Goal: Task Accomplishment & Management: Manage account settings

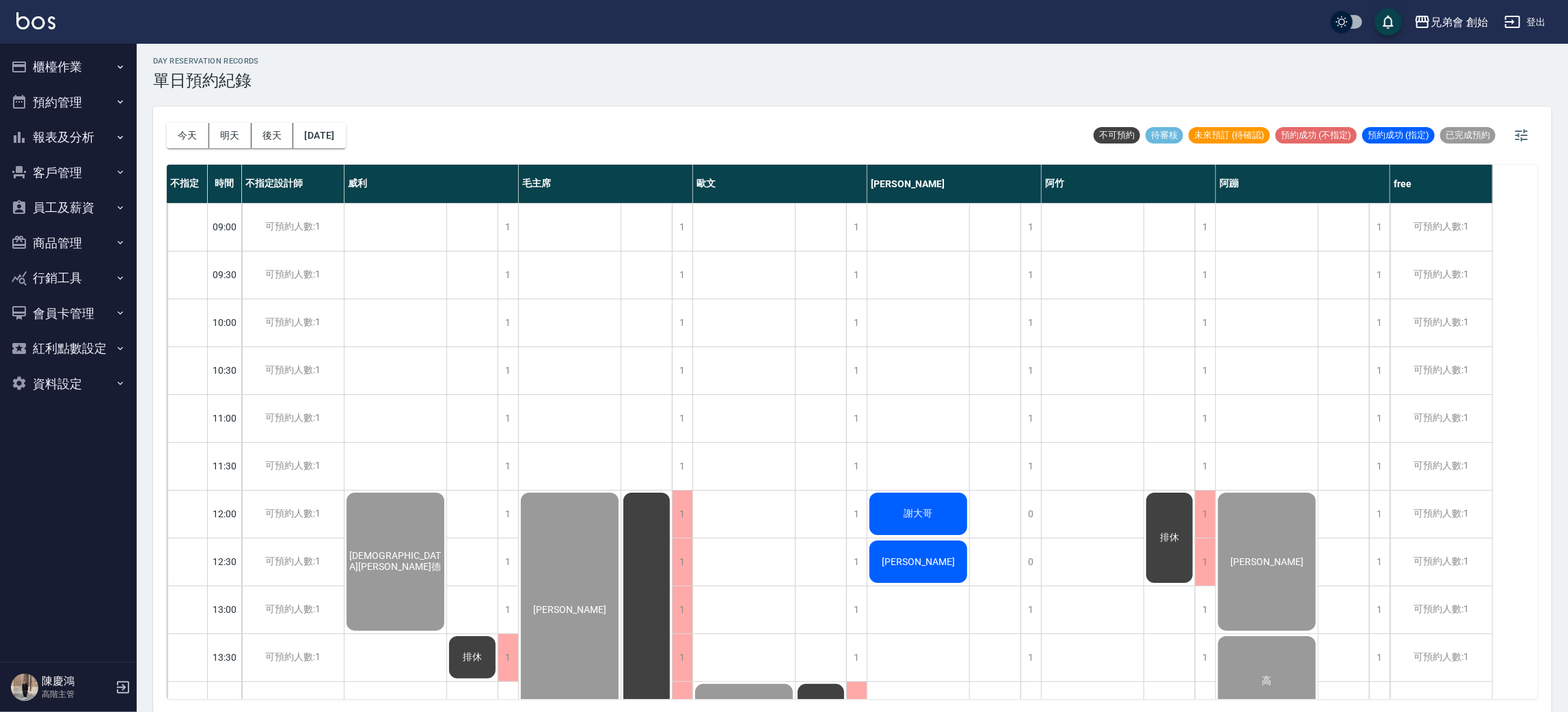
scroll to position [820, 0]
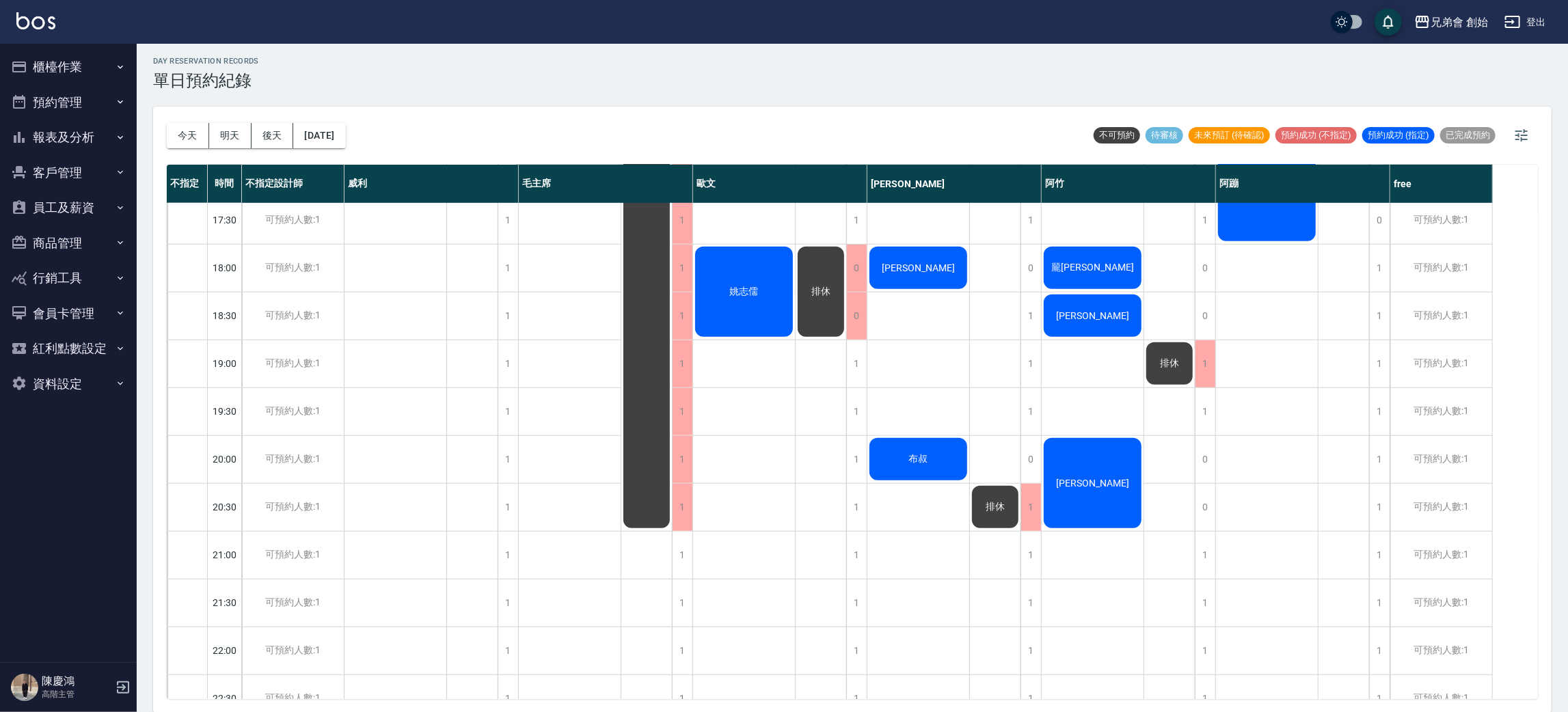
drag, startPoint x: 185, startPoint y: 137, endPoint x: 183, endPoint y: 154, distance: 17.1
click at [185, 137] on button "今天" at bounding box center [187, 136] width 42 height 26
click at [226, 124] on button "明天" at bounding box center [230, 136] width 42 height 26
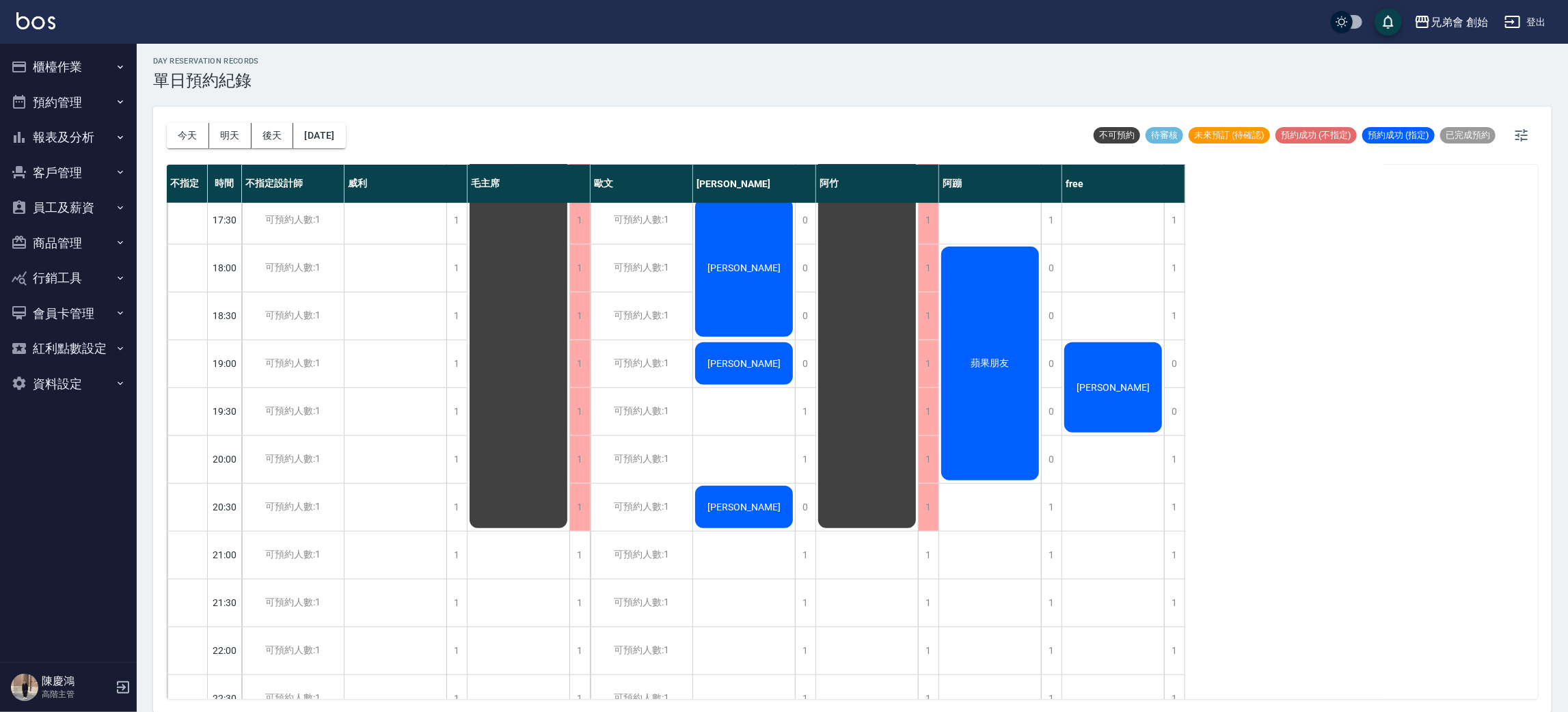
scroll to position [307, 0]
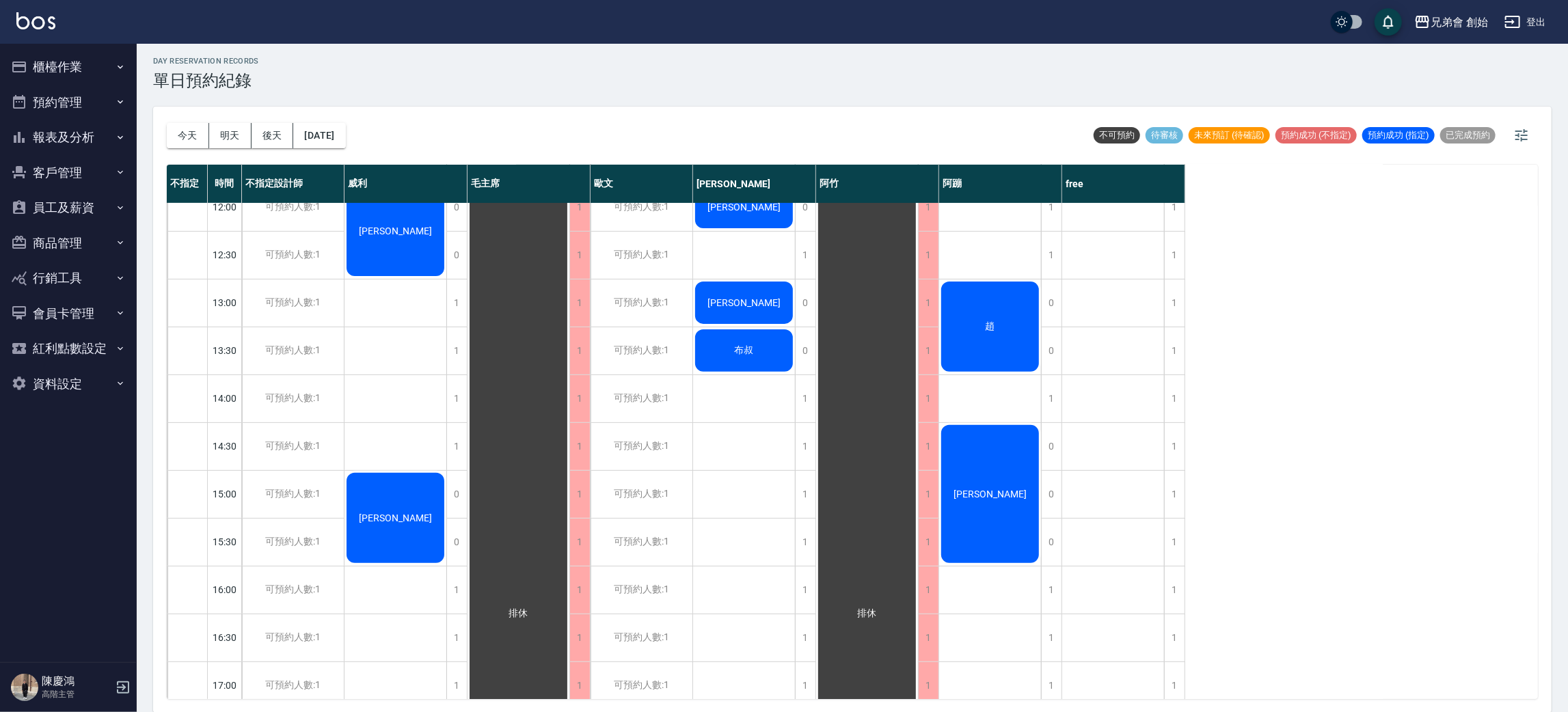
drag, startPoint x: 282, startPoint y: 127, endPoint x: 254, endPoint y: 163, distance: 45.6
click at [282, 129] on button "後天" at bounding box center [272, 136] width 42 height 26
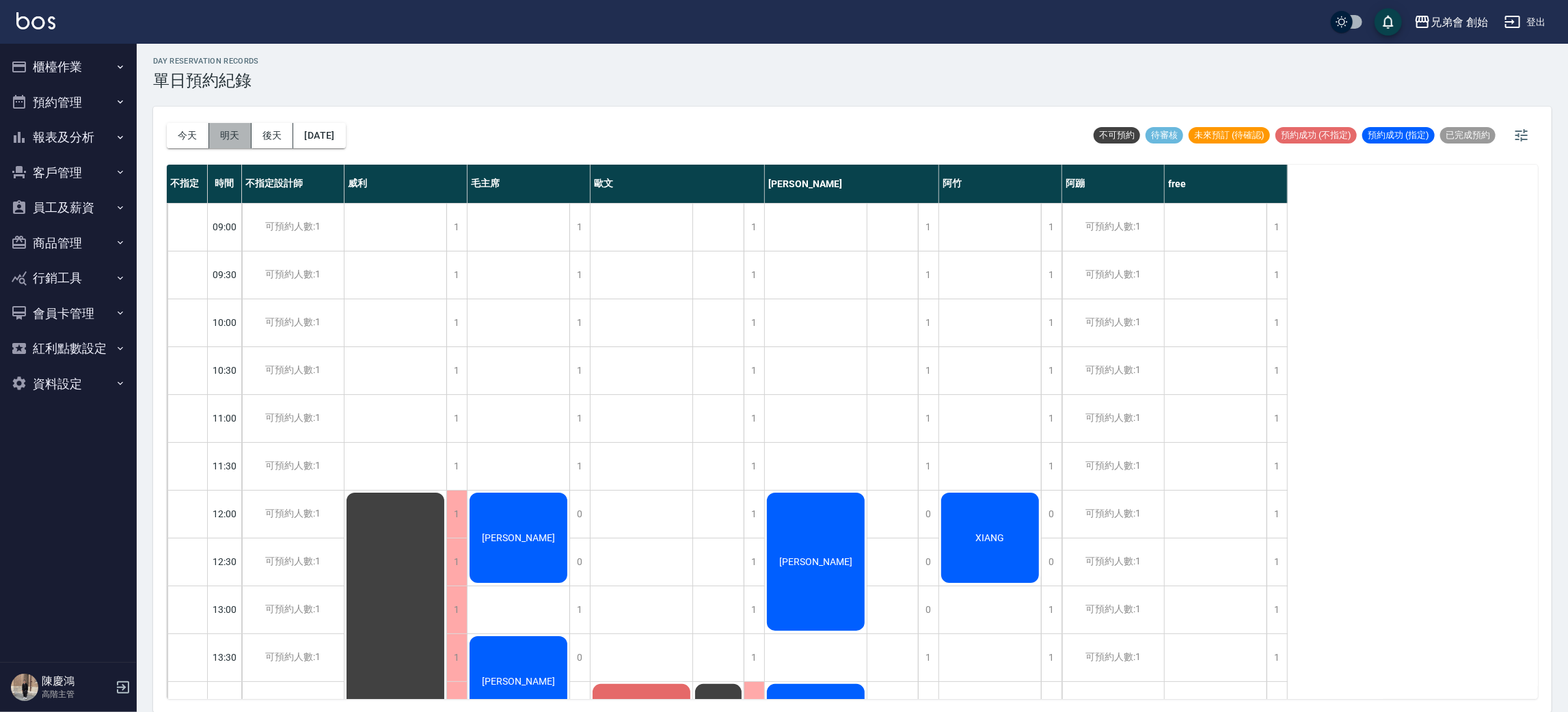
click at [225, 130] on button "明天" at bounding box center [230, 136] width 42 height 26
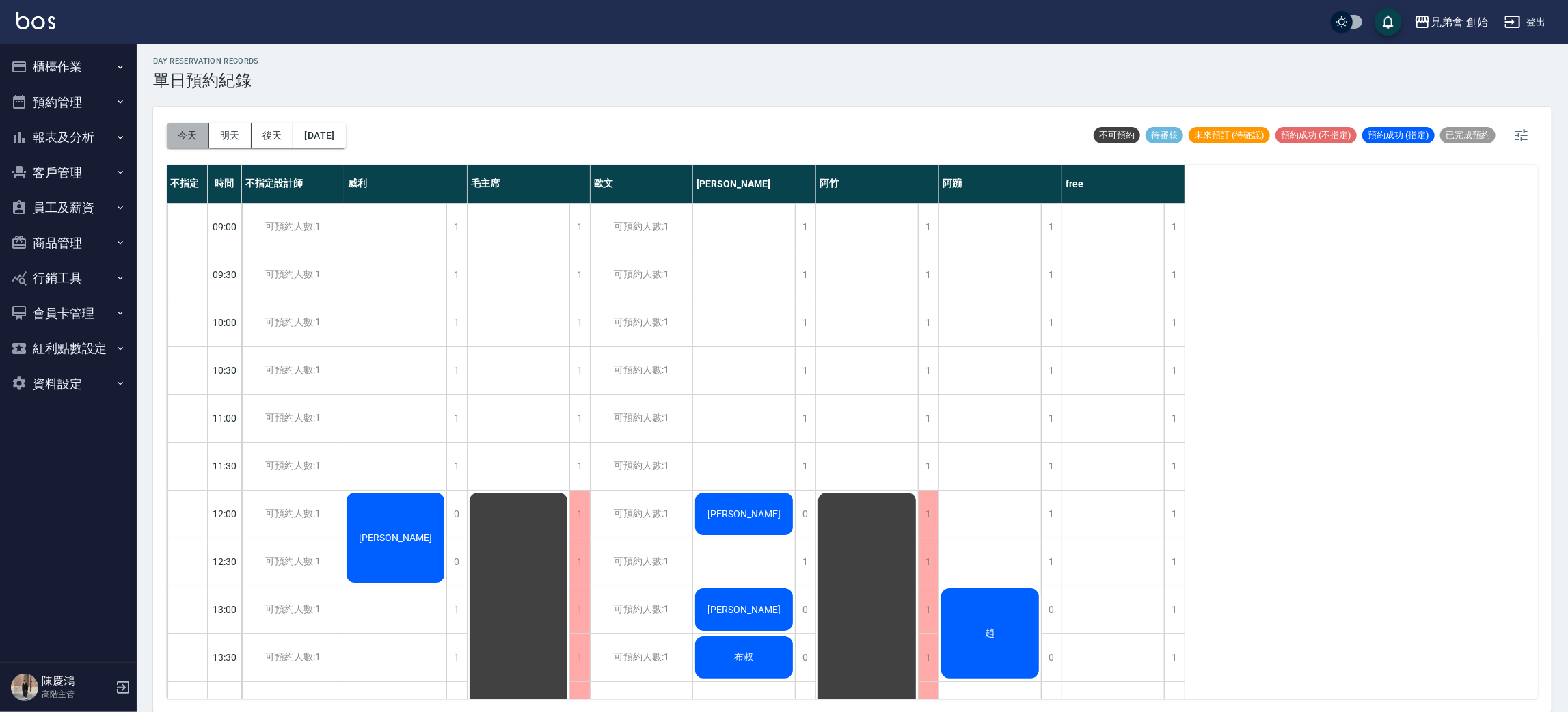
click at [186, 142] on button "今天" at bounding box center [187, 136] width 42 height 26
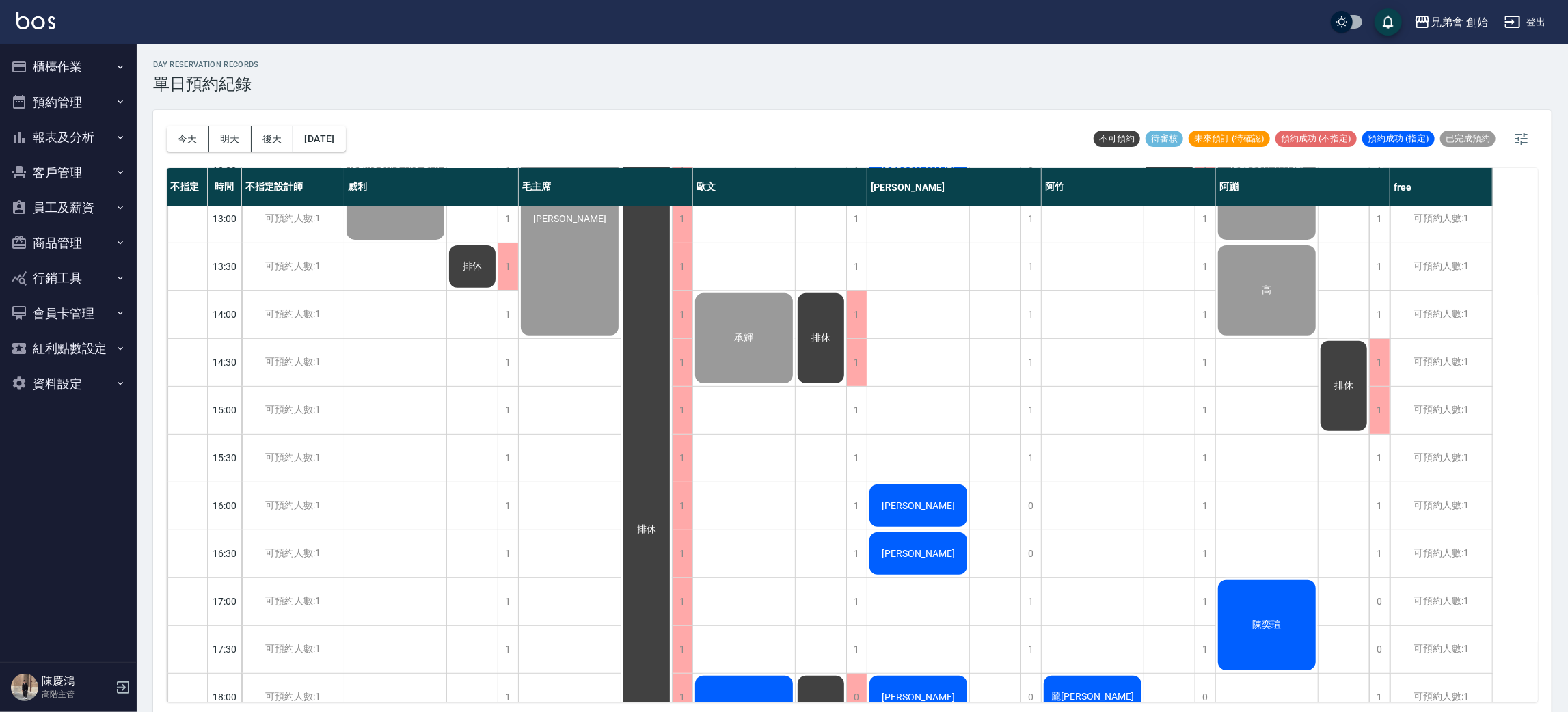
click at [90, 98] on button "預約管理" at bounding box center [68, 103] width 126 height 35
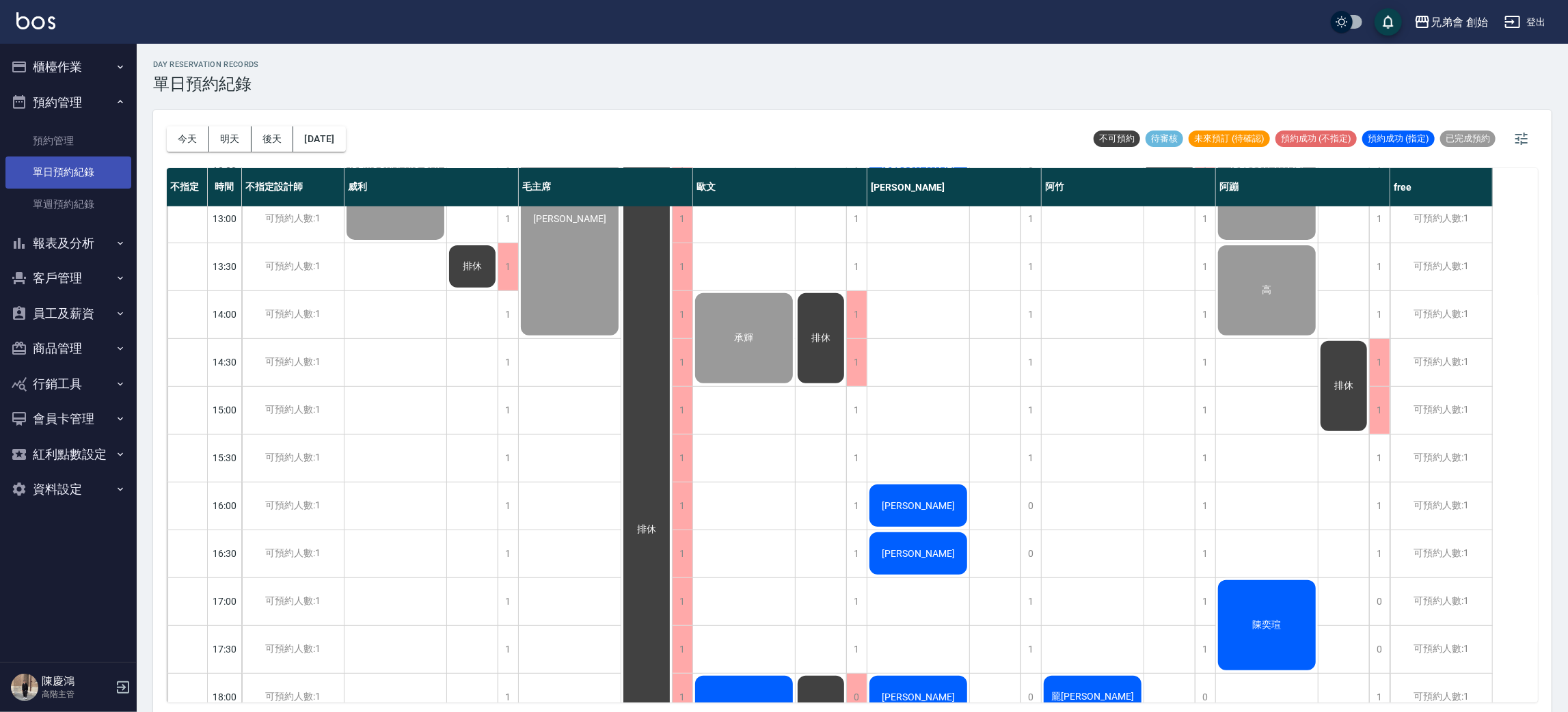
click at [91, 178] on link "單日預約紀錄" at bounding box center [68, 171] width 126 height 31
click at [173, 138] on button "今天" at bounding box center [187, 139] width 42 height 26
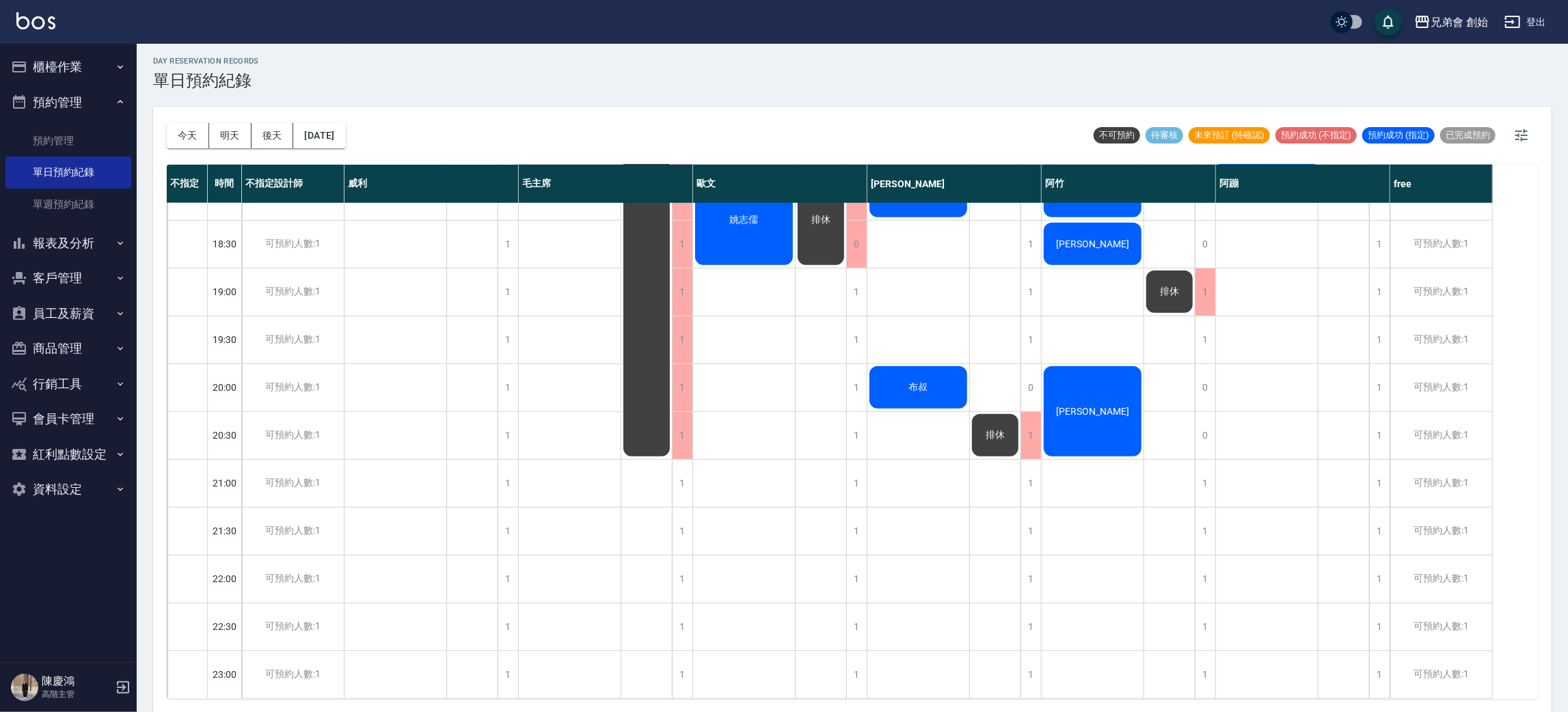
scroll to position [599, 0]
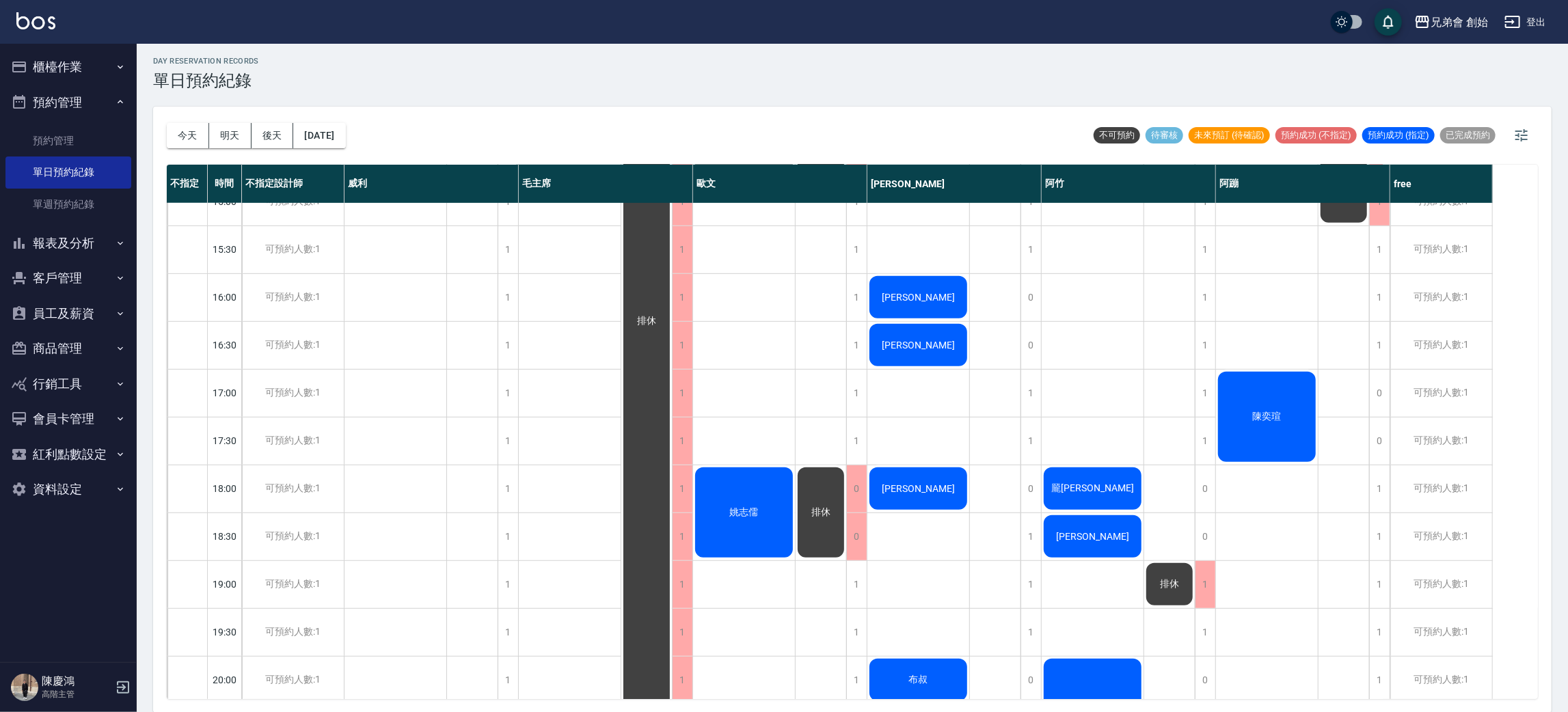
click at [95, 98] on button "預約管理" at bounding box center [68, 103] width 126 height 35
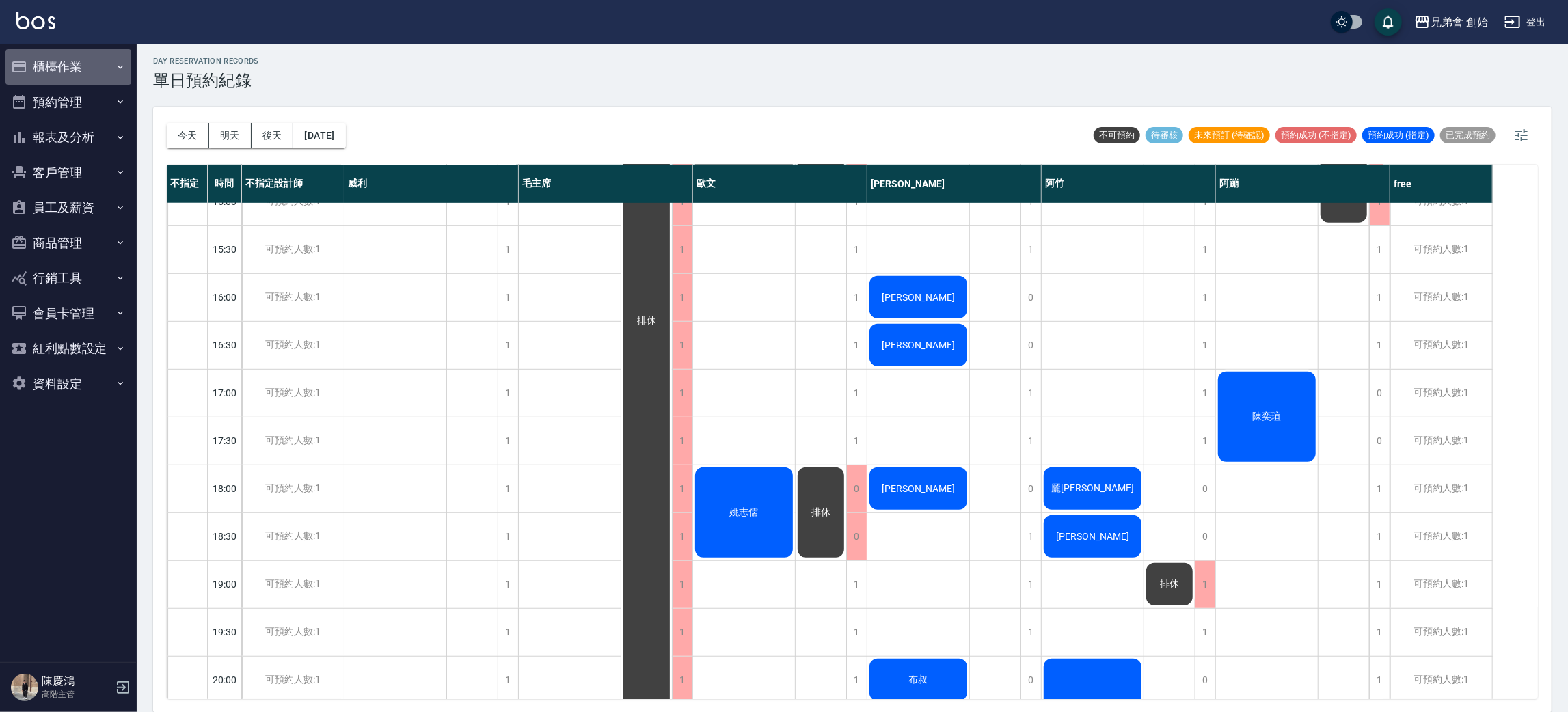
click at [109, 64] on button "櫃檯作業" at bounding box center [68, 66] width 126 height 35
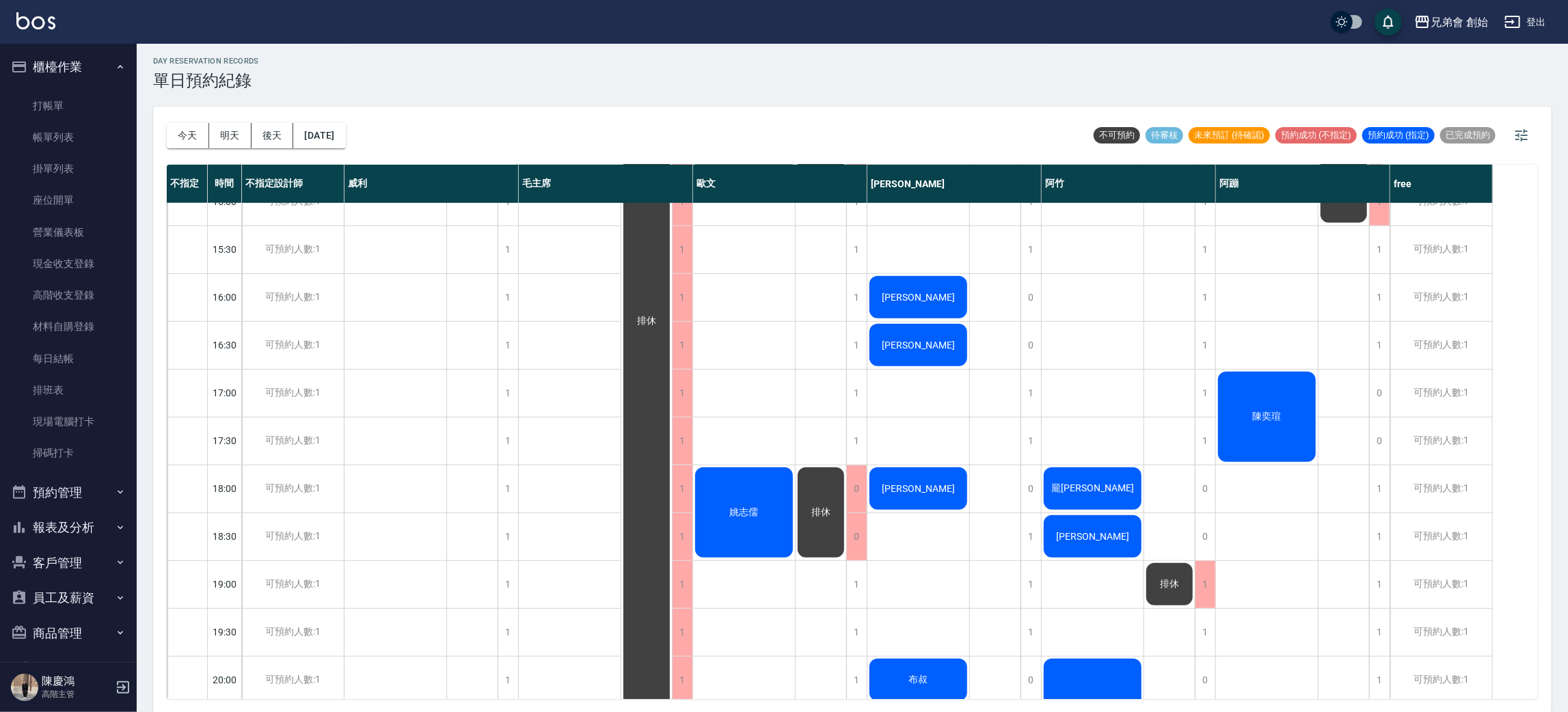
scroll to position [0, 0]
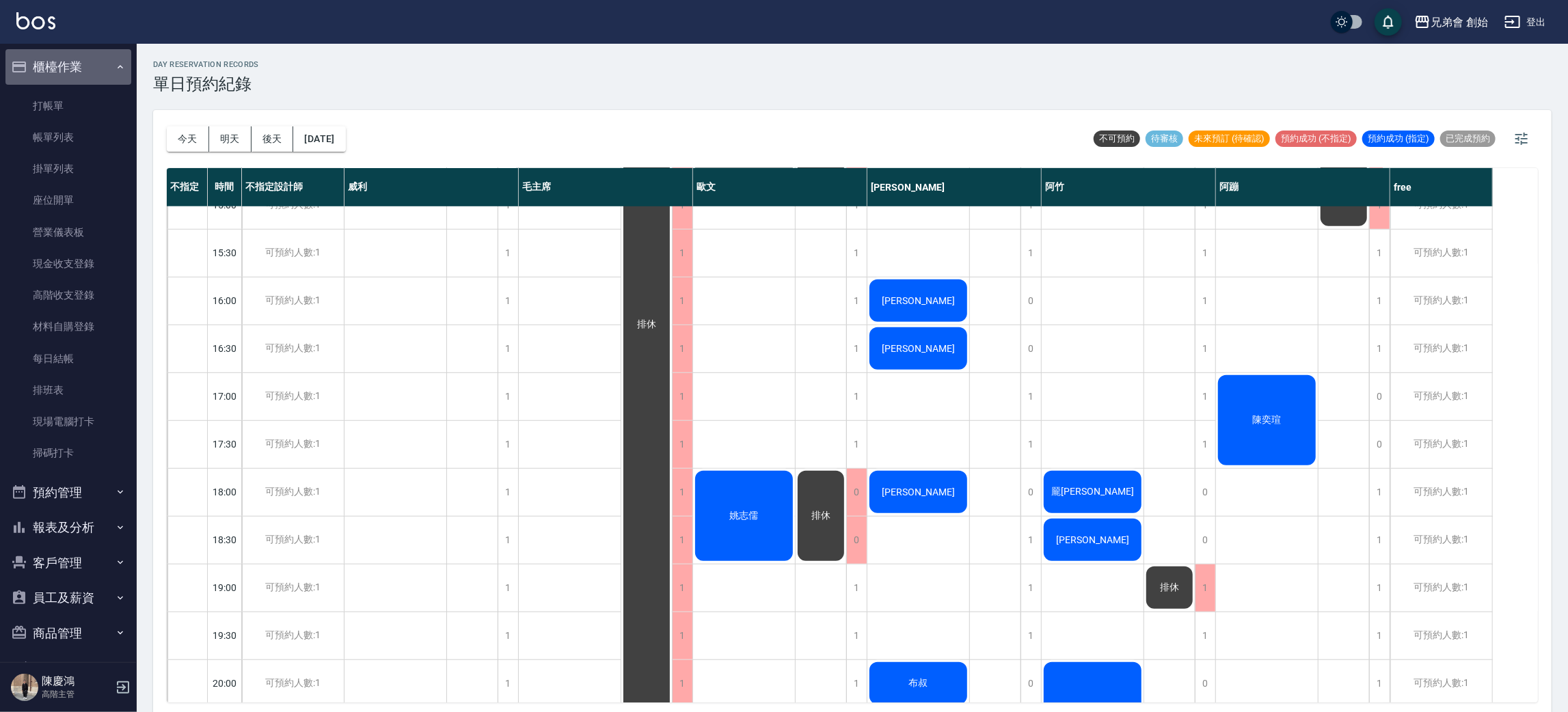
click at [115, 69] on icon "button" at bounding box center [120, 67] width 11 height 11
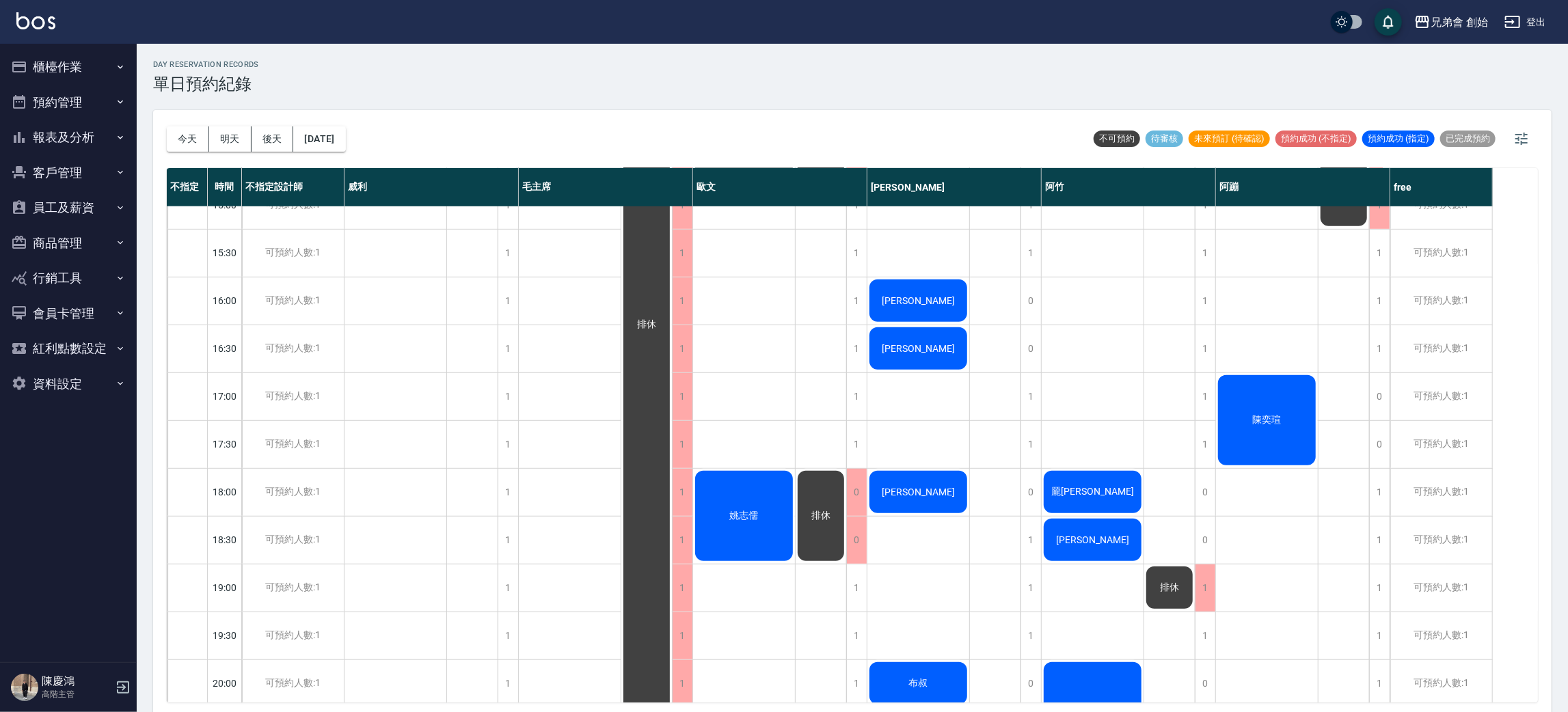
click at [49, 99] on button "預約管理" at bounding box center [68, 103] width 126 height 35
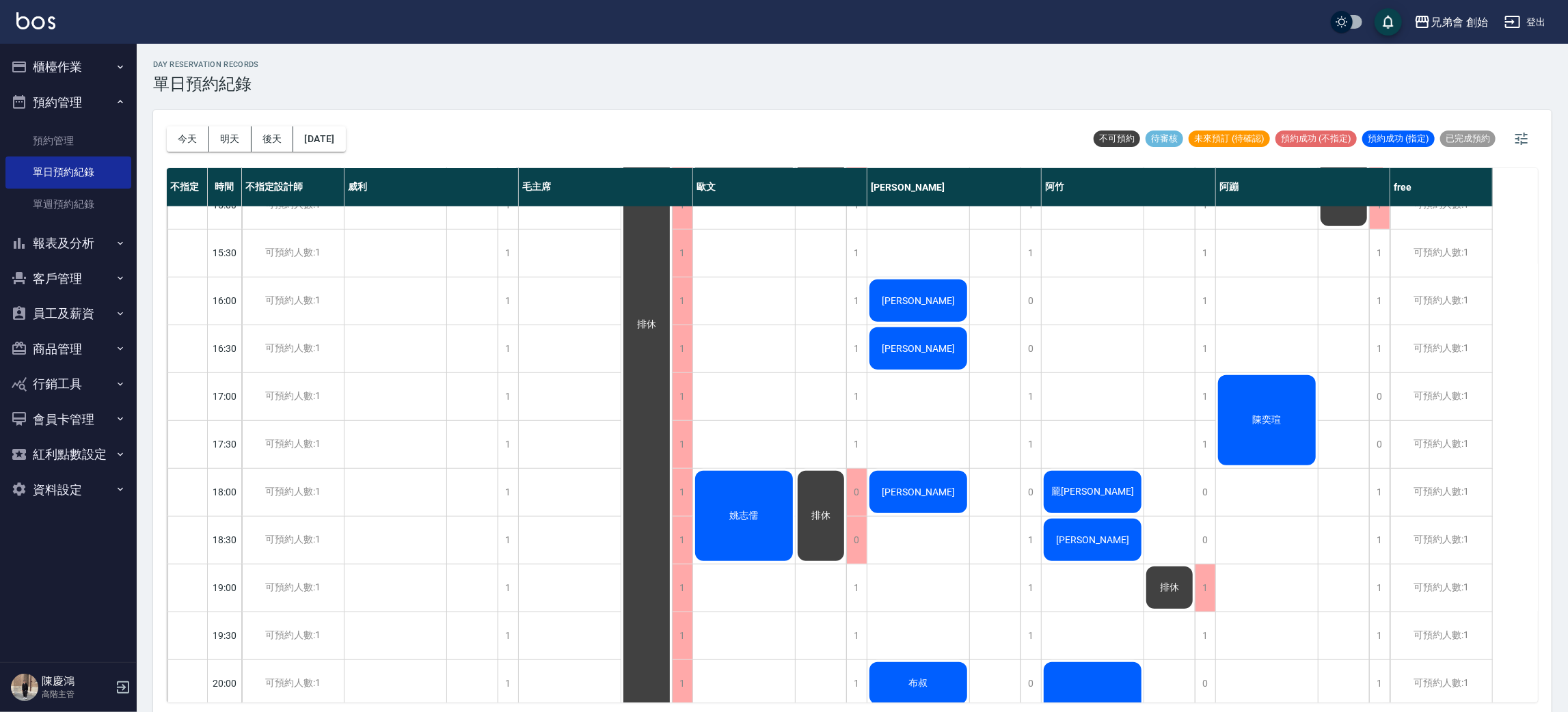
click at [71, 114] on button "預約管理" at bounding box center [68, 103] width 126 height 35
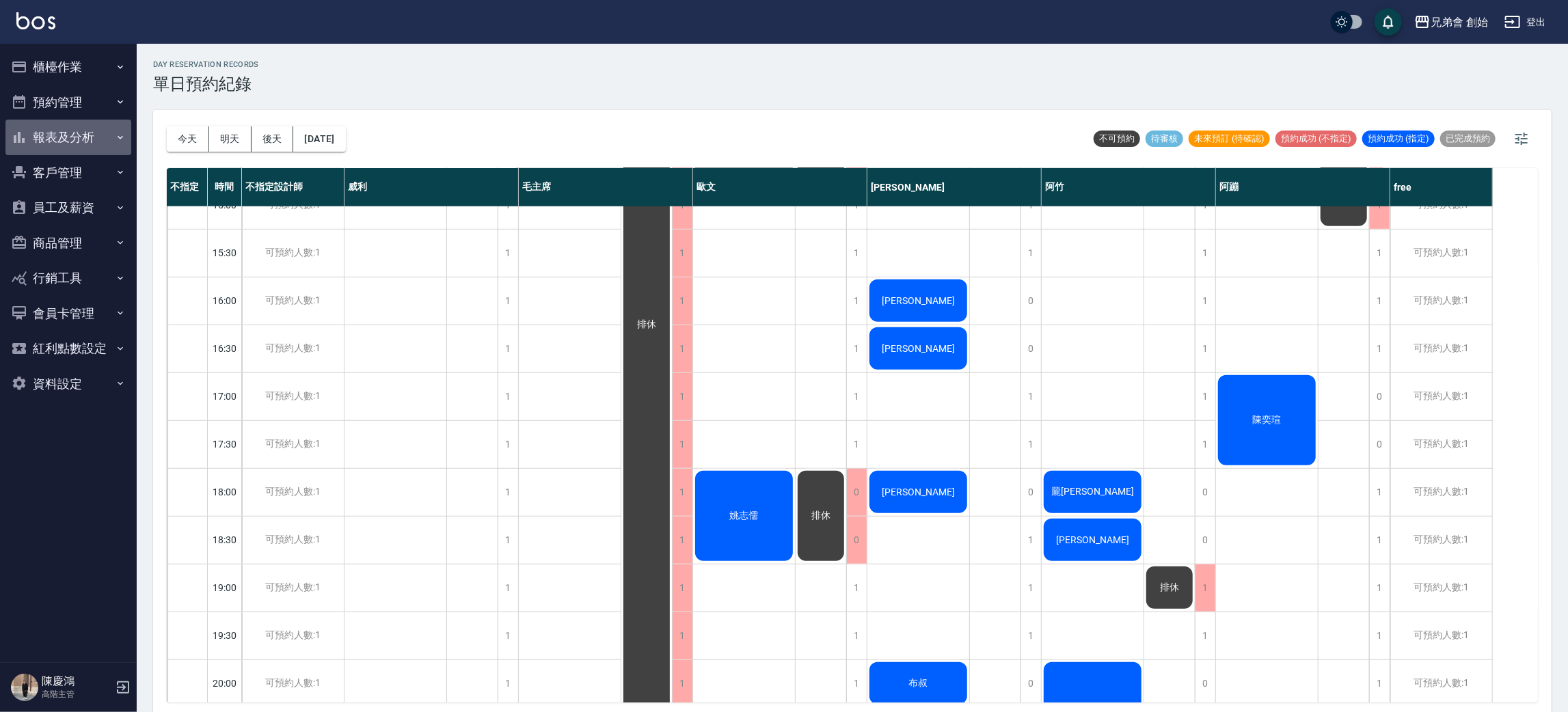
click at [114, 147] on button "報表及分析" at bounding box center [68, 137] width 126 height 35
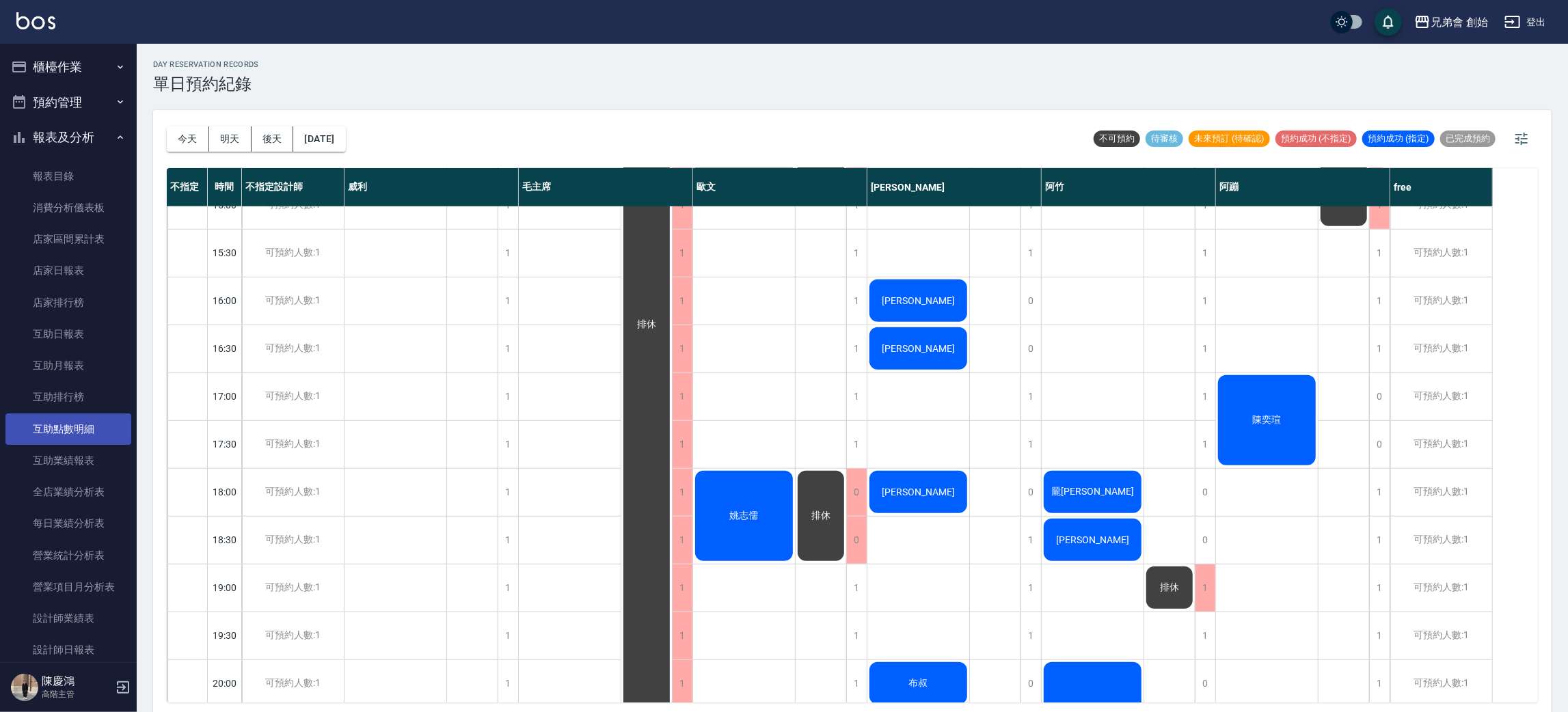
click at [85, 438] on link "互助點數明細" at bounding box center [68, 428] width 126 height 31
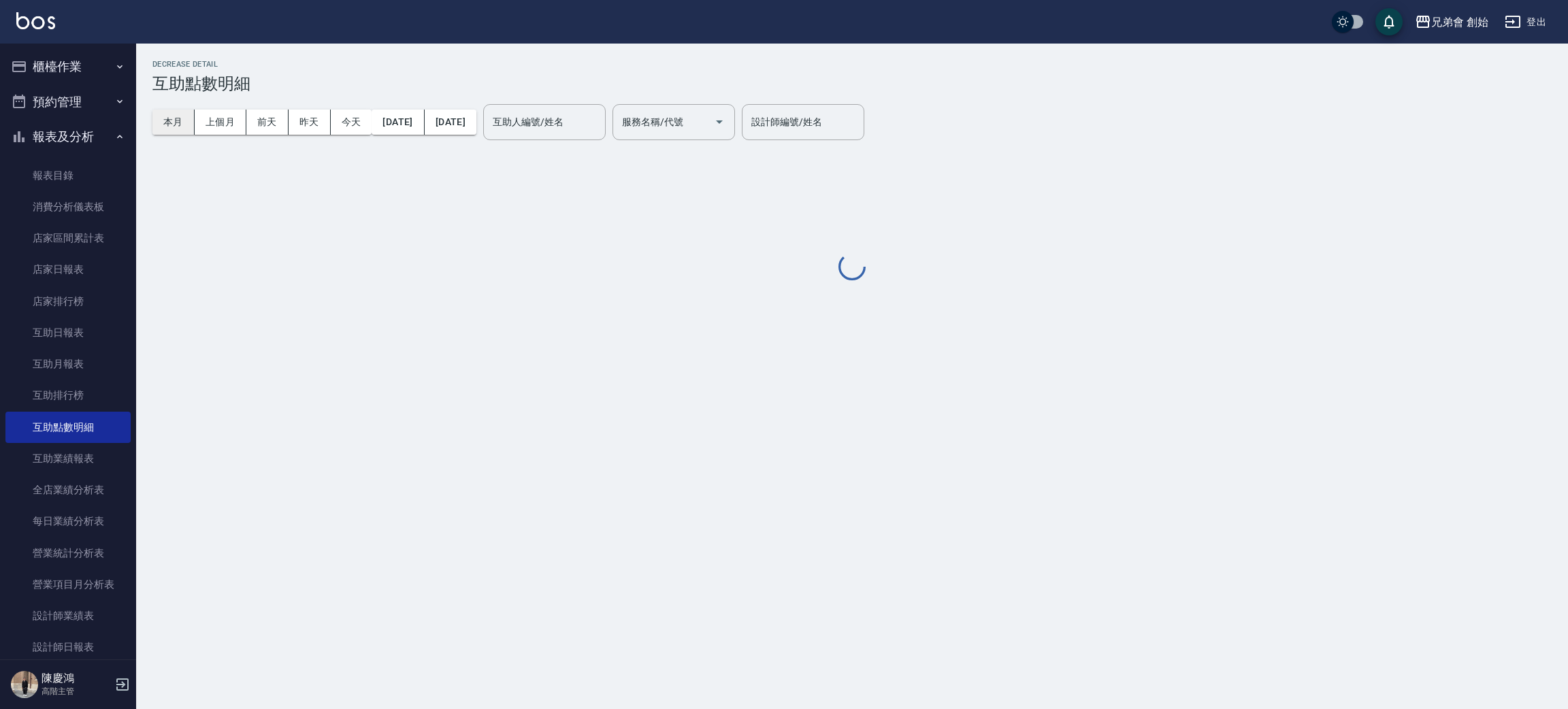
click at [153, 112] on div "本月 上個月 前天 昨天 今天 2025/08/01 2025/08/13" at bounding box center [314, 122] width 324 height 58
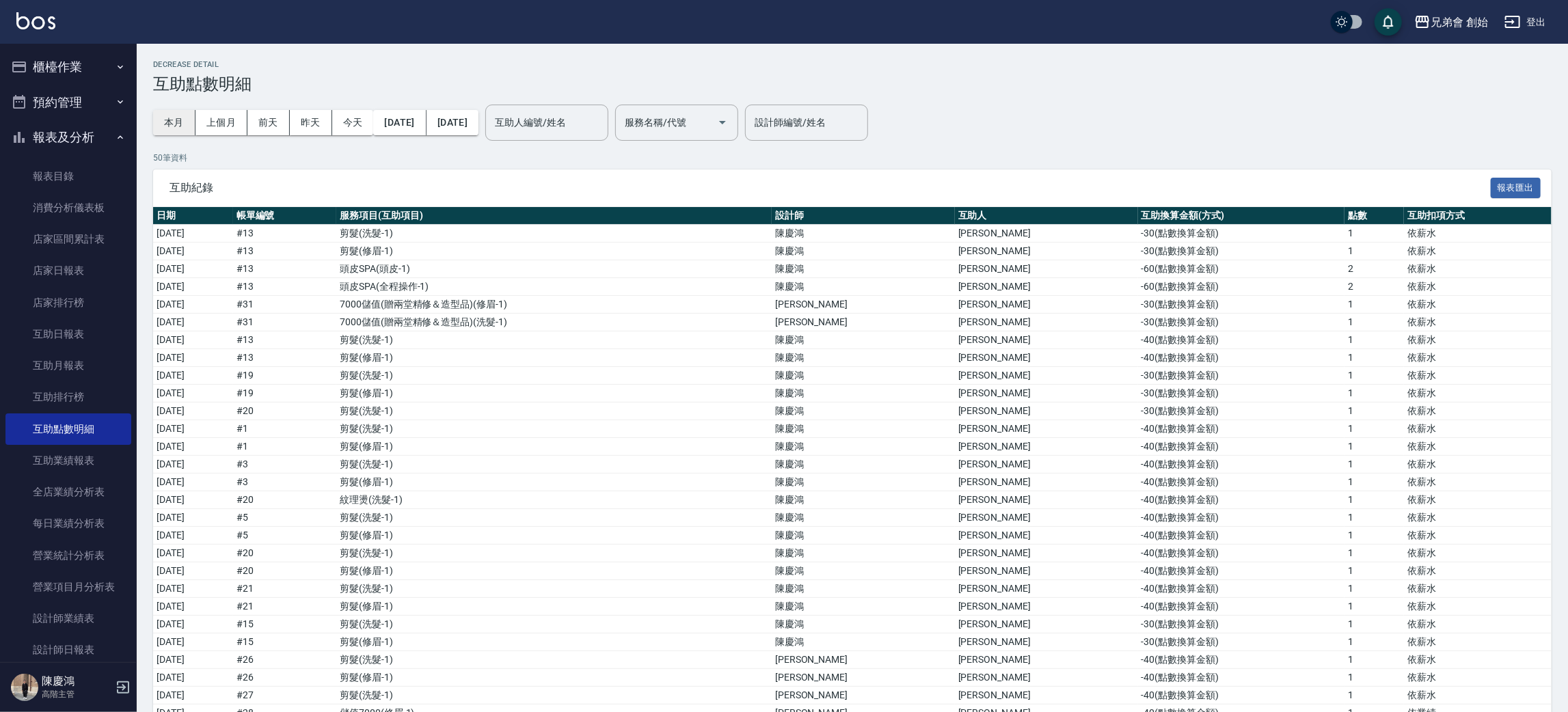
click at [165, 122] on button "本月" at bounding box center [174, 123] width 42 height 26
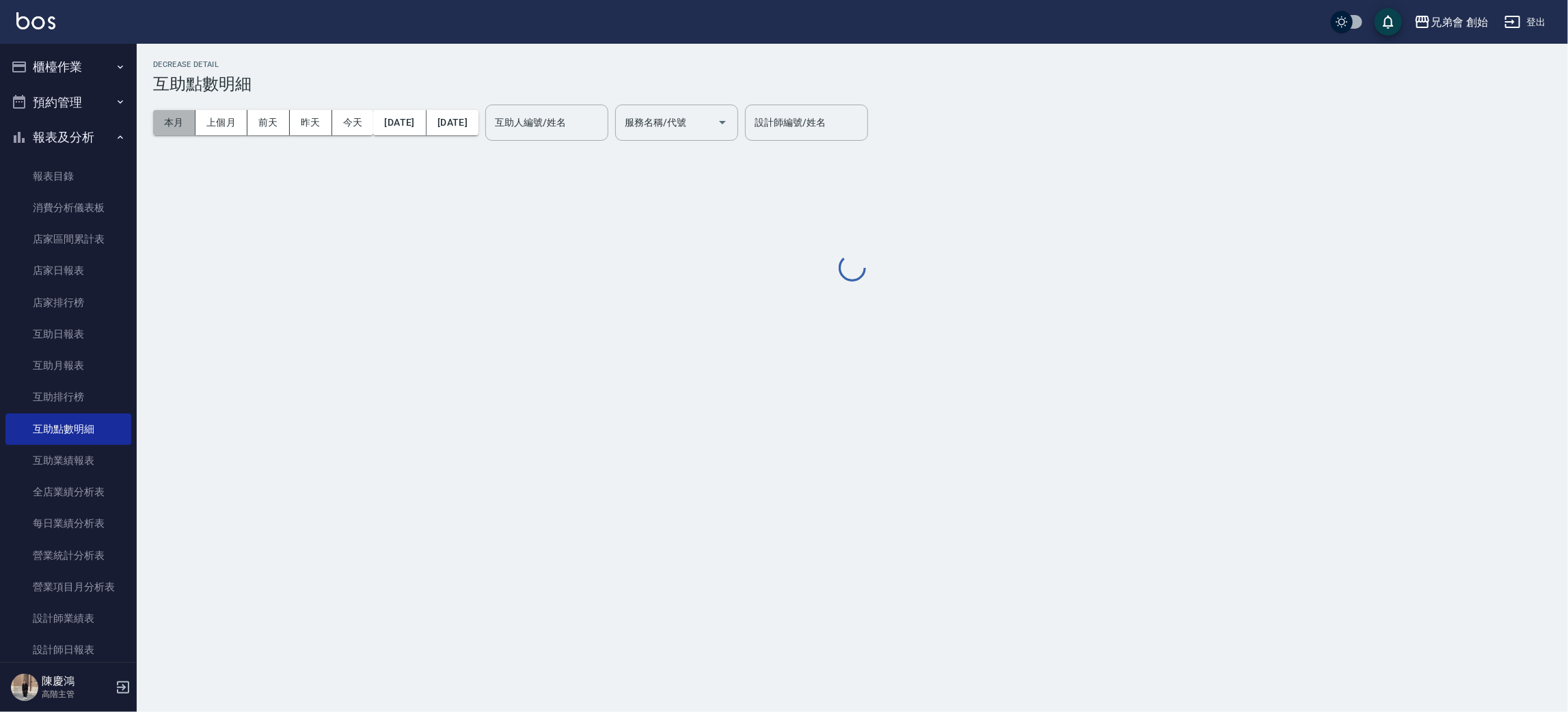
click at [165, 122] on button "本月" at bounding box center [174, 123] width 42 height 26
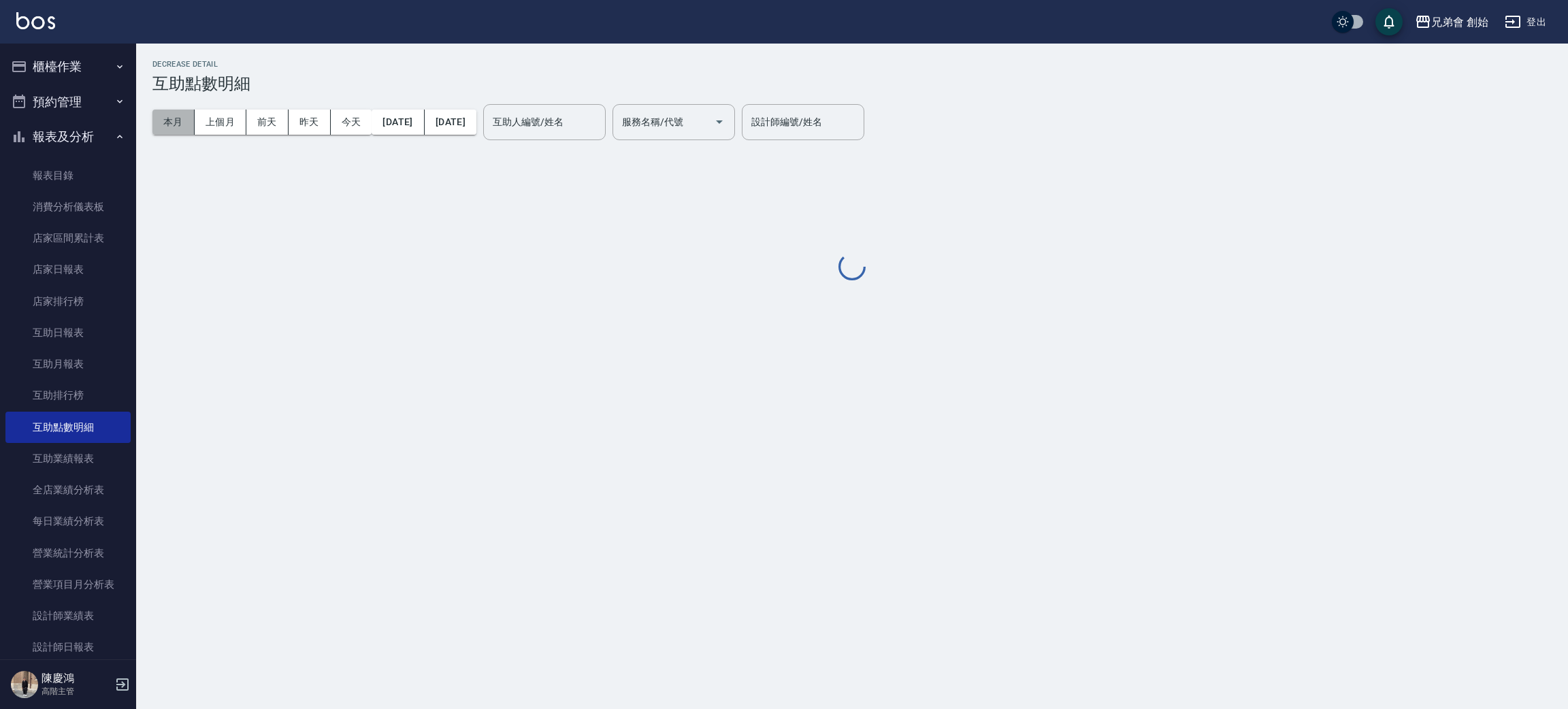
click at [164, 121] on button "本月" at bounding box center [173, 122] width 42 height 26
click at [605, 101] on div "本月 上個月 前天 昨天 今天 2025/08/01 2025/08/31 互助人編號/姓名 互助人編號/姓名 服務名稱/代號 服務名稱/代號" at bounding box center [443, 122] width 582 height 58
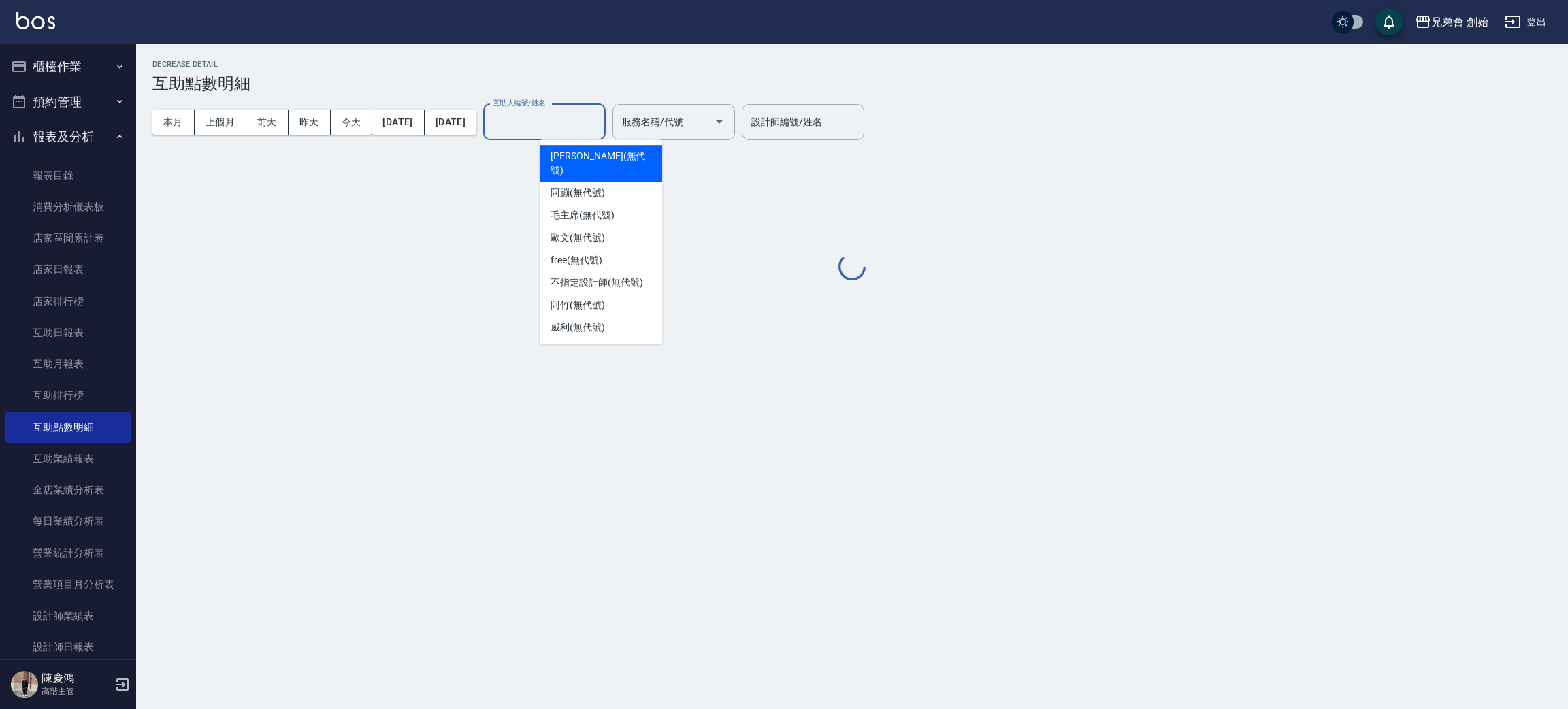
drag, startPoint x: 602, startPoint y: 121, endPoint x: 602, endPoint y: 132, distance: 11.0
click at [600, 122] on input "互助人編號/姓名" at bounding box center [544, 122] width 110 height 24
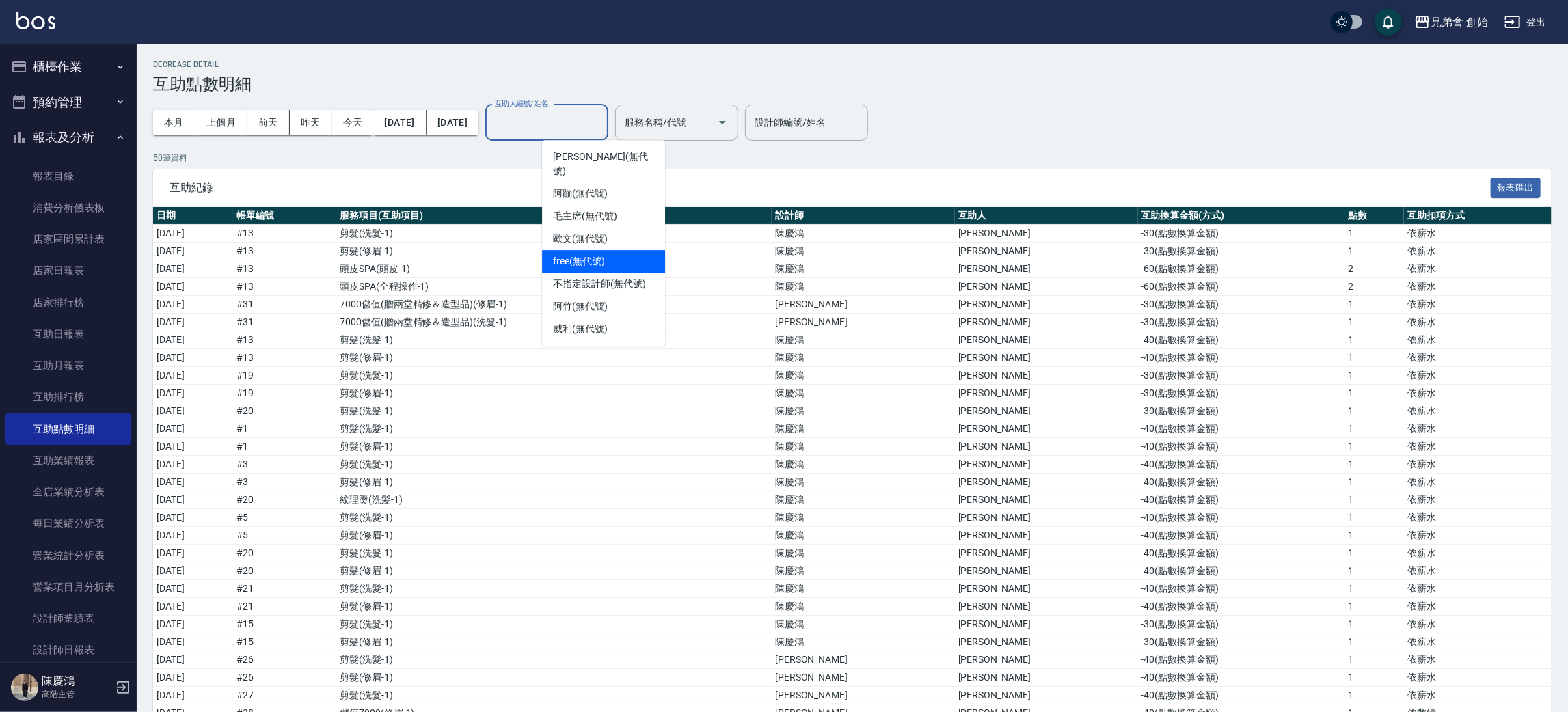
click at [593, 254] on span "free (無代號)" at bounding box center [578, 261] width 52 height 14
type input "free(無代號)"
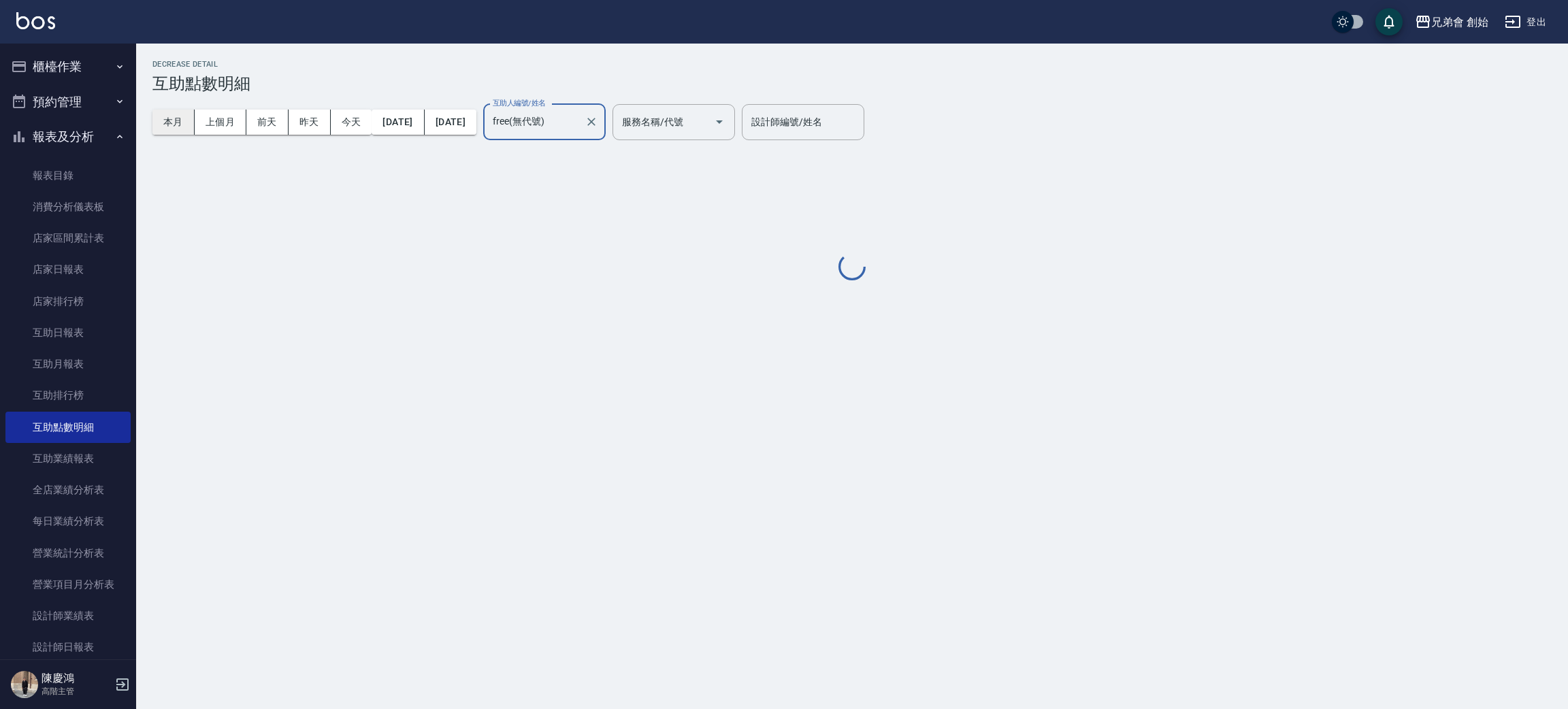
click at [169, 120] on button "本月" at bounding box center [173, 122] width 42 height 26
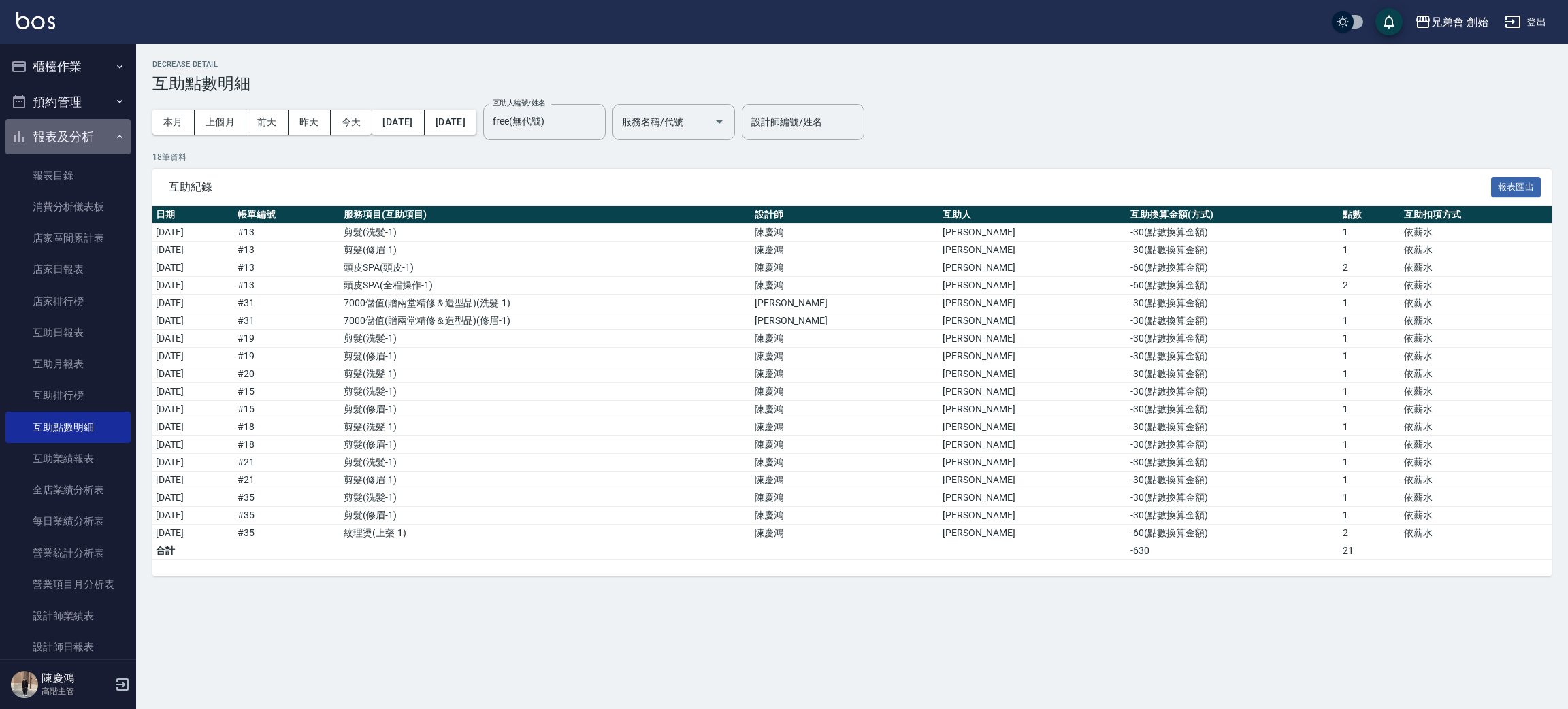
click at [100, 144] on button "報表及分析" at bounding box center [68, 136] width 125 height 35
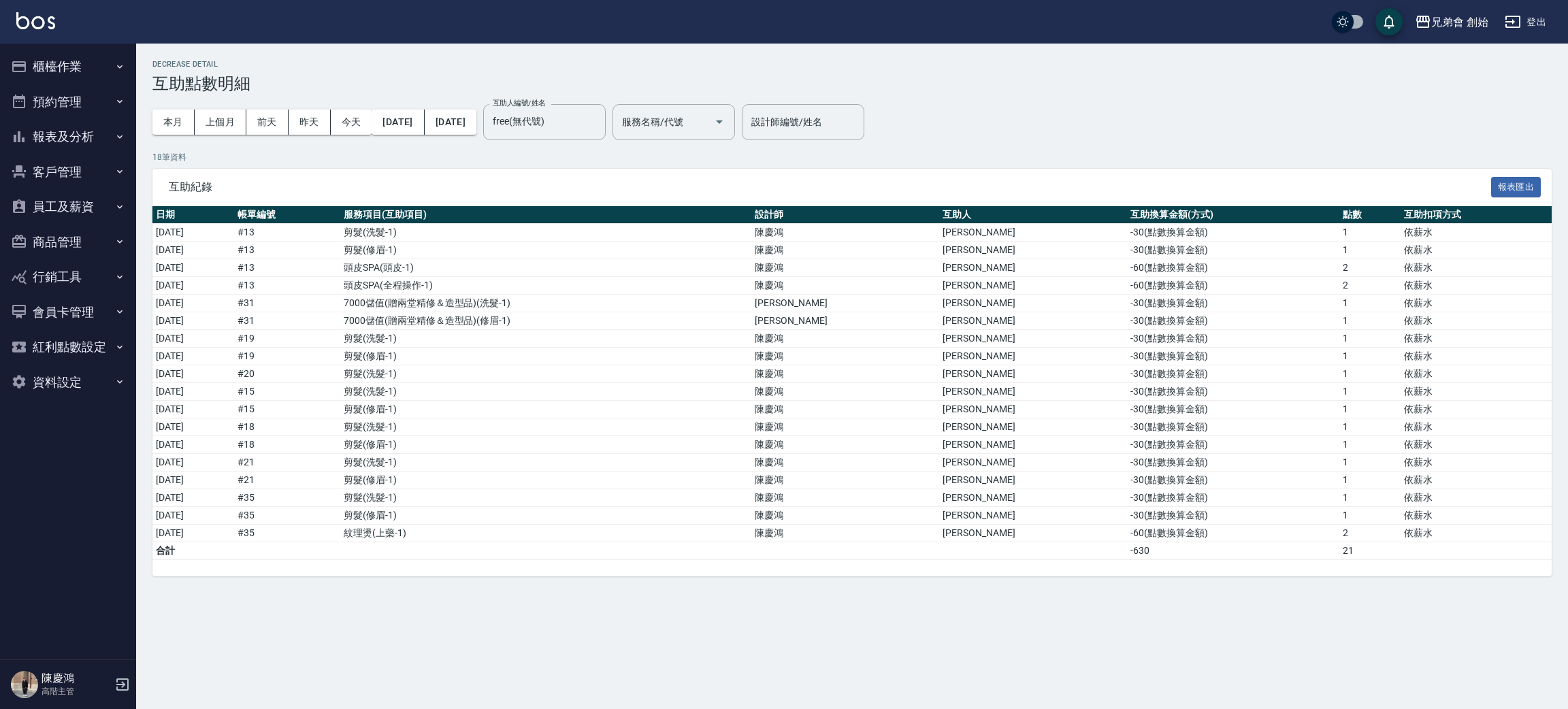
click at [116, 100] on icon "button" at bounding box center [120, 101] width 11 height 11
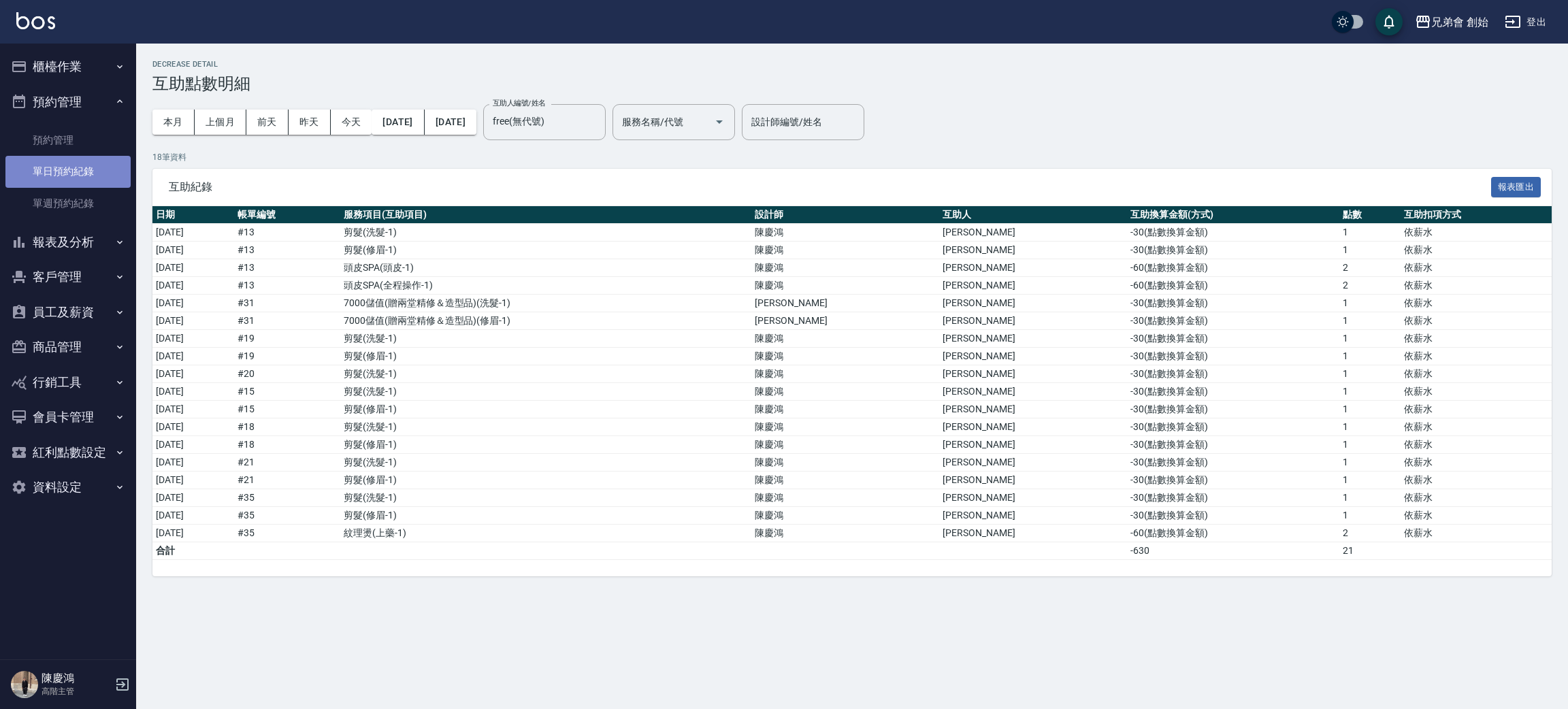
click at [123, 167] on link "單日預約紀錄" at bounding box center [68, 171] width 125 height 31
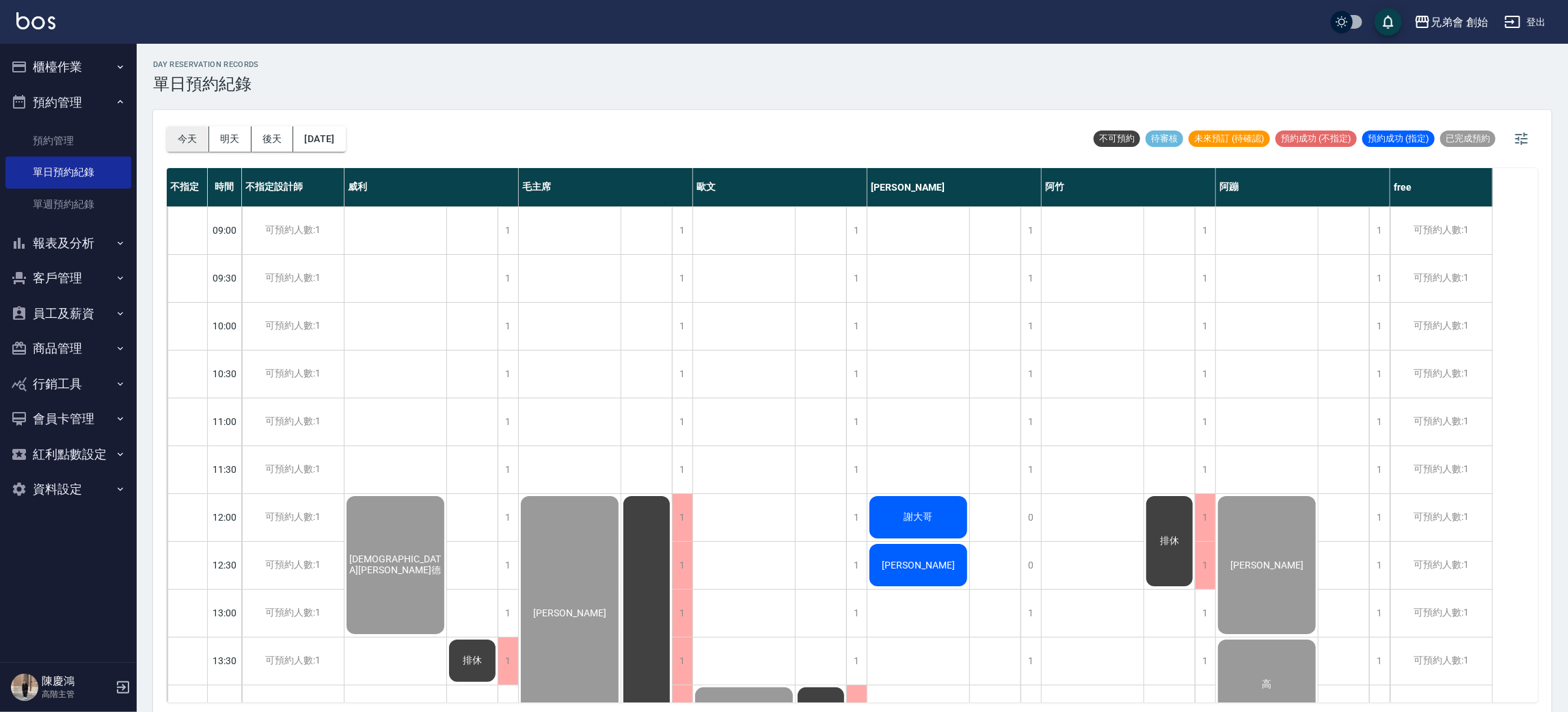
click at [181, 142] on button "今天" at bounding box center [187, 139] width 42 height 26
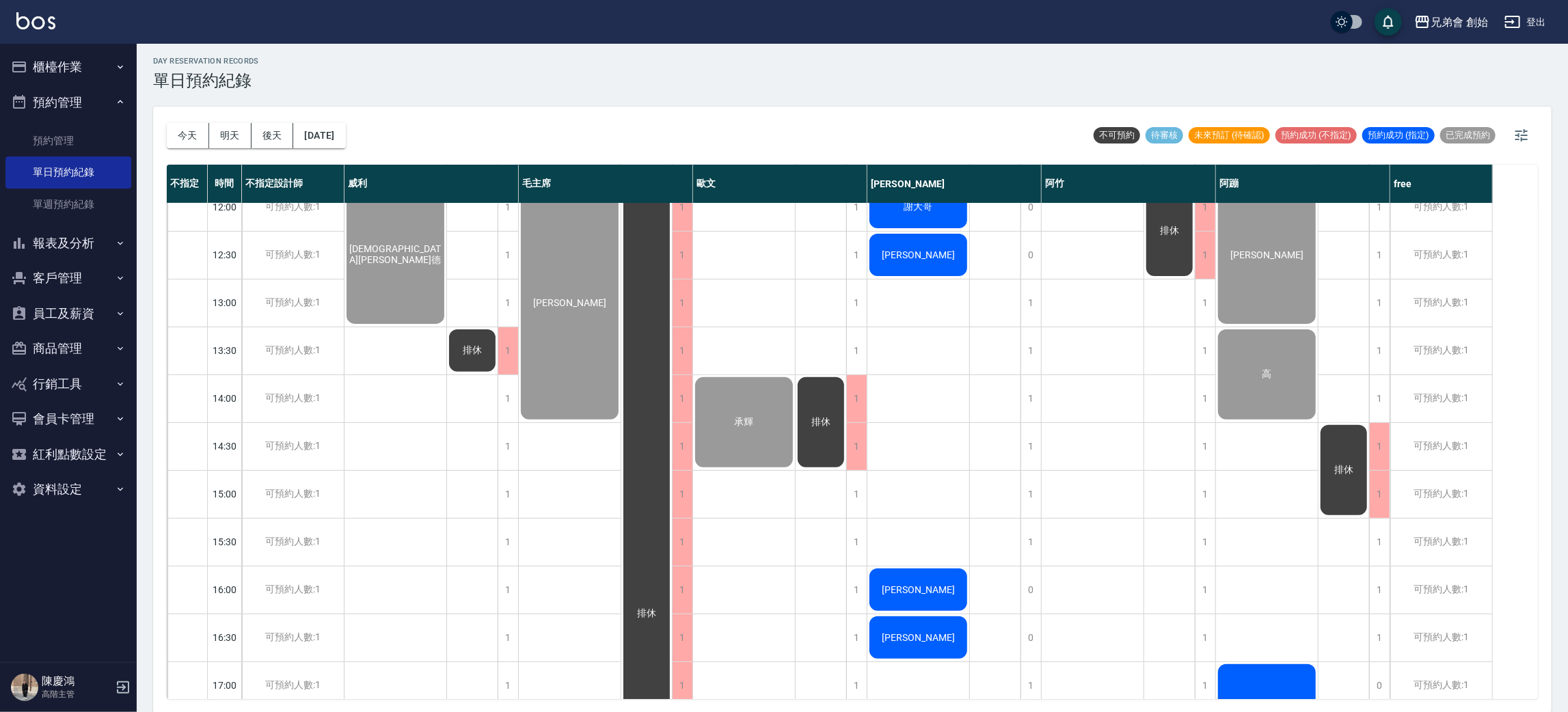
scroll to position [205, 0]
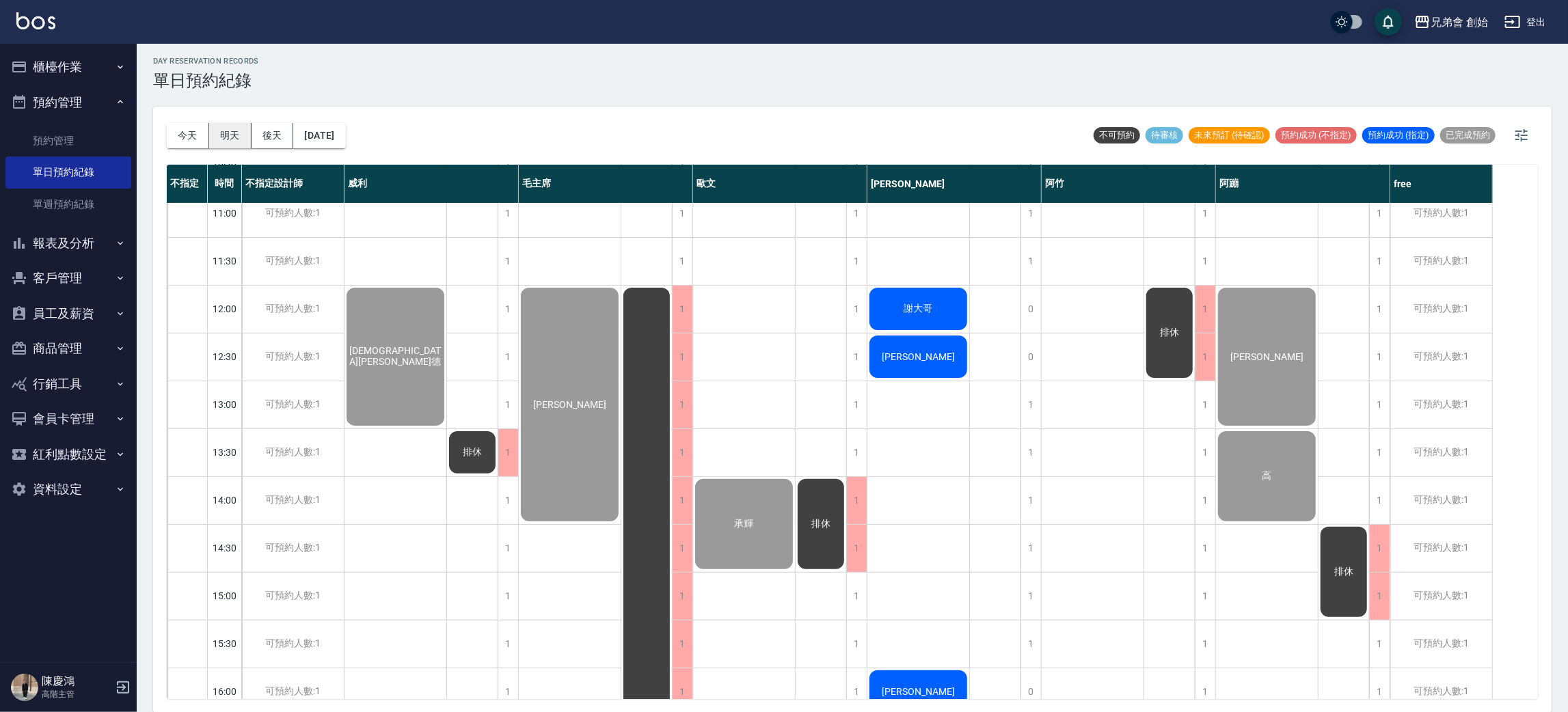
click at [223, 131] on button "明天" at bounding box center [230, 136] width 42 height 26
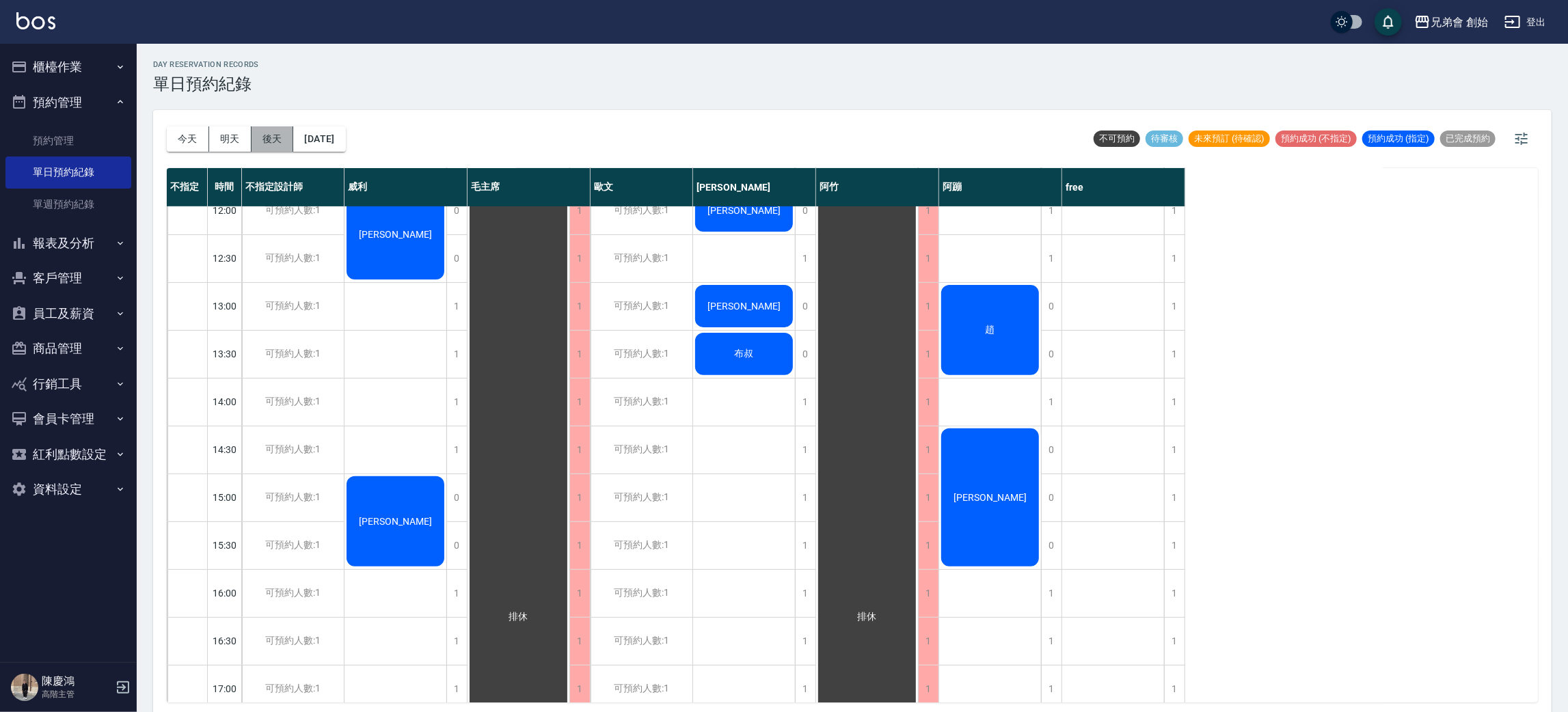
click at [269, 137] on button "後天" at bounding box center [272, 139] width 42 height 26
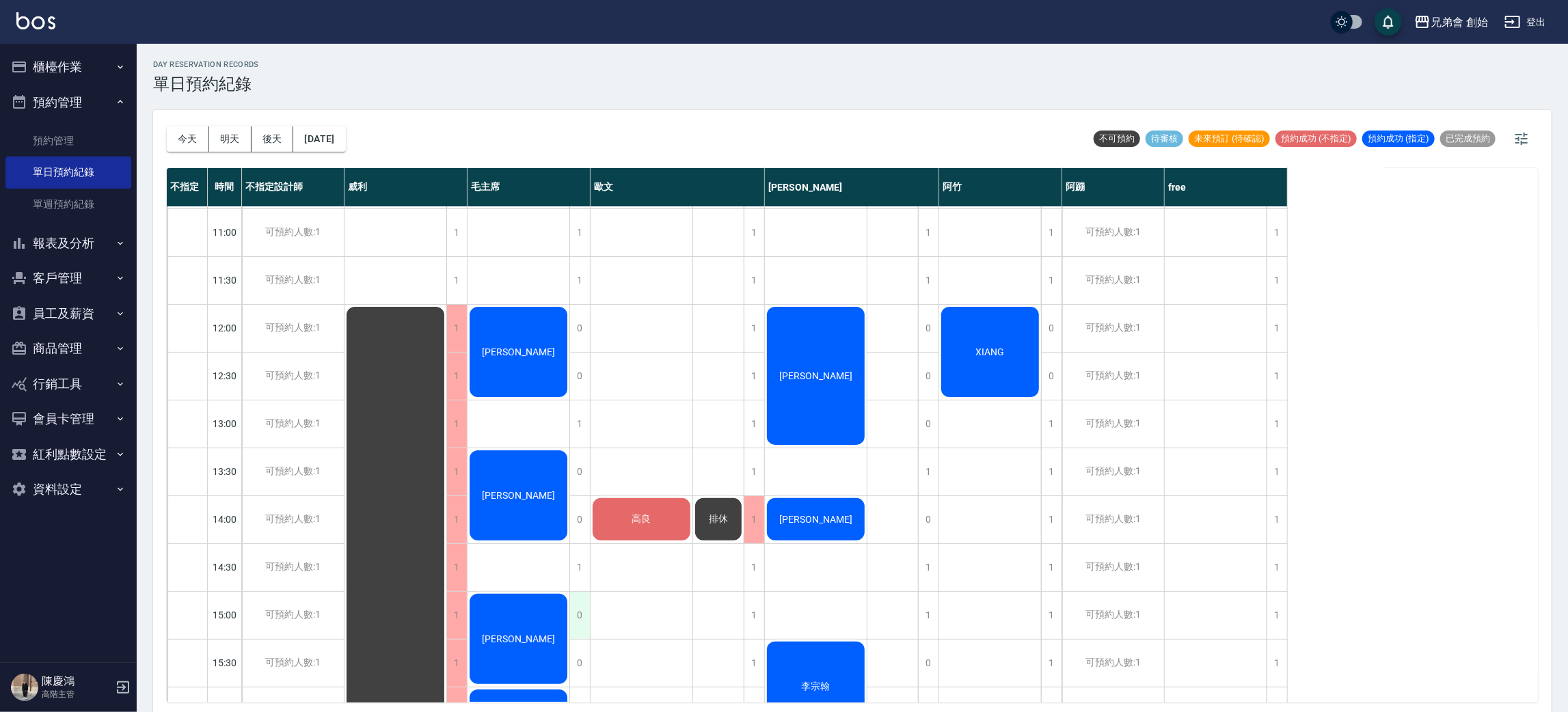
scroll to position [599, 0]
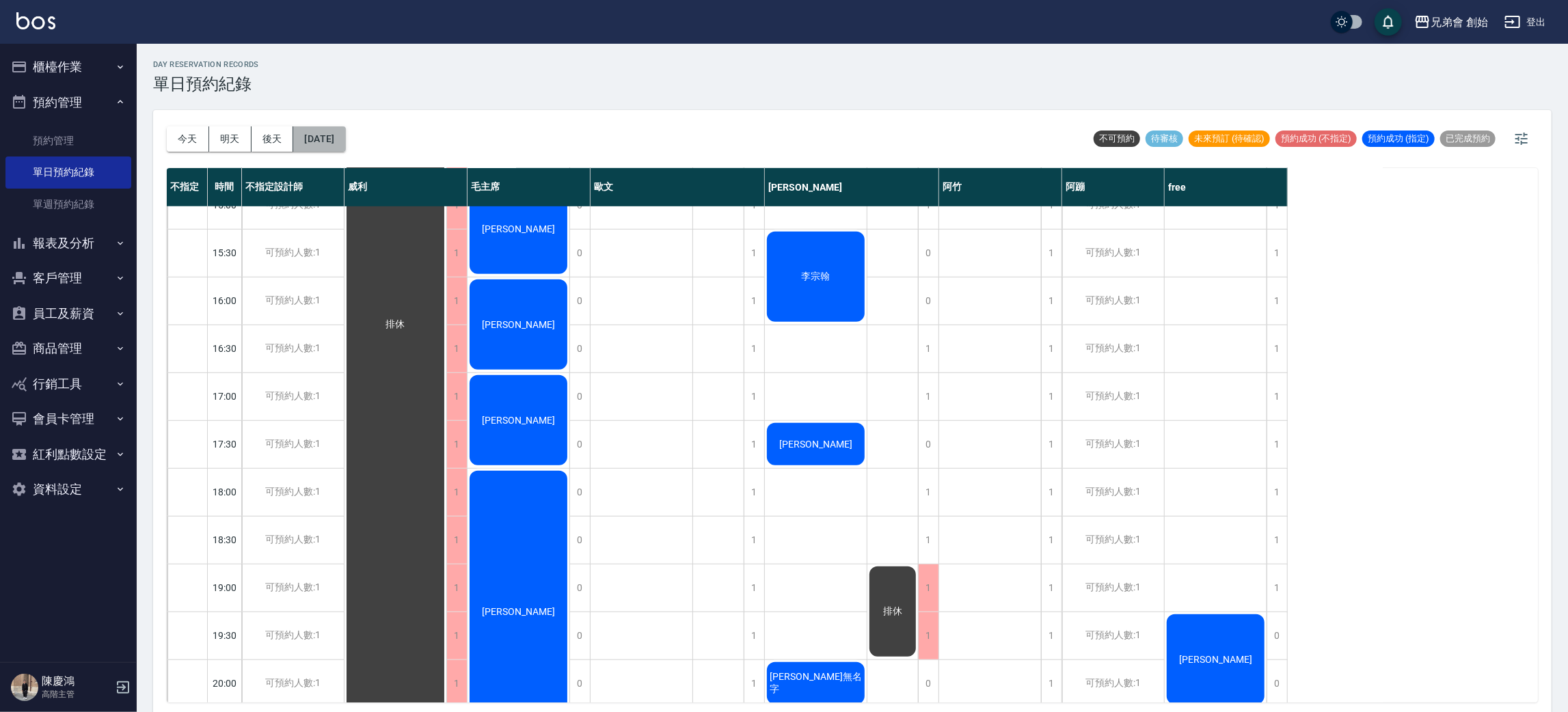
click at [345, 142] on button "[DATE]" at bounding box center [319, 139] width 52 height 26
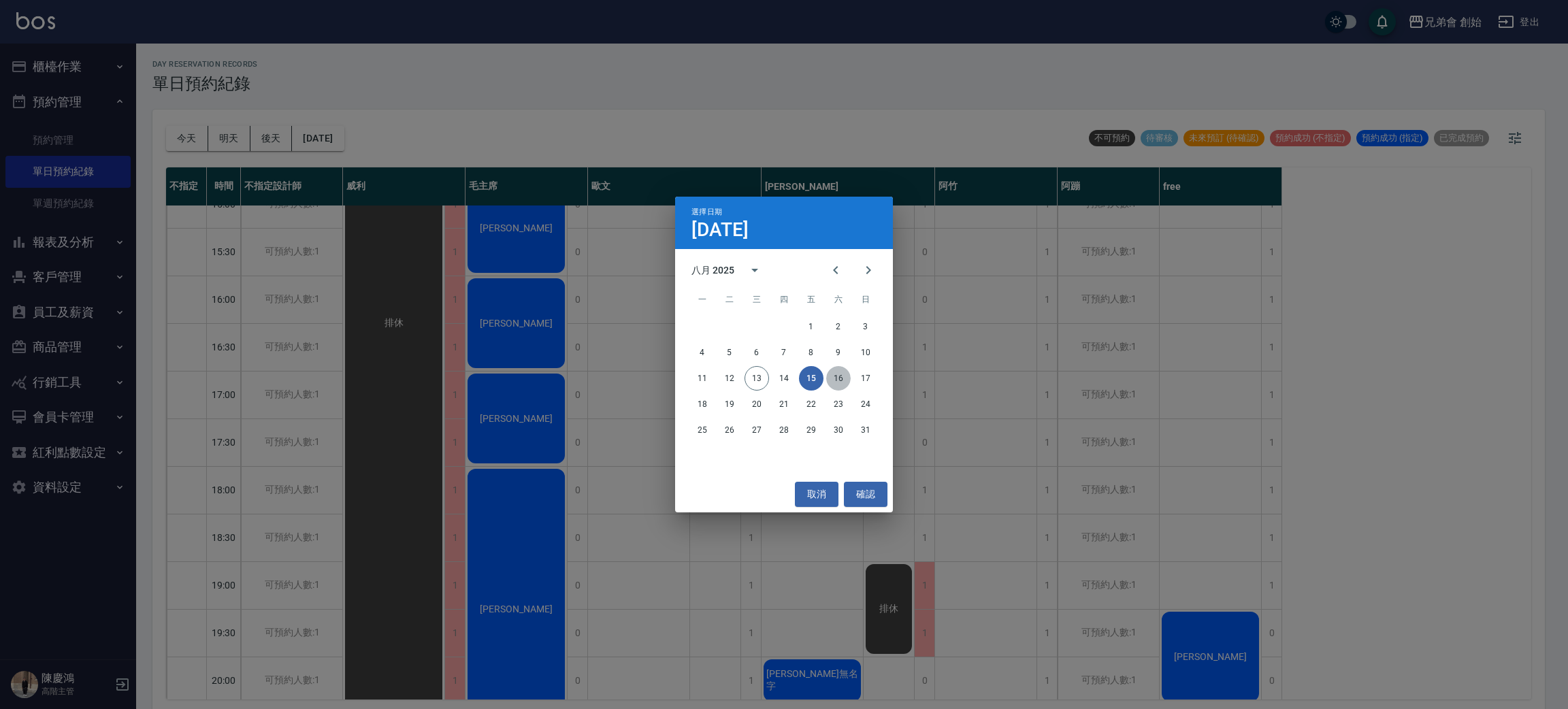
click at [846, 380] on button "16" at bounding box center [838, 378] width 25 height 25
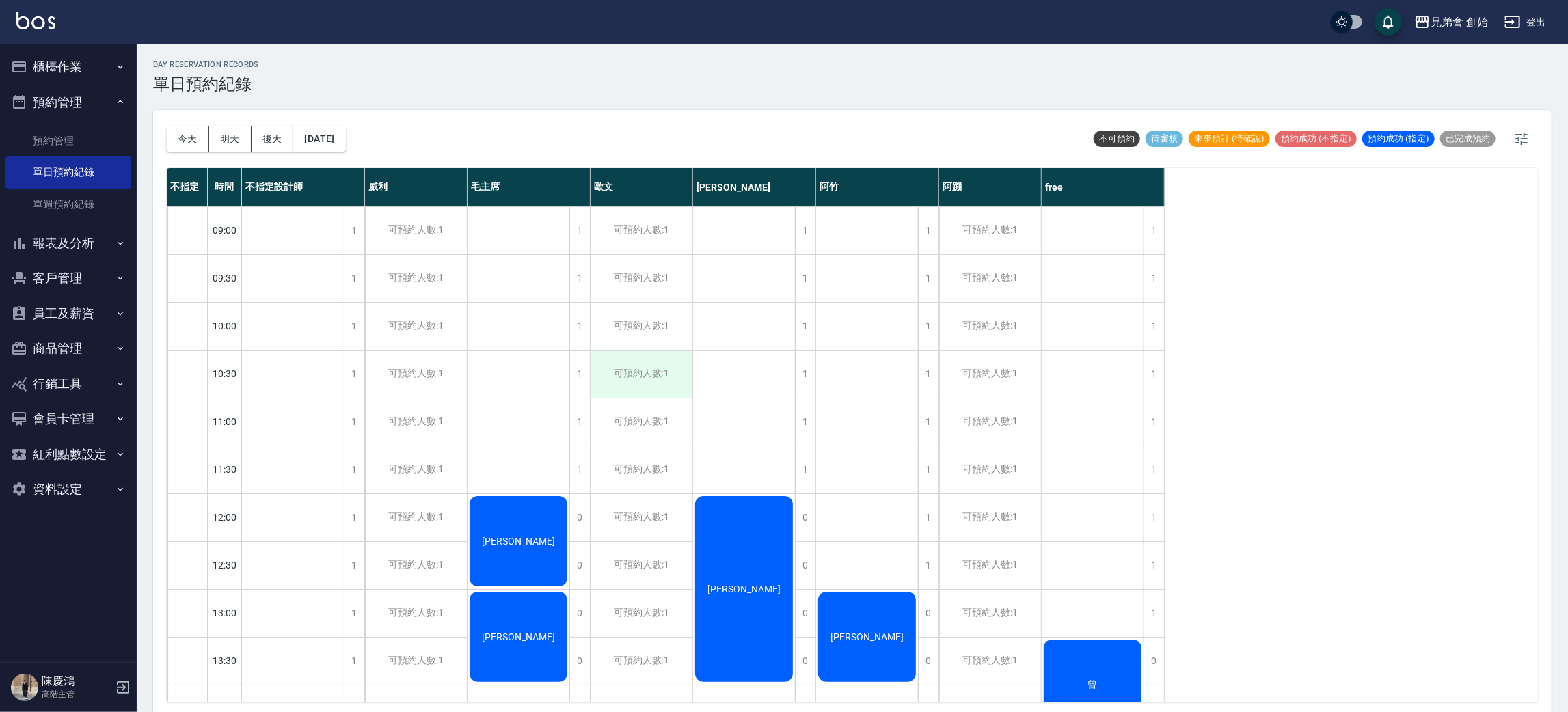
scroll to position [3, 0]
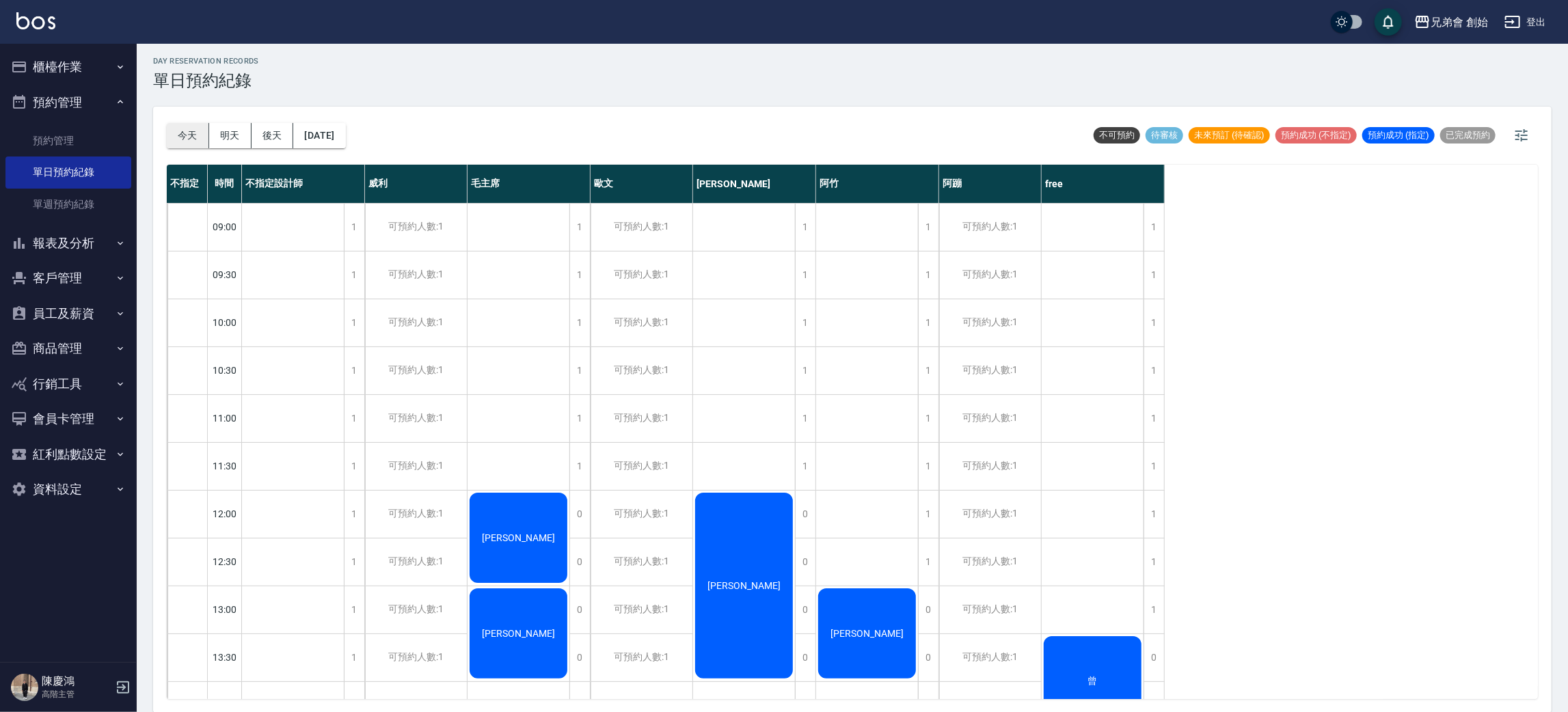
click at [181, 125] on button "今天" at bounding box center [187, 136] width 42 height 26
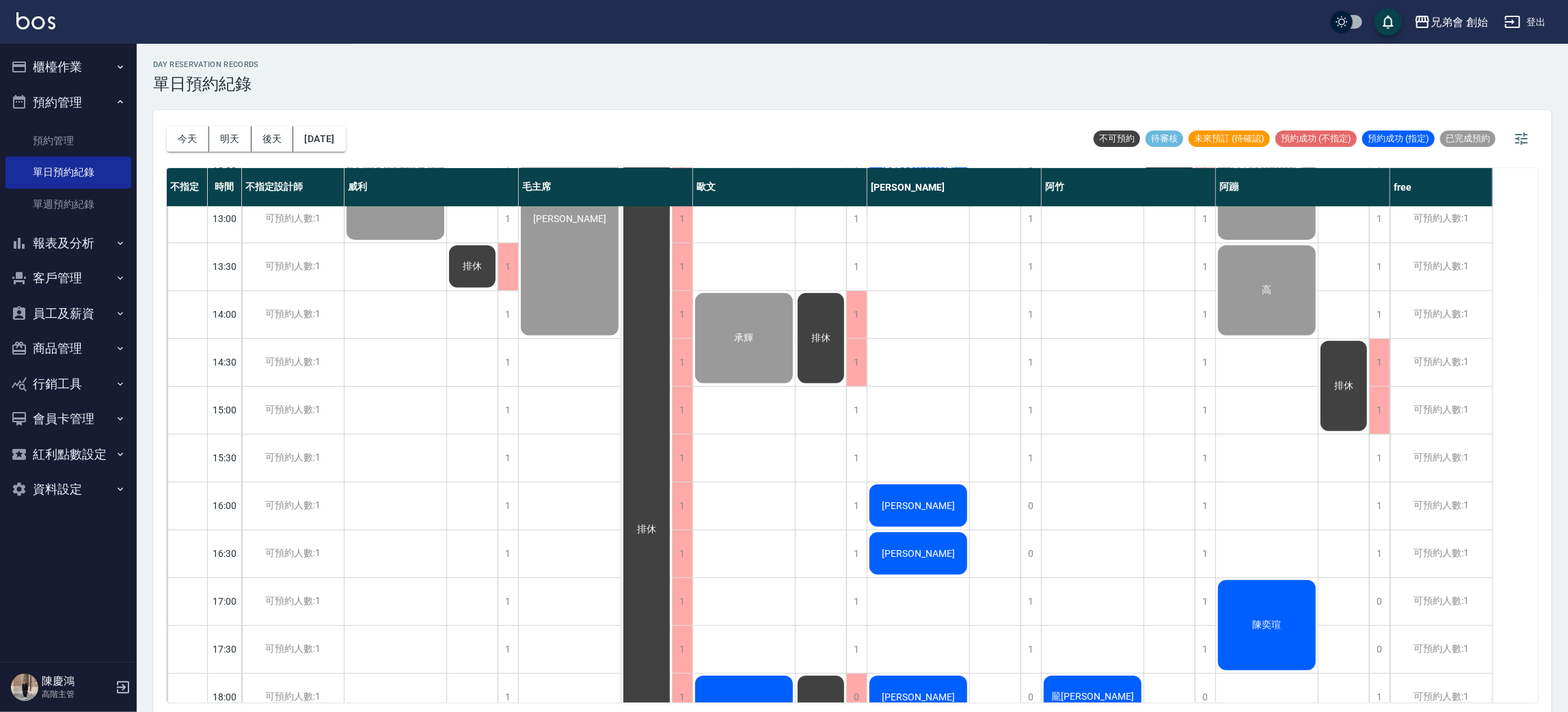
click at [236, 134] on button "明天" at bounding box center [230, 139] width 42 height 26
drag, startPoint x: 236, startPoint y: 134, endPoint x: 236, endPoint y: 141, distance: 7.0
click at [227, 141] on div at bounding box center [784, 356] width 1568 height 712
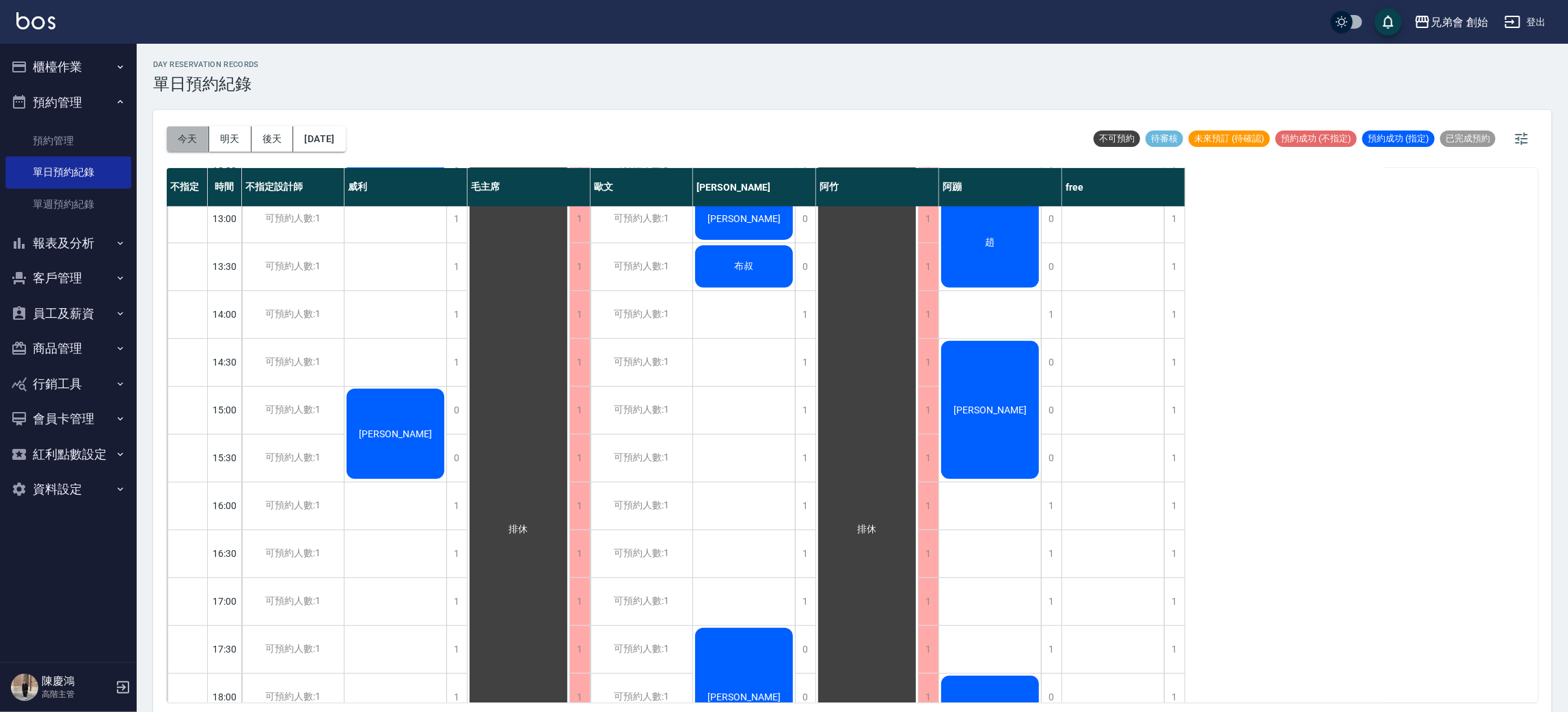
click at [196, 131] on button "今天" at bounding box center [187, 139] width 42 height 26
click at [196, 131] on div at bounding box center [784, 356] width 1568 height 712
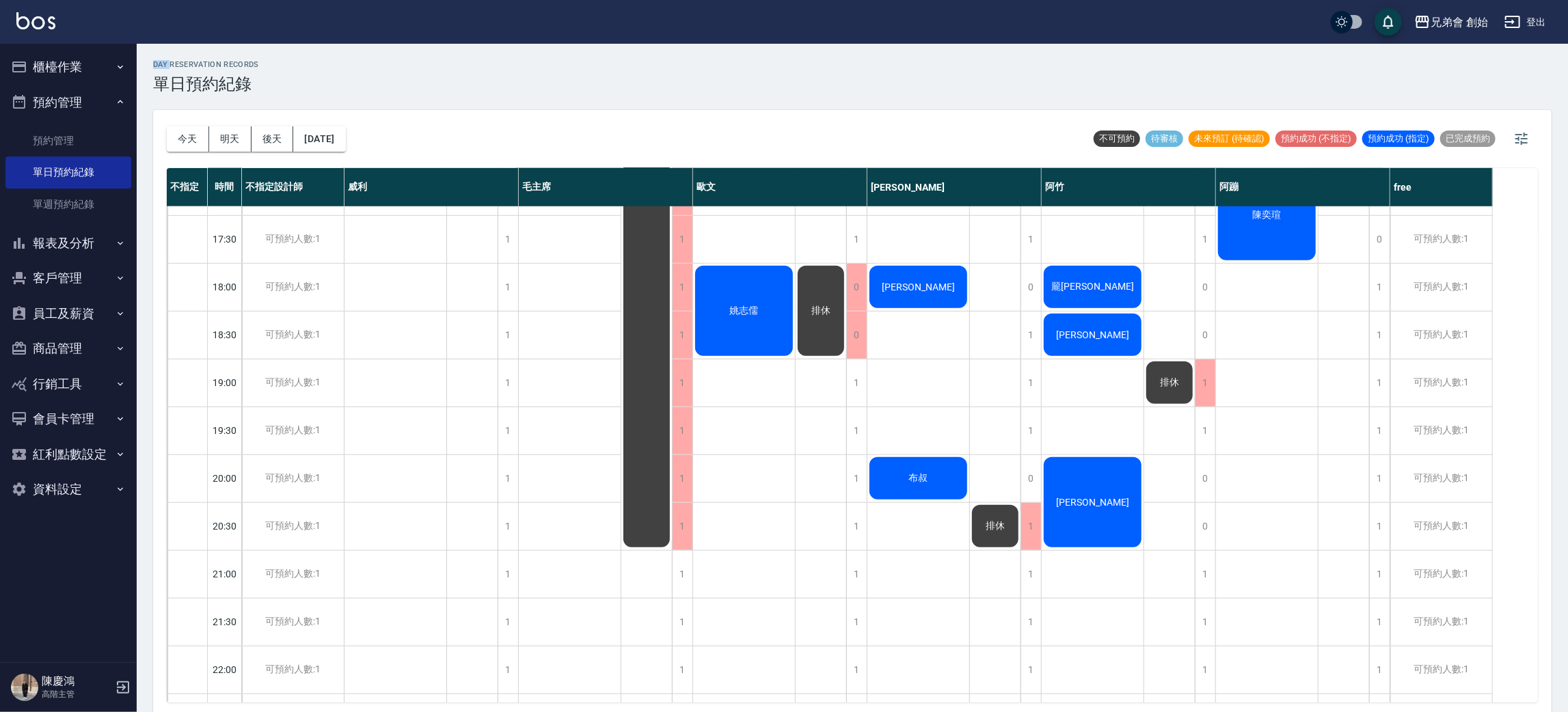
scroll to position [497, 0]
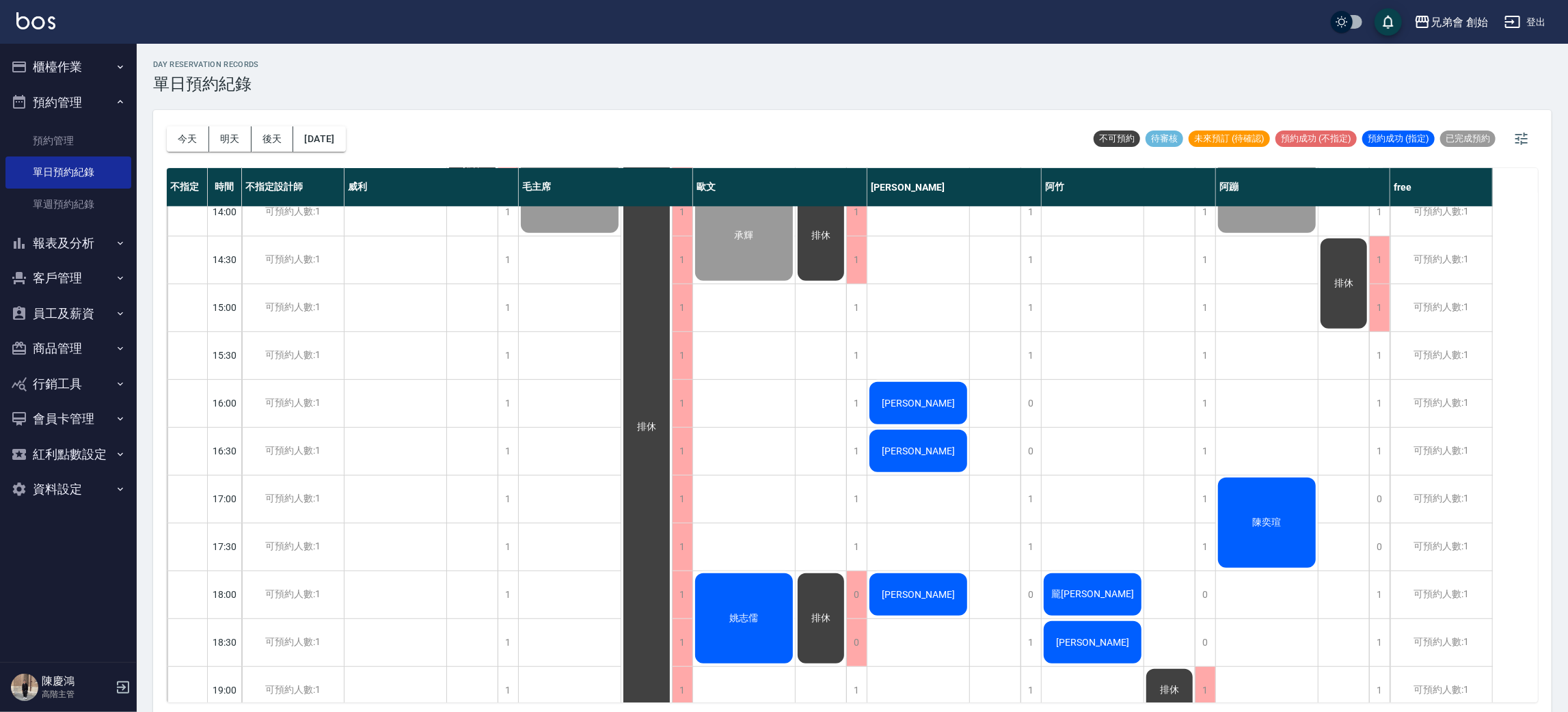
click at [394, 412] on div "[DEMOGRAPHIC_DATA][PERSON_NAME]德" at bounding box center [396, 403] width 103 height 1387
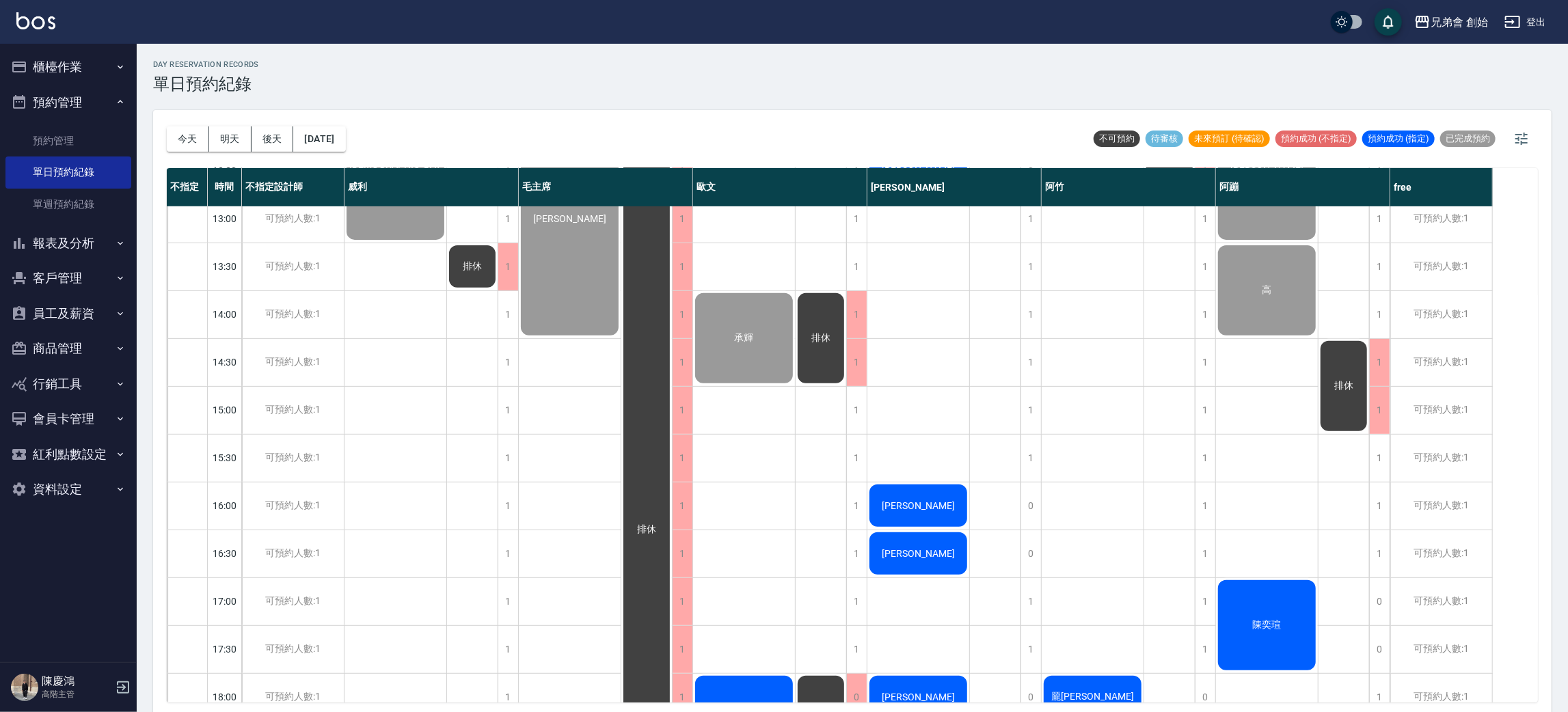
scroll to position [804, 0]
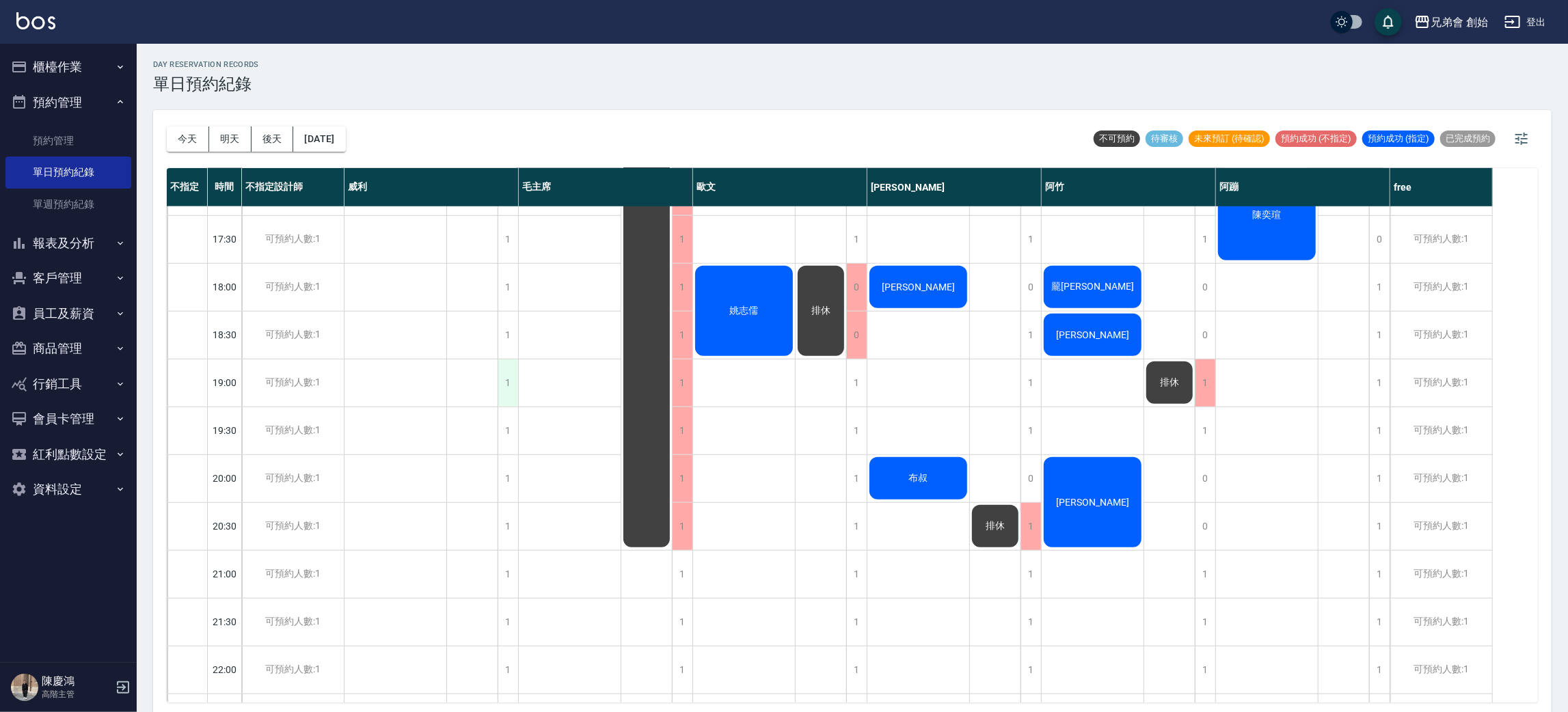
click at [508, 381] on div "1" at bounding box center [508, 383] width 21 height 47
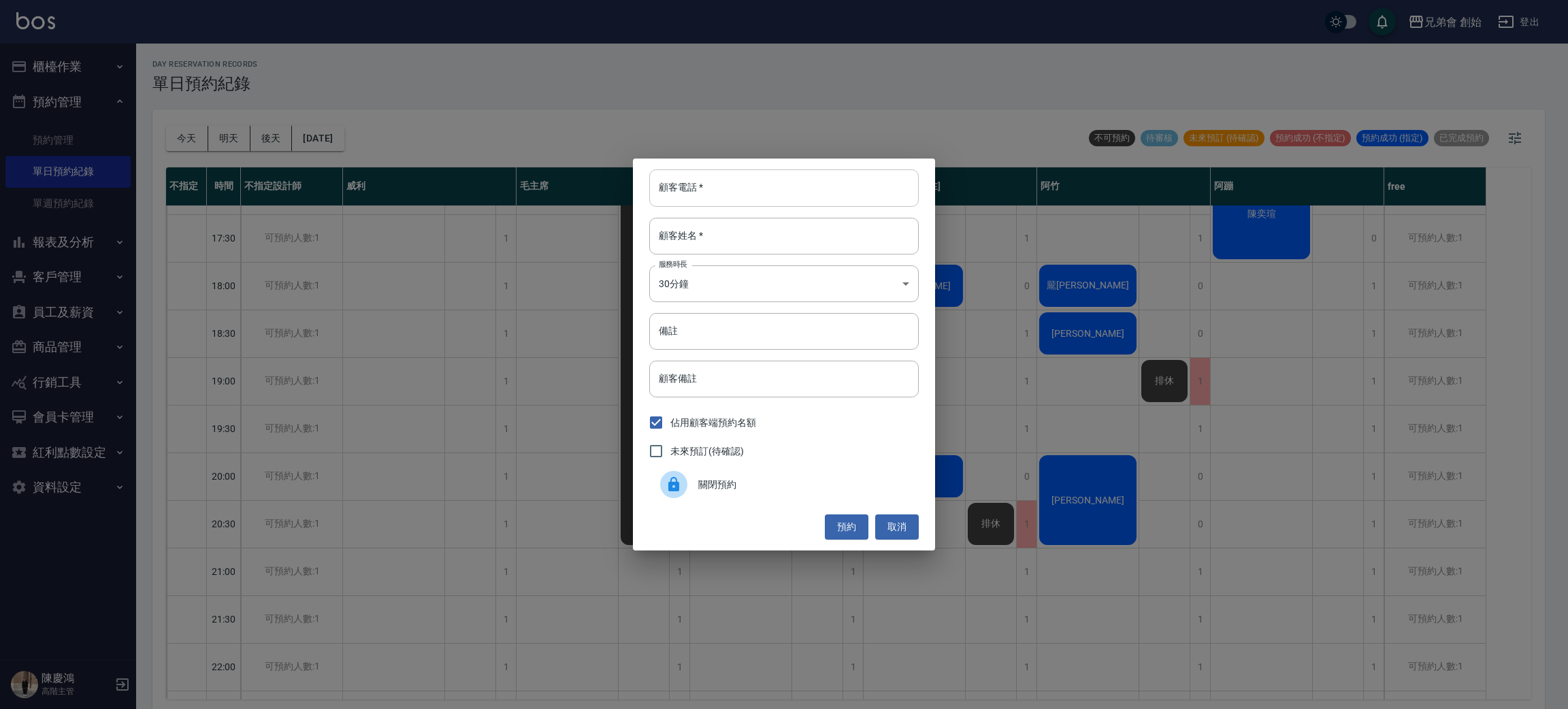
click at [756, 181] on input "顧客電話   *" at bounding box center [784, 187] width 270 height 37
type input "0981865981"
click at [732, 247] on input "顧客姓名   *" at bounding box center [784, 236] width 270 height 37
type input "[PERSON_NAME]"
click at [737, 292] on body "兄弟會 創始 登出 櫃檯作業 打帳單 帳單列表 掛單列表 座位開單 營業儀表板 現金收支登錄 高階收支登錄 材料自購登錄 每日結帳 排班表 現場電腦打卡 掃碼…" at bounding box center [784, 356] width 1568 height 713
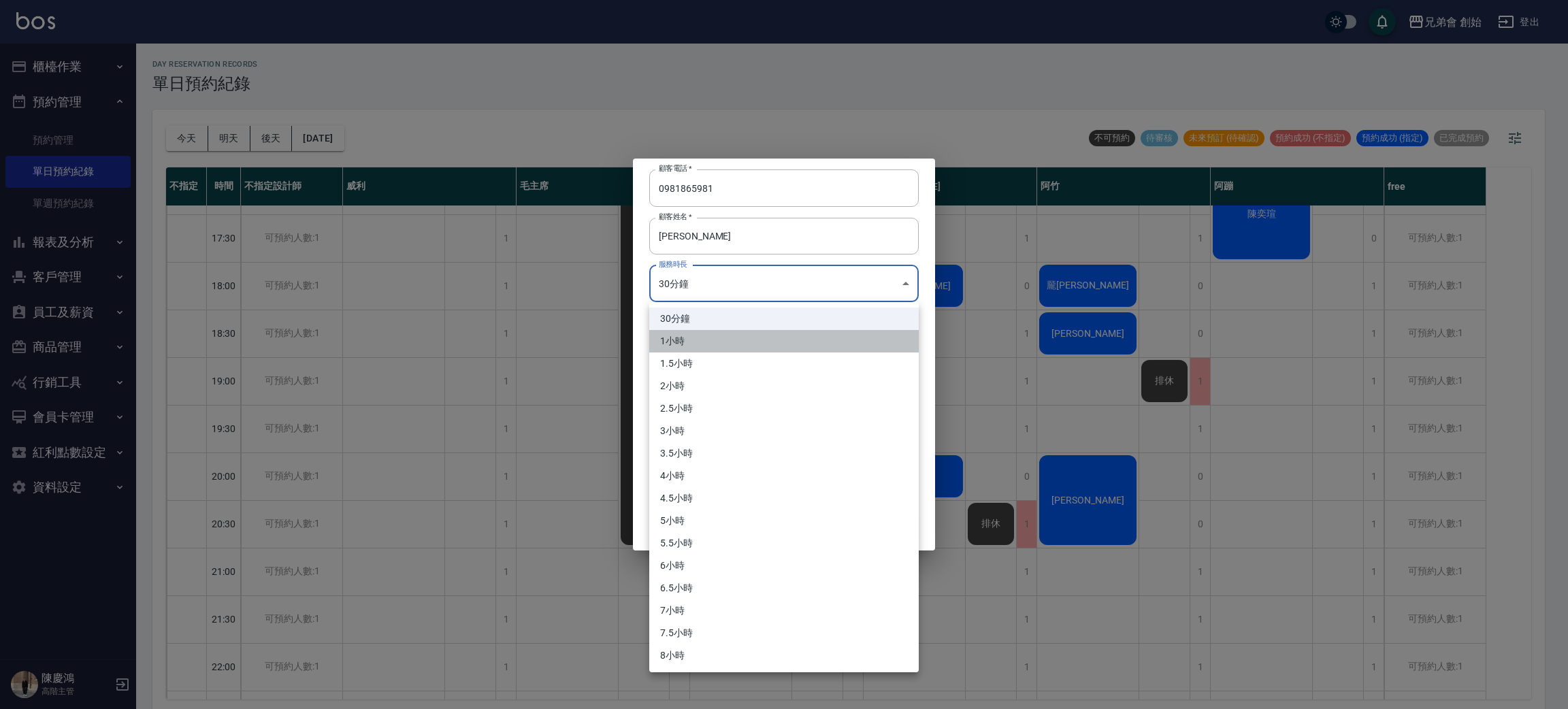
click at [698, 339] on li "1小時" at bounding box center [784, 341] width 270 height 22
type input "2"
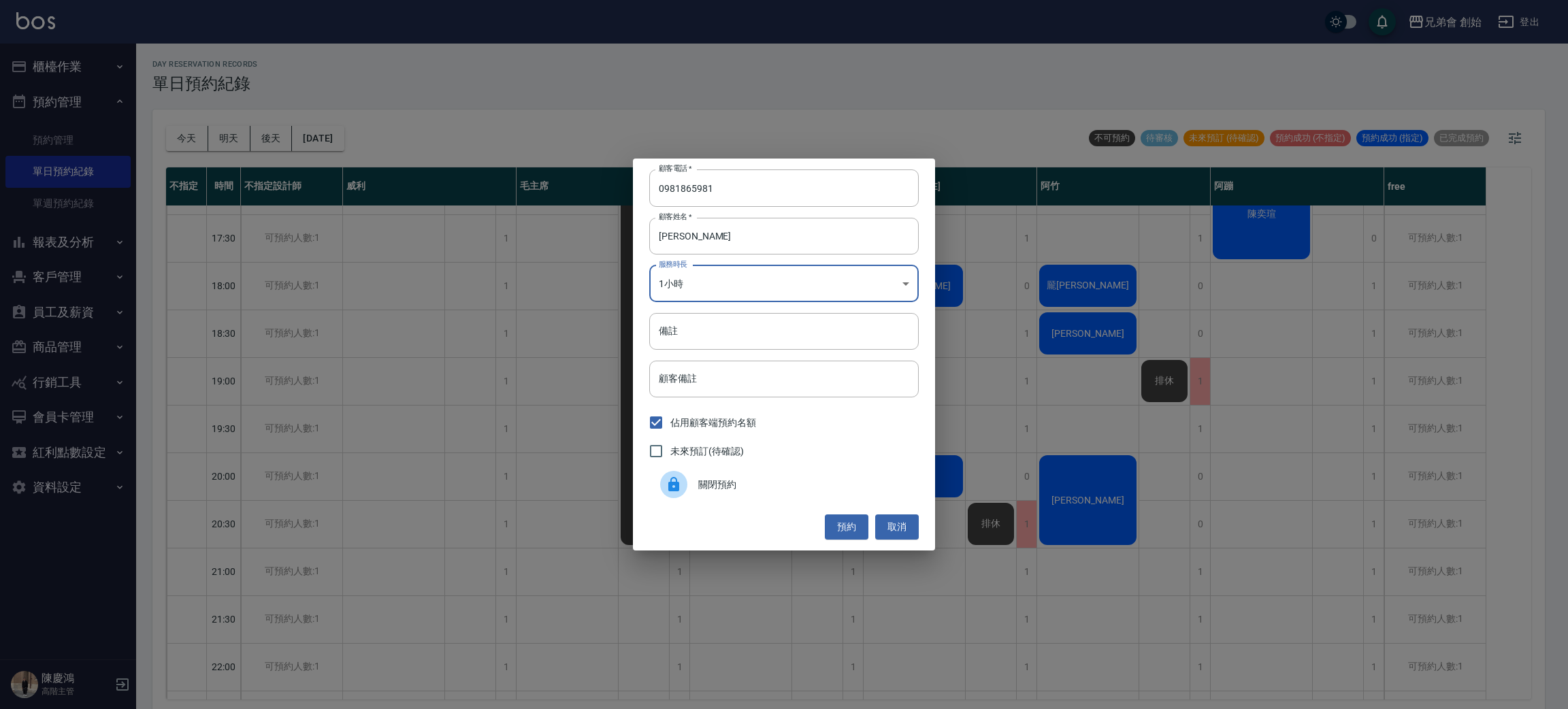
click at [727, 514] on div "預約 取消" at bounding box center [784, 527] width 270 height 26
click at [836, 522] on button "預約" at bounding box center [846, 527] width 44 height 26
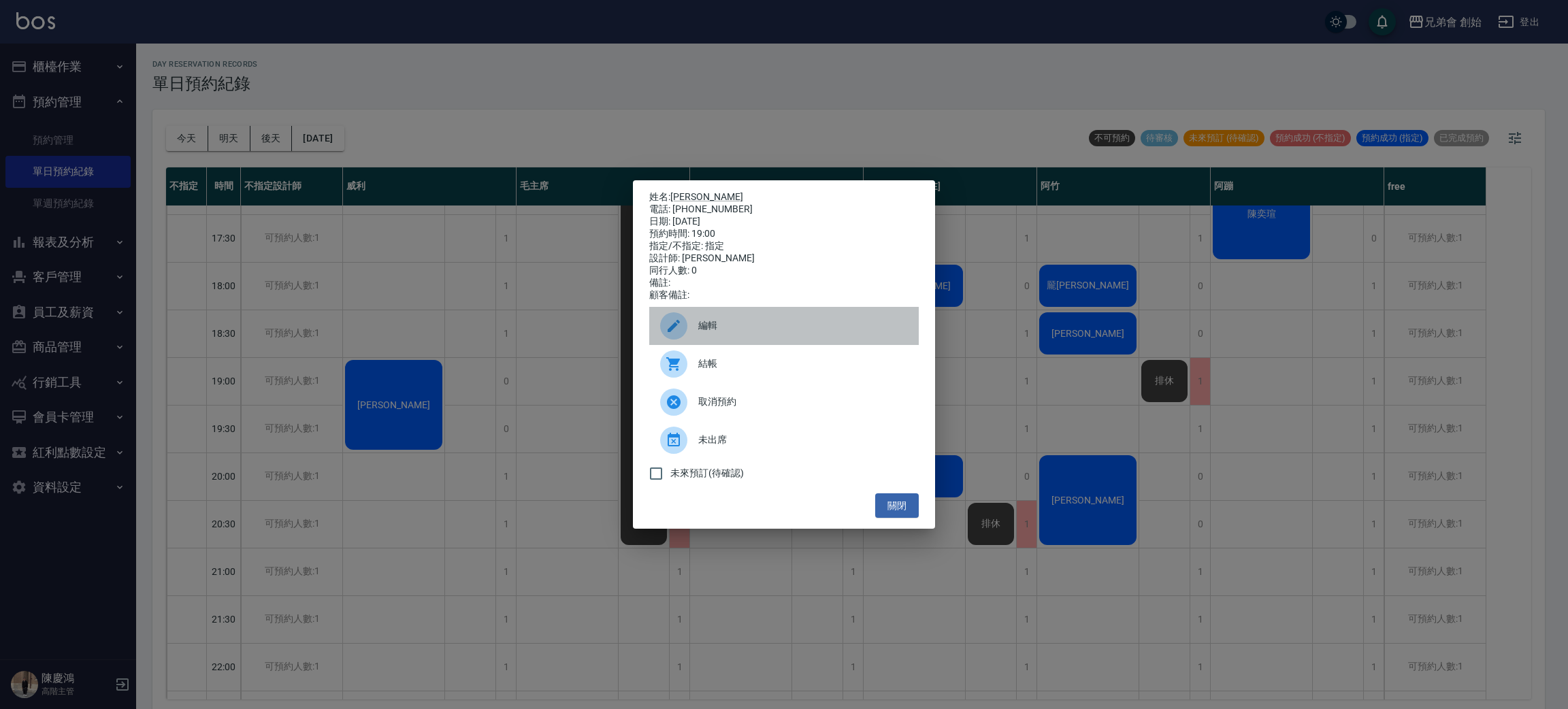
click at [725, 325] on span "編輯" at bounding box center [802, 325] width 210 height 14
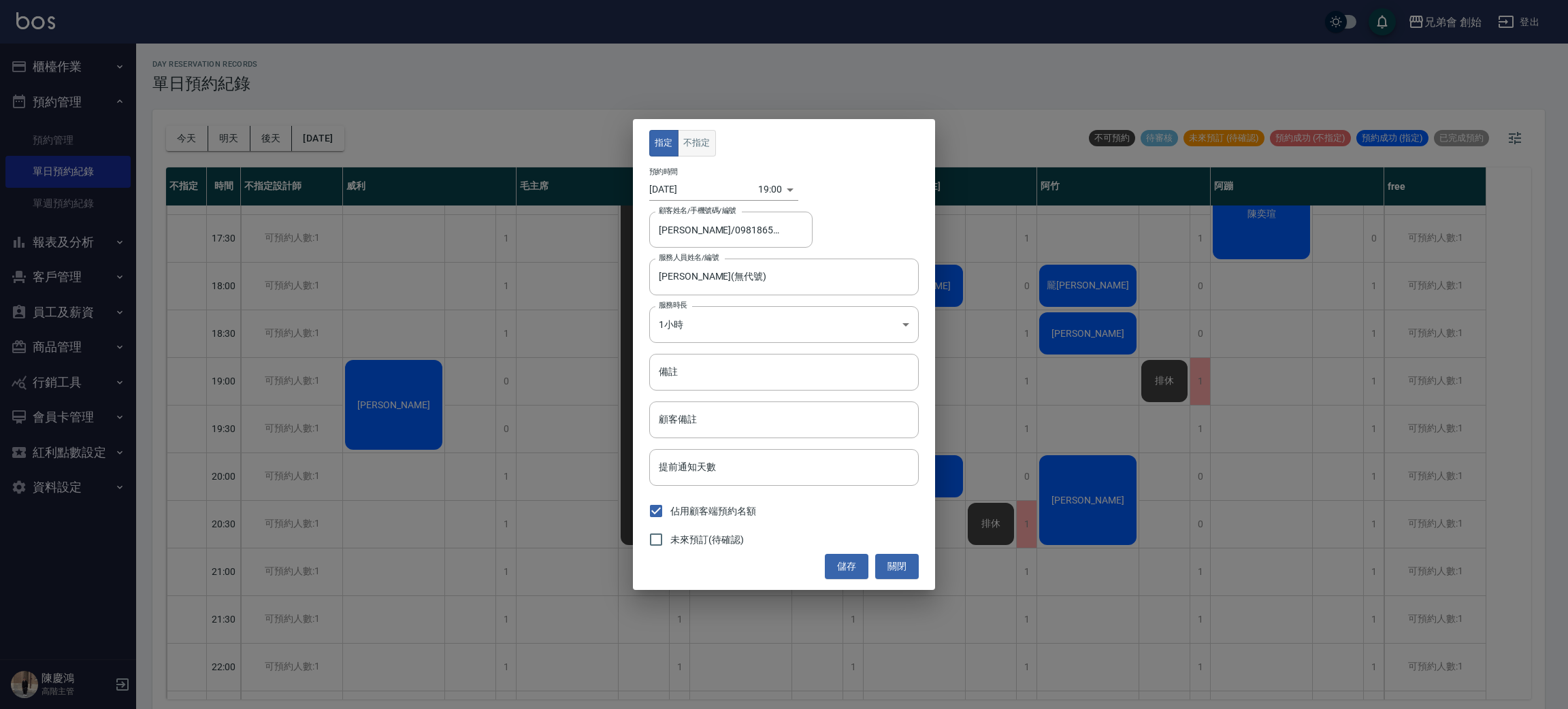
click at [701, 143] on button "不指定" at bounding box center [697, 143] width 38 height 26
click at [888, 557] on button "關閉" at bounding box center [896, 567] width 44 height 26
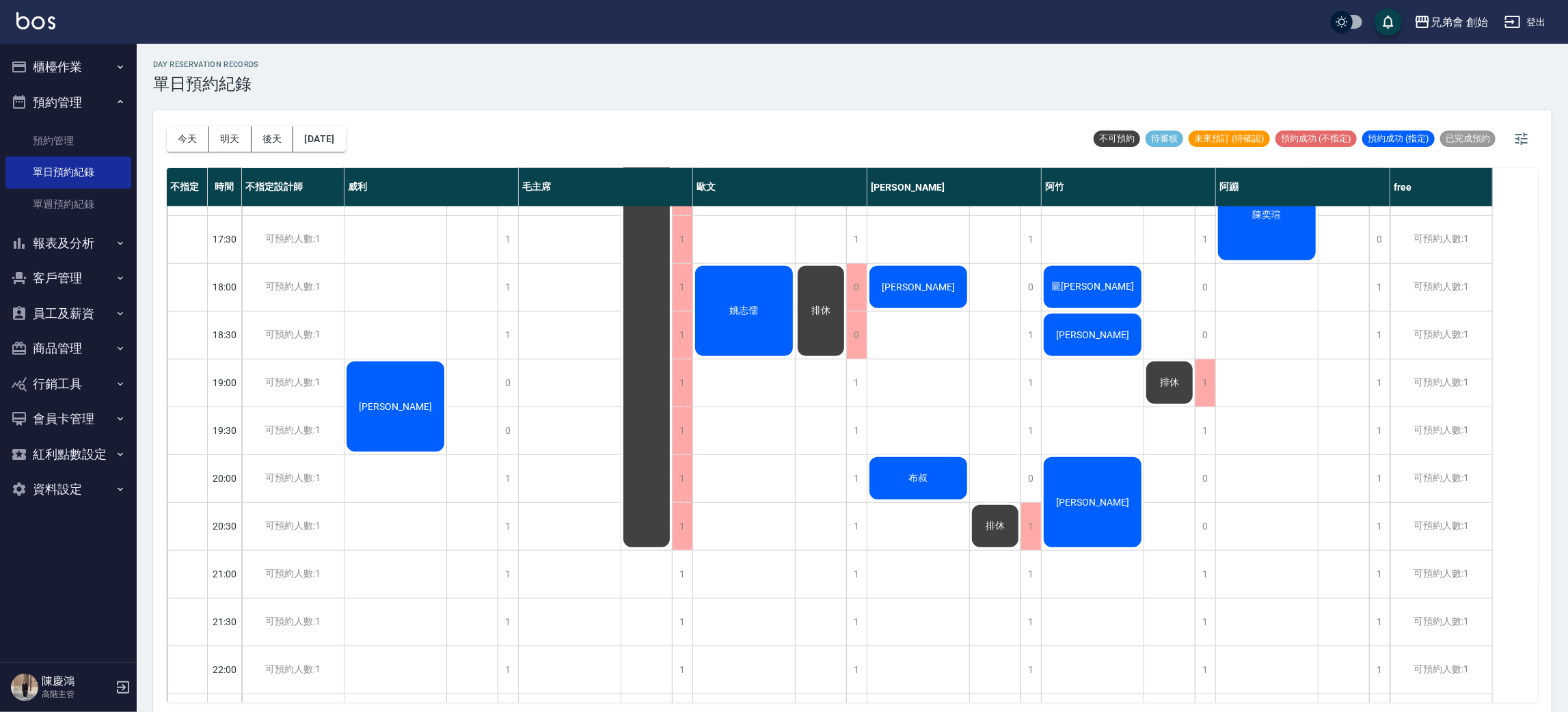
click at [405, 339] on div "亞祈德 李" at bounding box center [396, 95] width 103 height 1387
click at [507, 473] on div "1" at bounding box center [508, 478] width 21 height 47
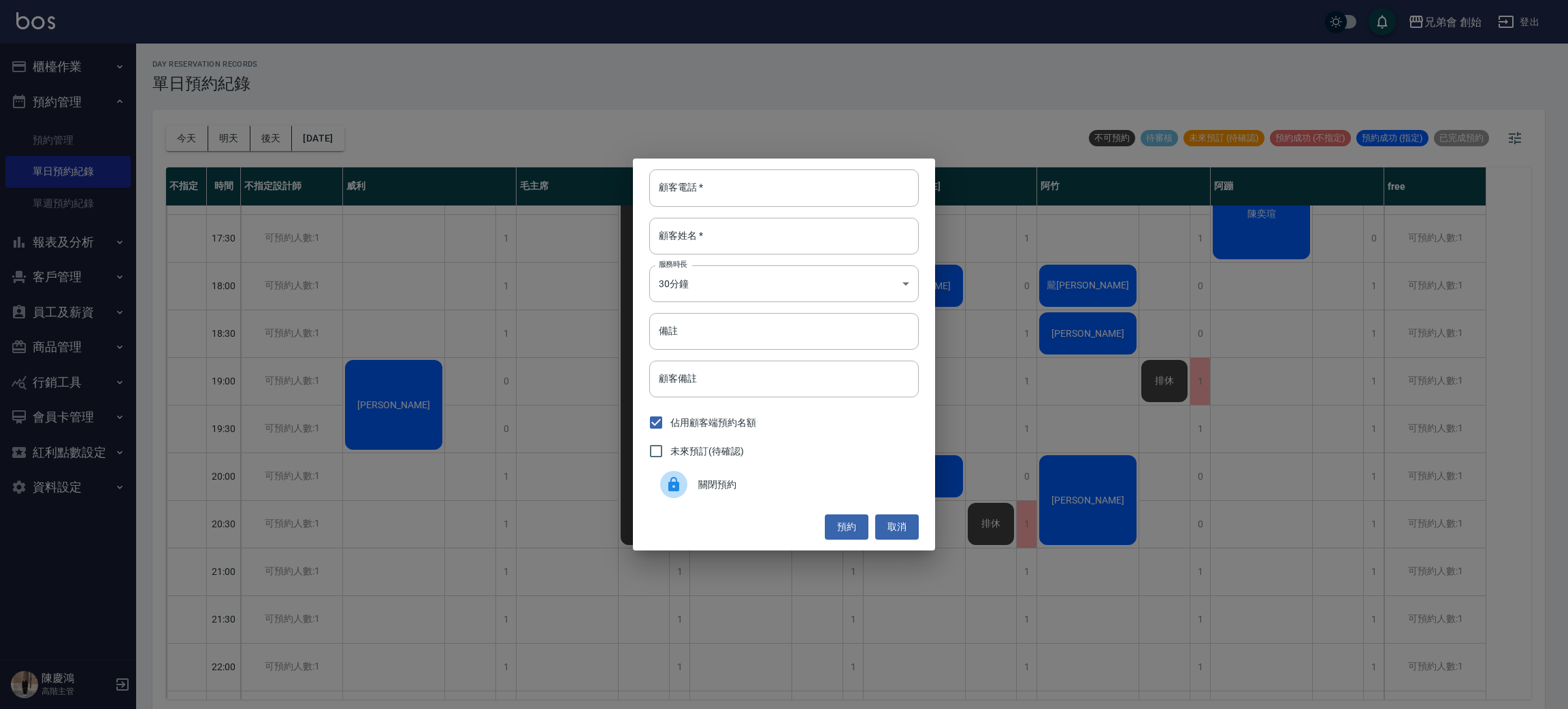
click at [726, 487] on span "關閉預約" at bounding box center [802, 485] width 210 height 14
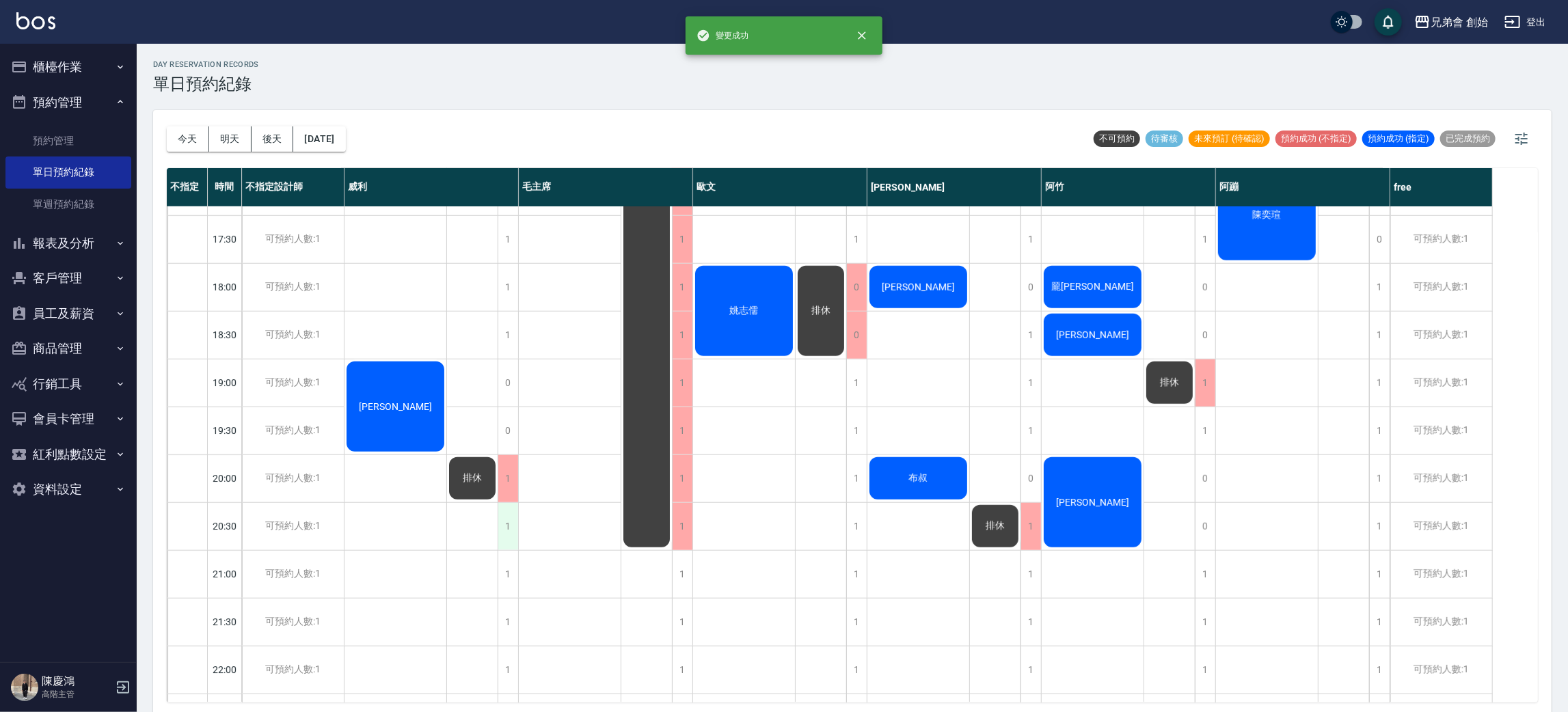
click at [506, 527] on div "1" at bounding box center [508, 526] width 21 height 47
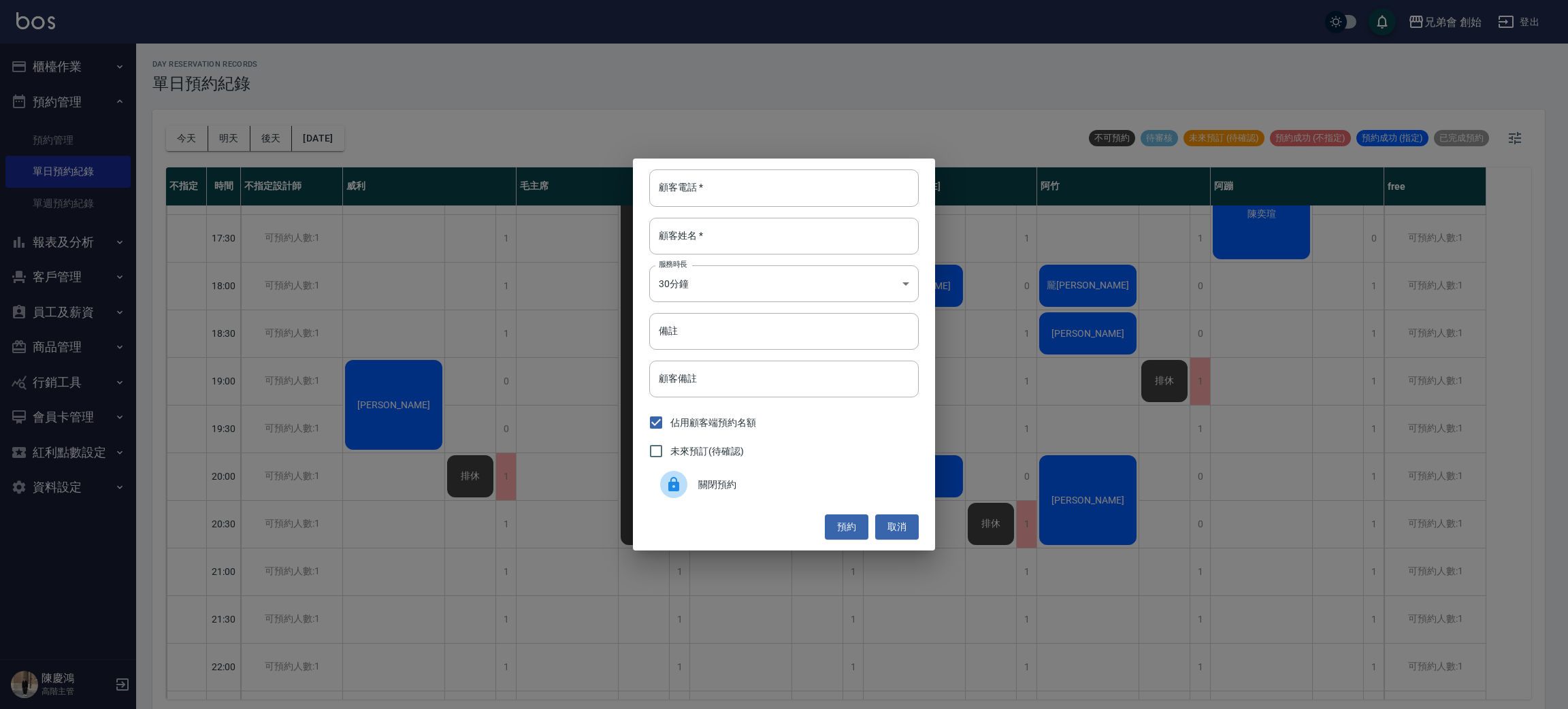
click at [758, 480] on span "關閉預約" at bounding box center [802, 485] width 210 height 14
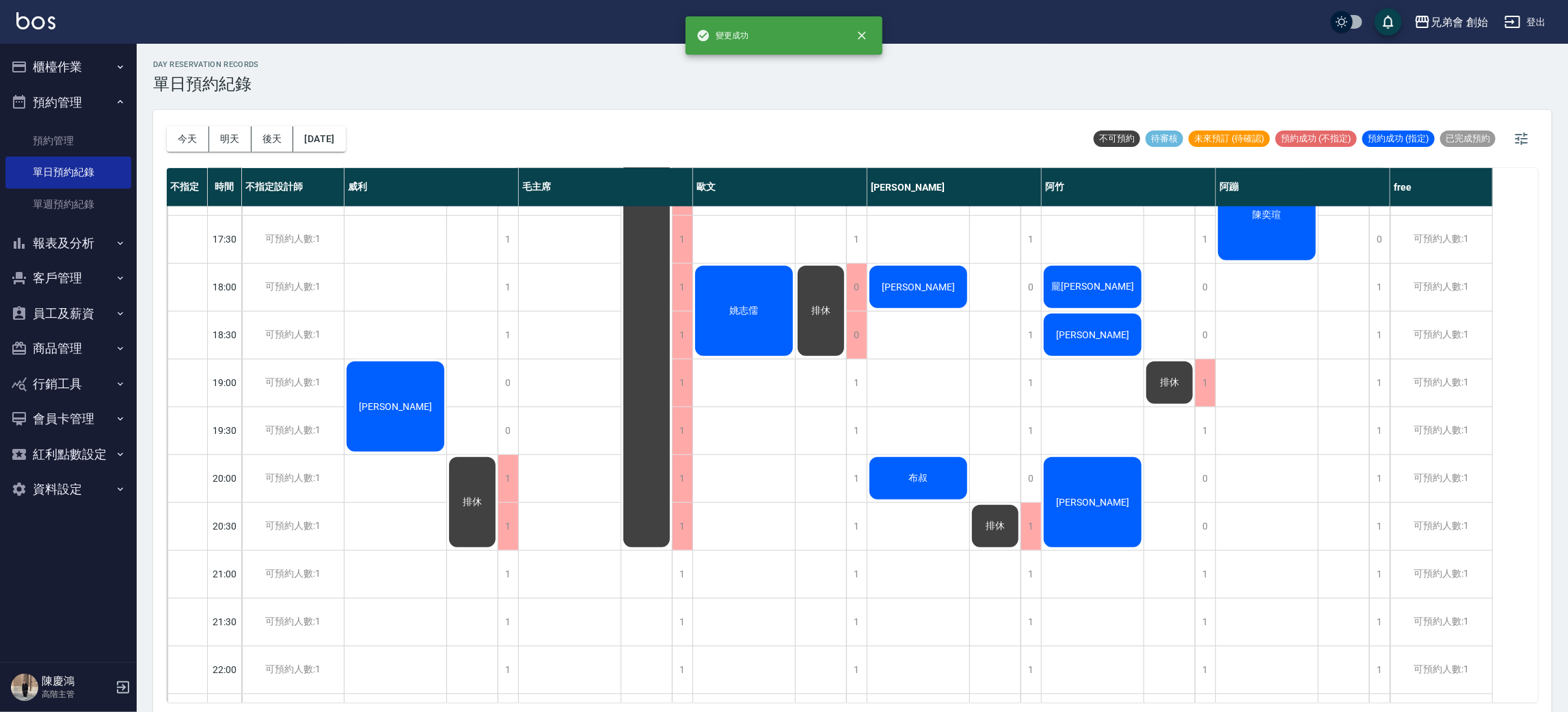
click at [467, 384] on div "排休 排休" at bounding box center [473, 95] width 51 height 1387
click at [463, 432] on div "排休 排休" at bounding box center [473, 95] width 51 height 1387
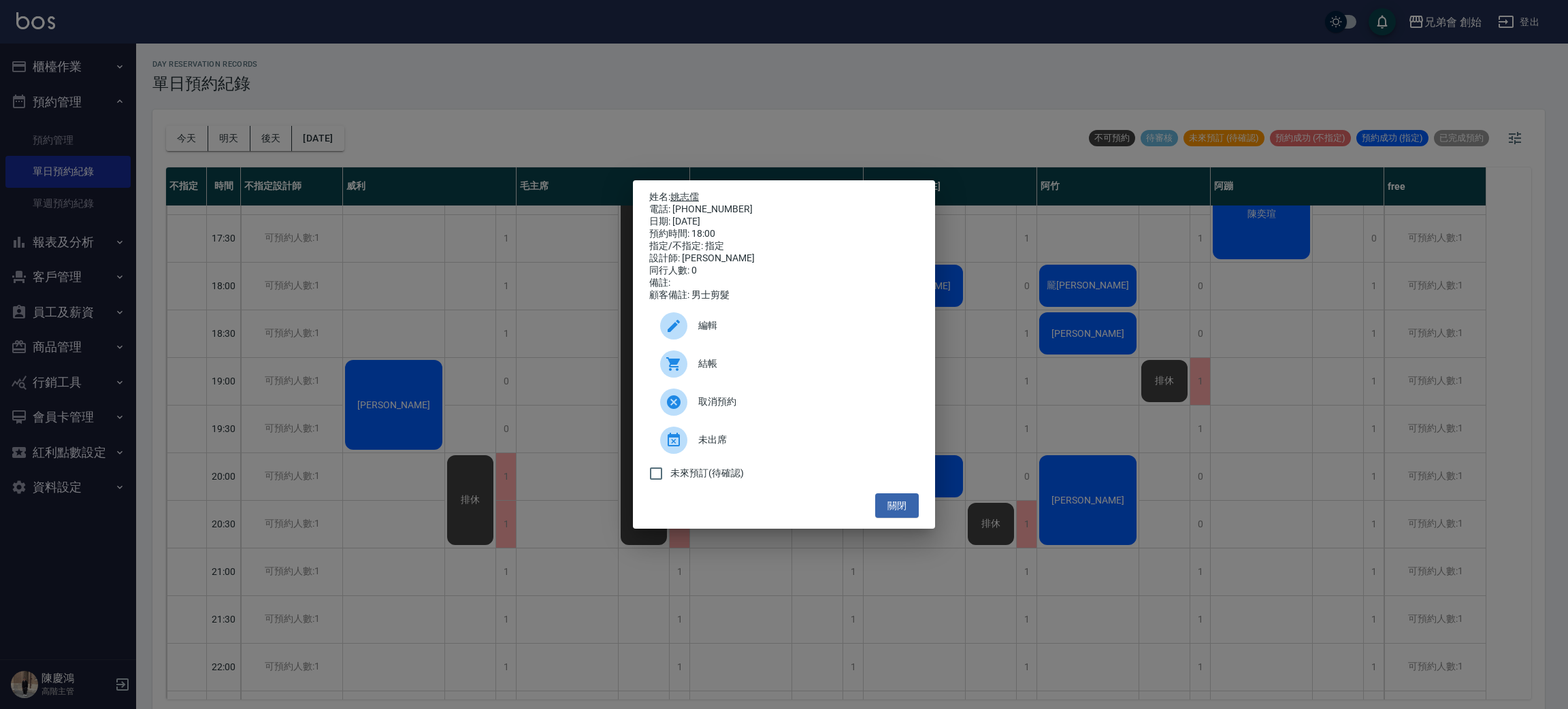
click at [685, 191] on link "姚志儒" at bounding box center [684, 197] width 29 height 11
click at [707, 369] on span "結帳" at bounding box center [802, 364] width 210 height 14
click at [387, 102] on div "姓名: 姚志儒 電話: 0983206586 日期: 2025/08/13 預約時間: 18:00 指定/不指定: 指定 設計師: 歐文 同行人數: 0 備註…" at bounding box center [784, 354] width 1568 height 709
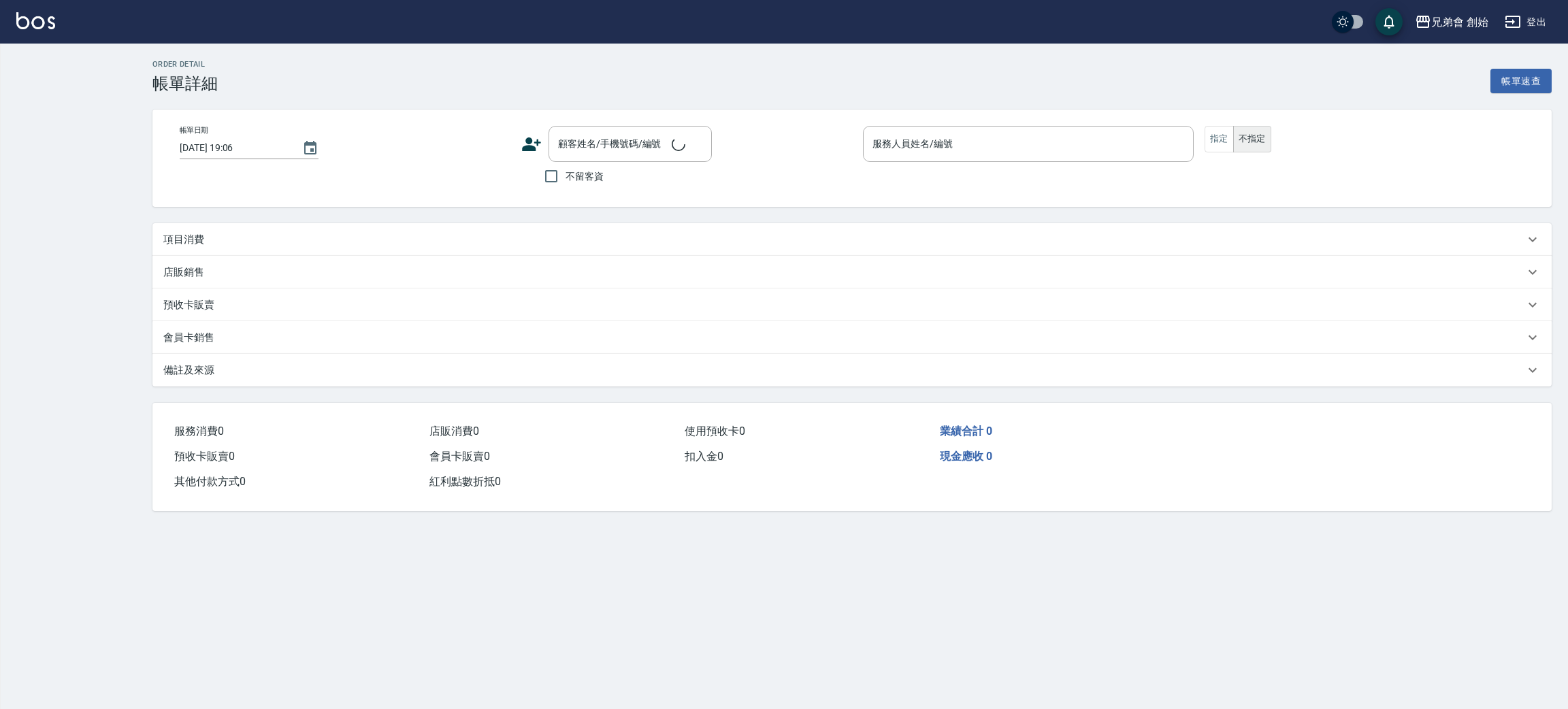
click at [204, 243] on p "項目消費" at bounding box center [183, 240] width 41 height 14
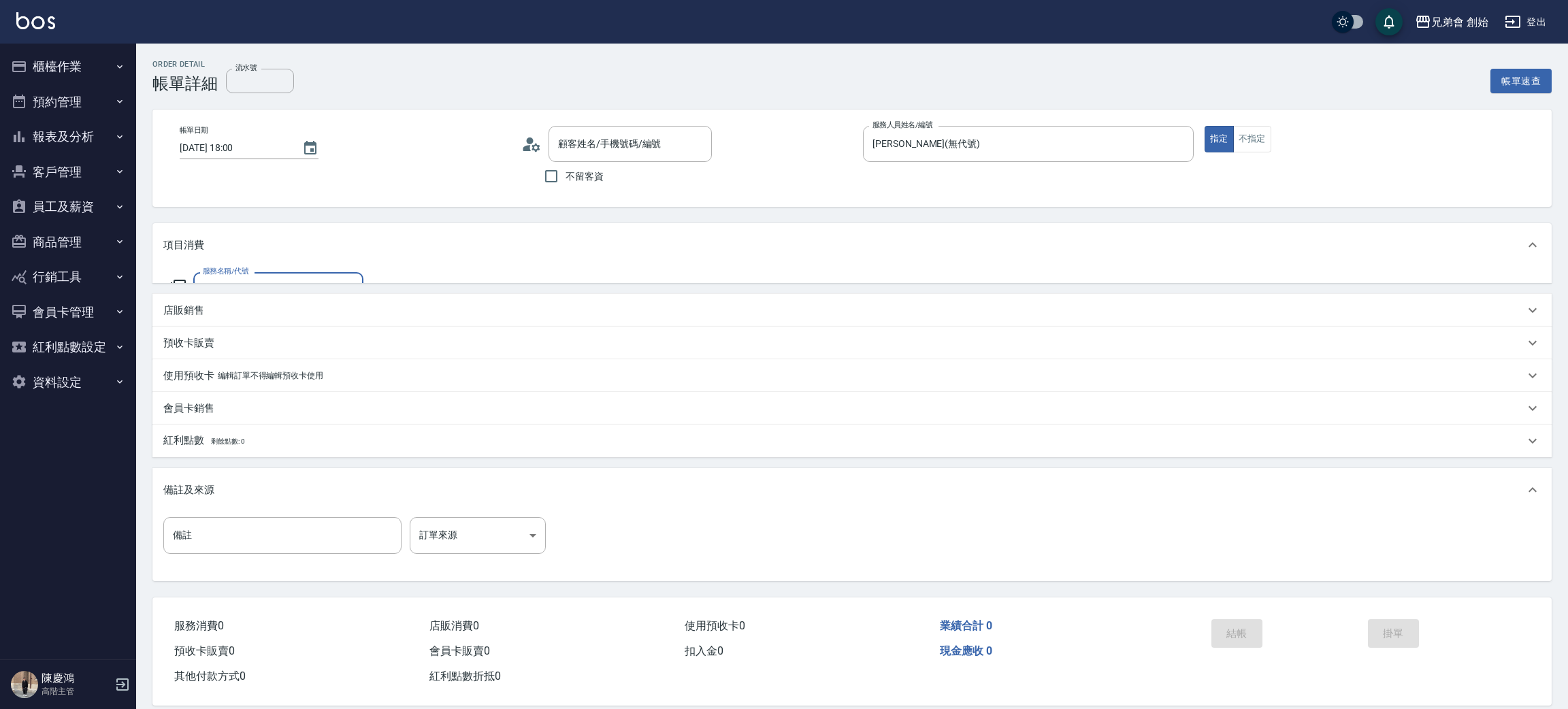
type input "2025/08/13 18:00"
type input "歐文(無代號)"
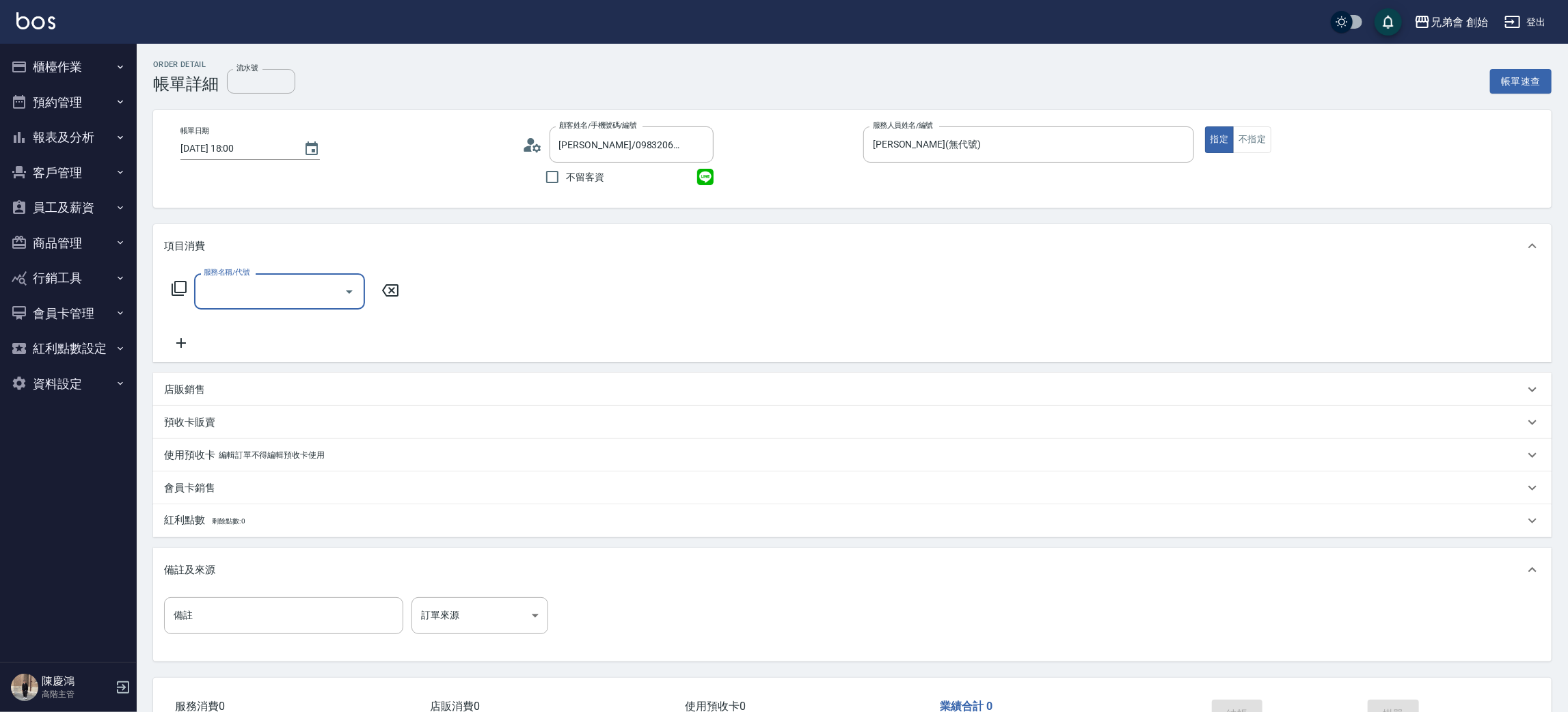
type input "姚志儒/0983206586/null"
click at [244, 291] on input "服務名稱/代號" at bounding box center [269, 292] width 138 height 24
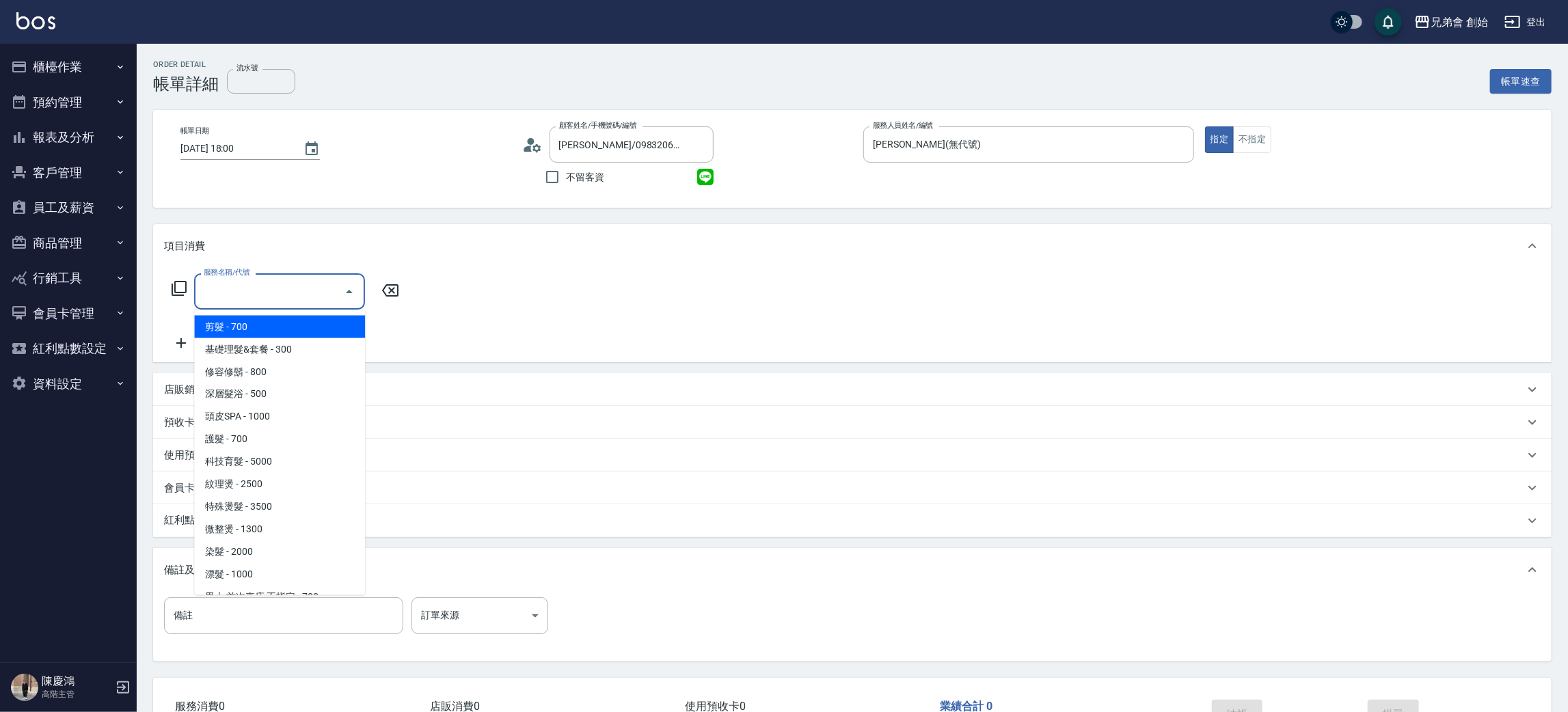
click at [254, 331] on span "剪髮 - 700" at bounding box center [279, 327] width 171 height 22
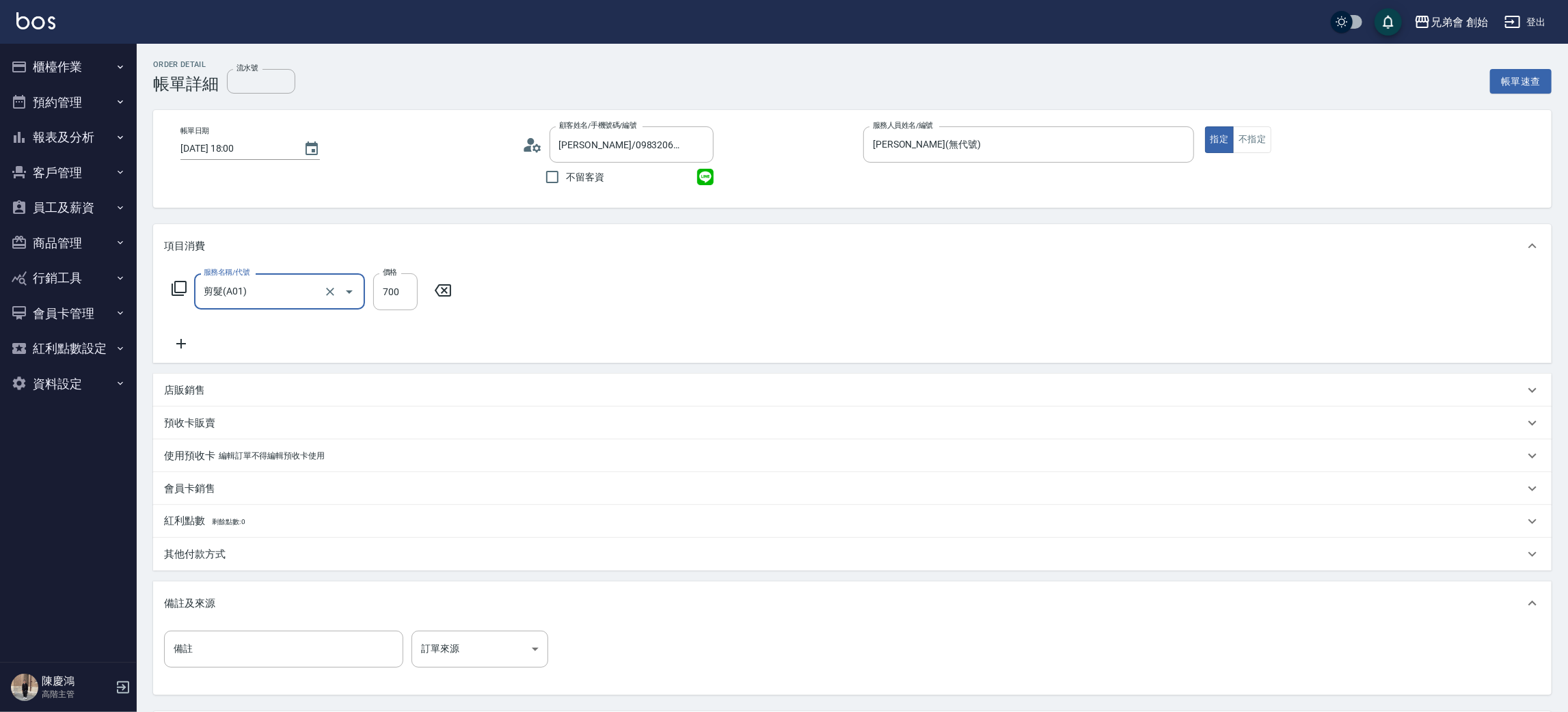
type input "剪髮(A01)"
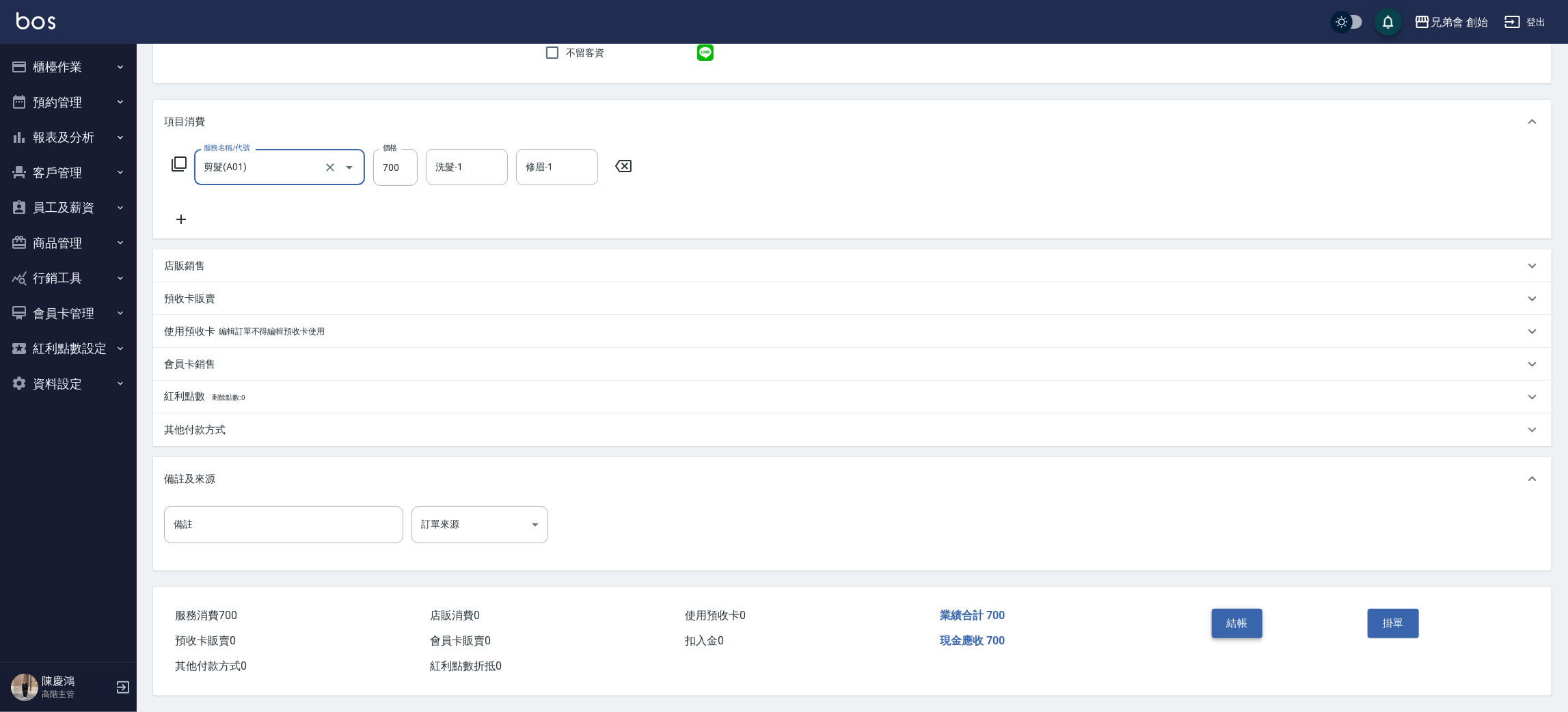
click at [1230, 621] on button "結帳" at bounding box center [1238, 623] width 51 height 29
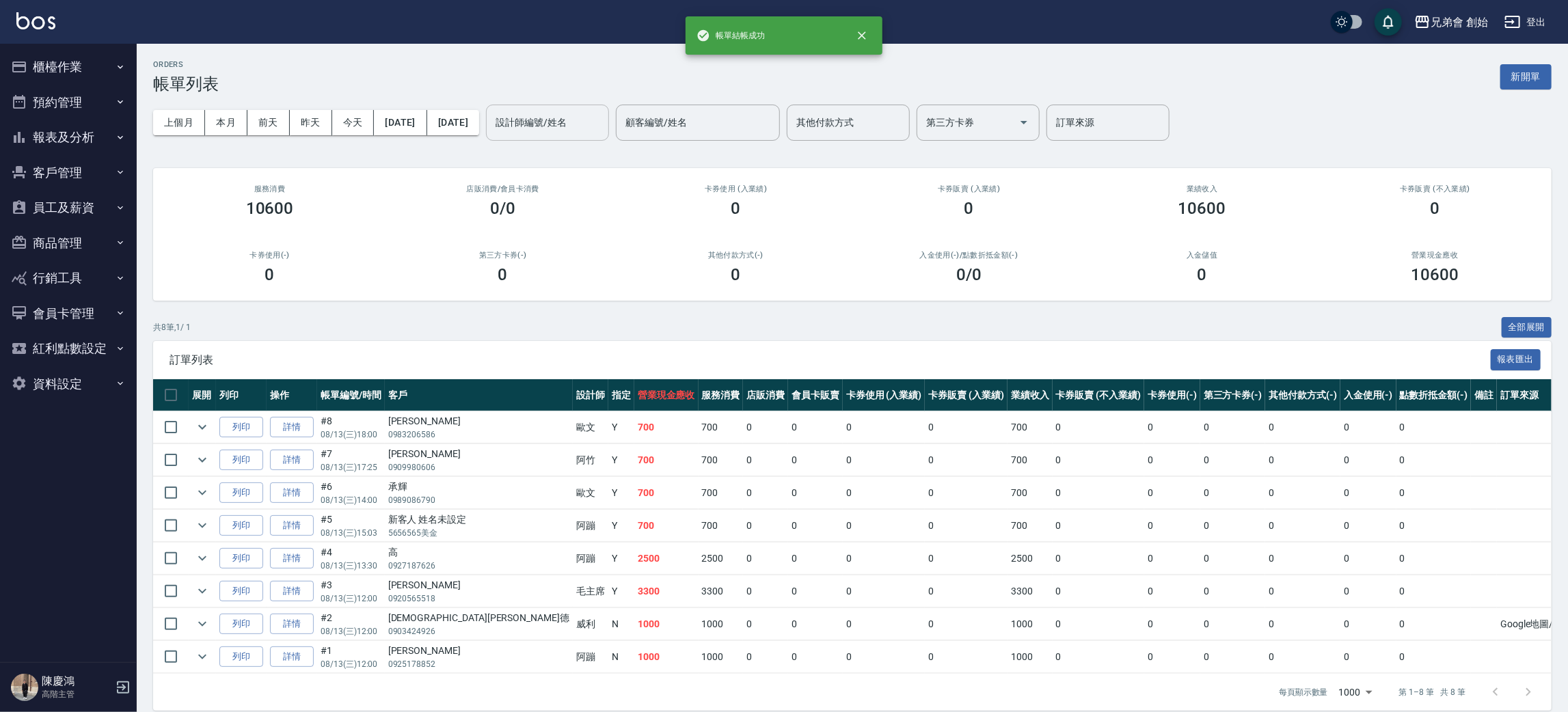
click at [603, 119] on input "設計師編號/姓名" at bounding box center [547, 123] width 111 height 24
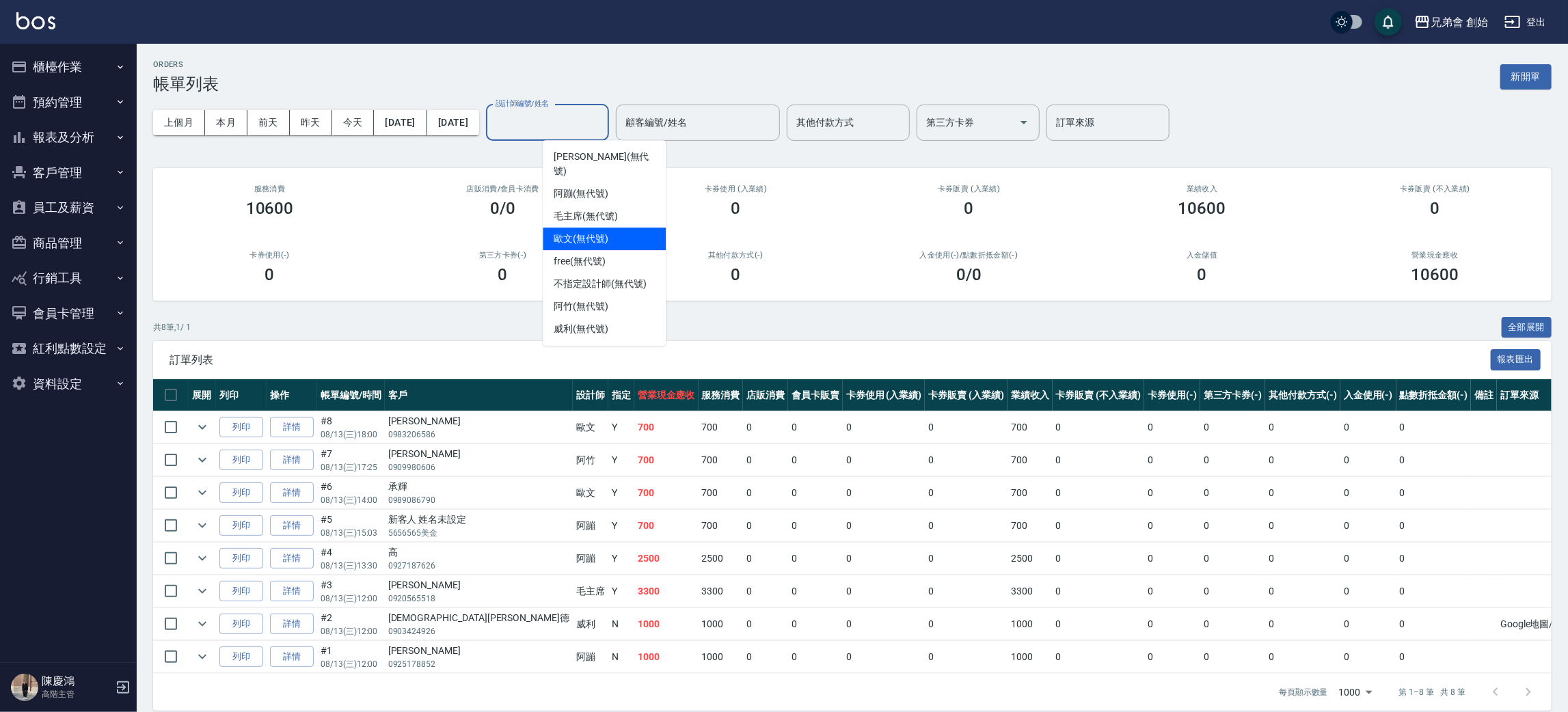
click at [632, 230] on div "歐文 (無代號)" at bounding box center [604, 239] width 123 height 22
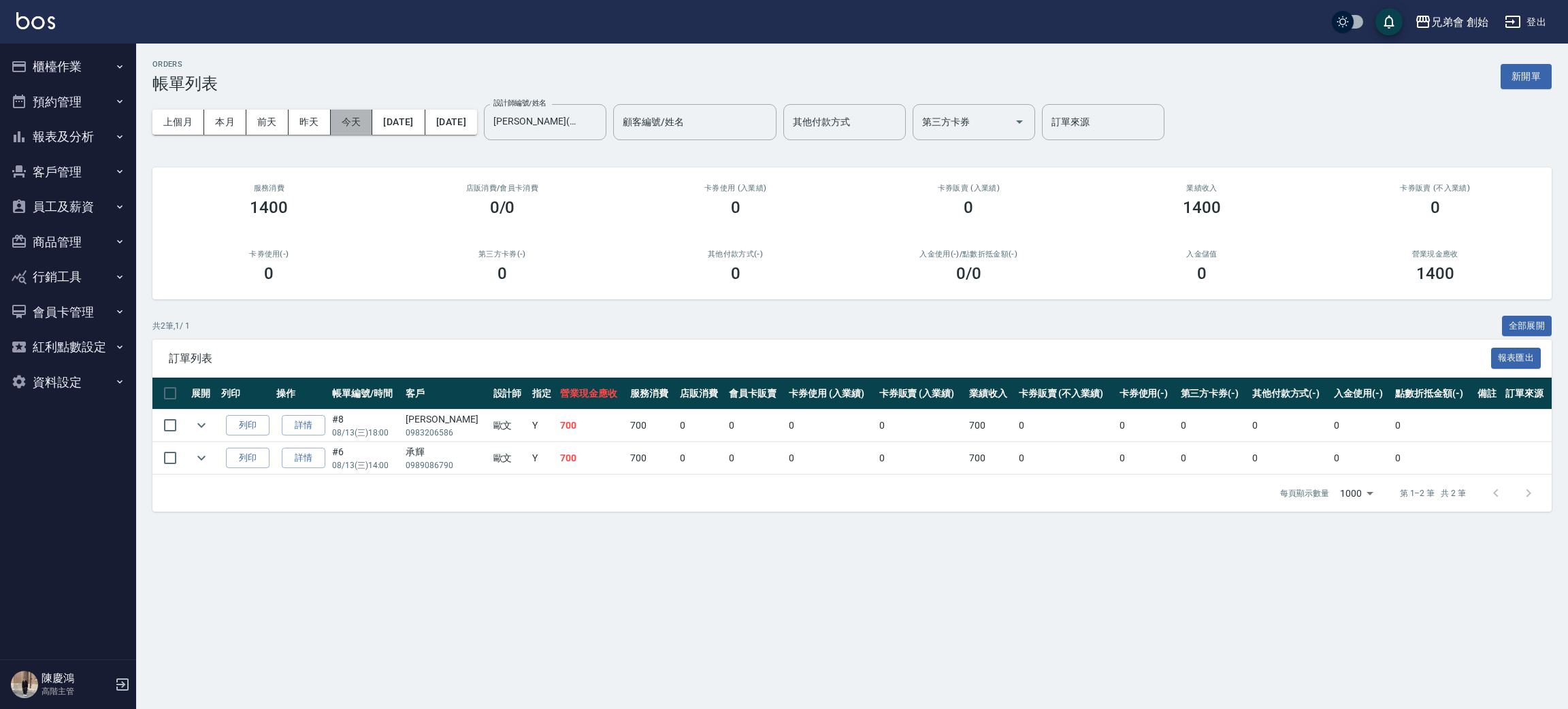
click at [348, 124] on button "今天" at bounding box center [352, 122] width 42 height 26
click at [223, 120] on button "本月" at bounding box center [225, 122] width 42 height 26
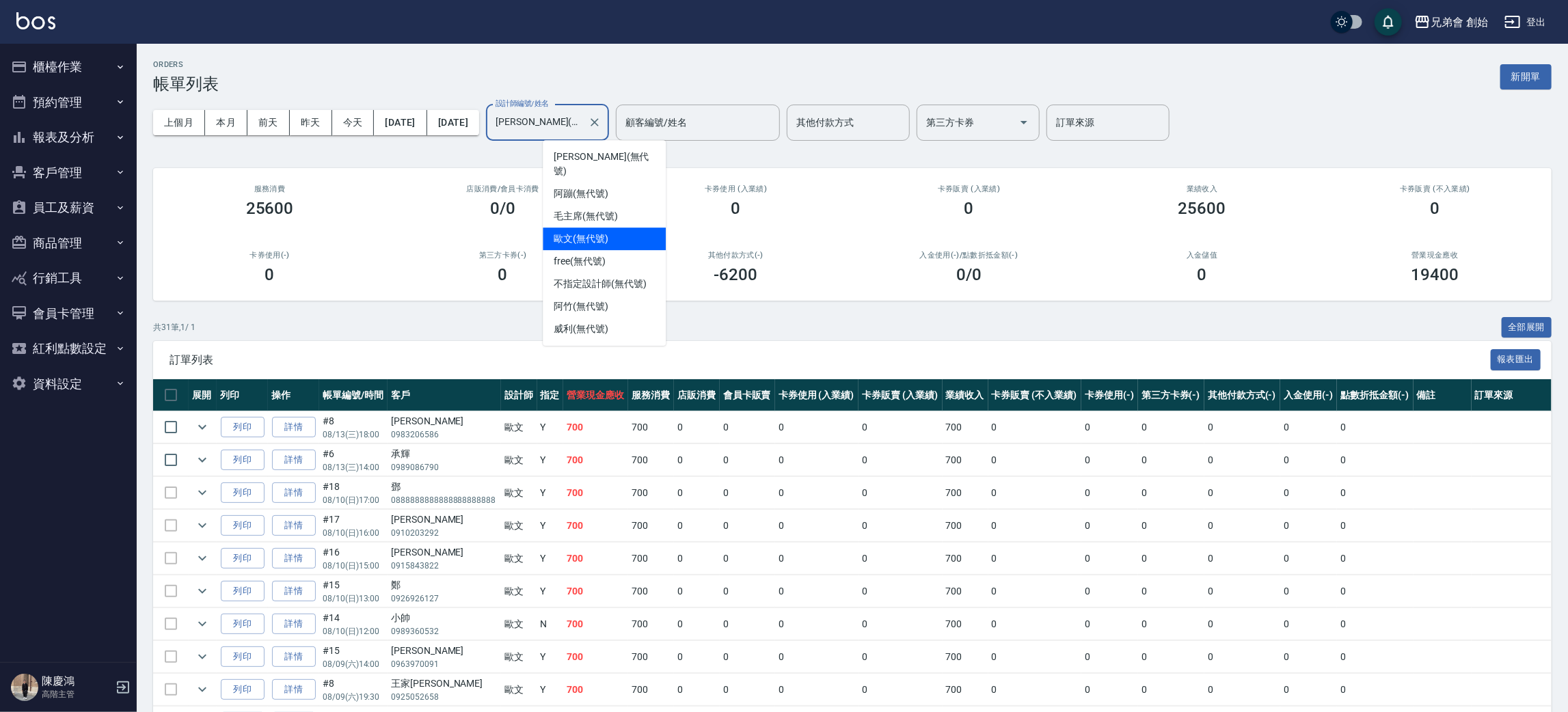
click at [582, 116] on input "歐文(無代號)" at bounding box center [537, 123] width 91 height 24
click at [625, 207] on div "毛主席 (無代號)" at bounding box center [604, 216] width 123 height 22
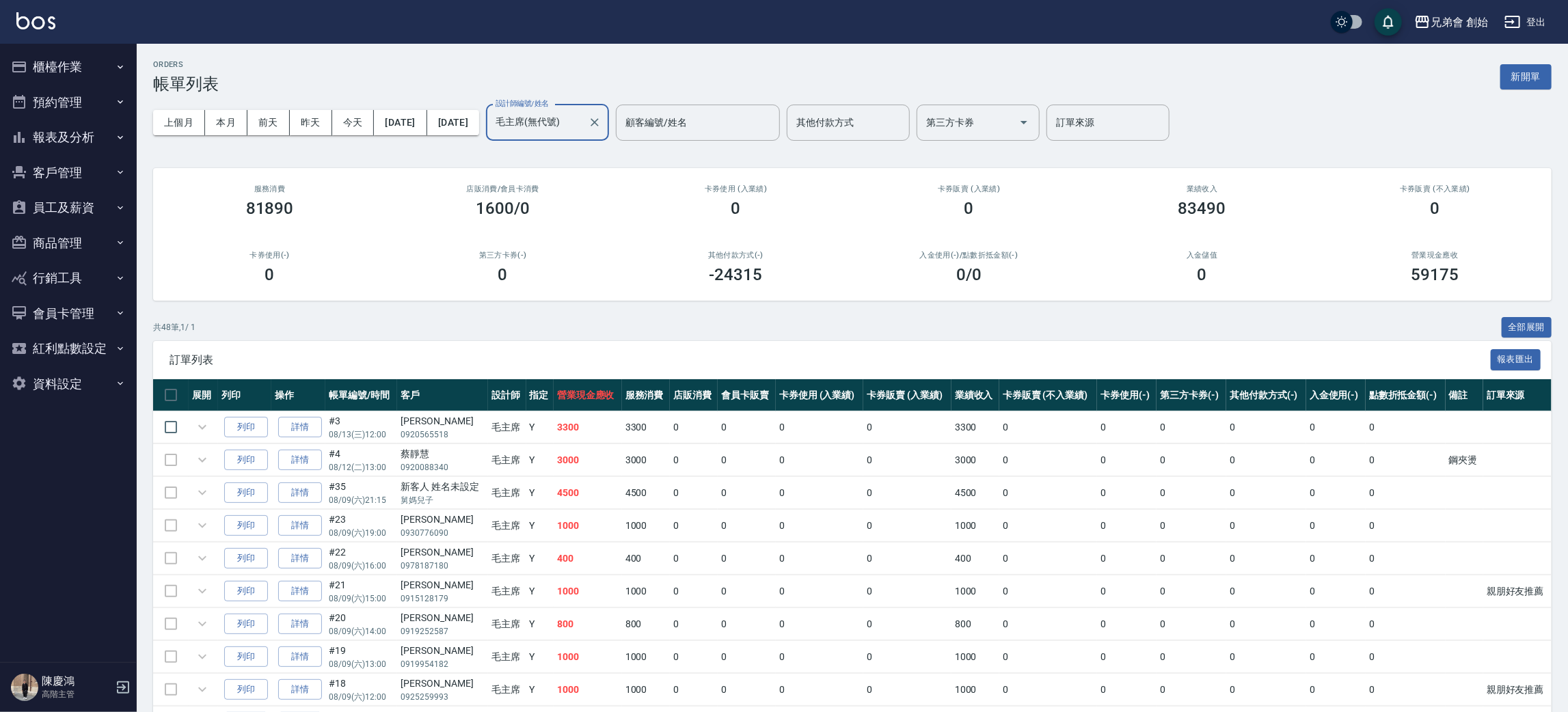
click at [582, 127] on input "毛主席(無代號)" at bounding box center [537, 123] width 91 height 24
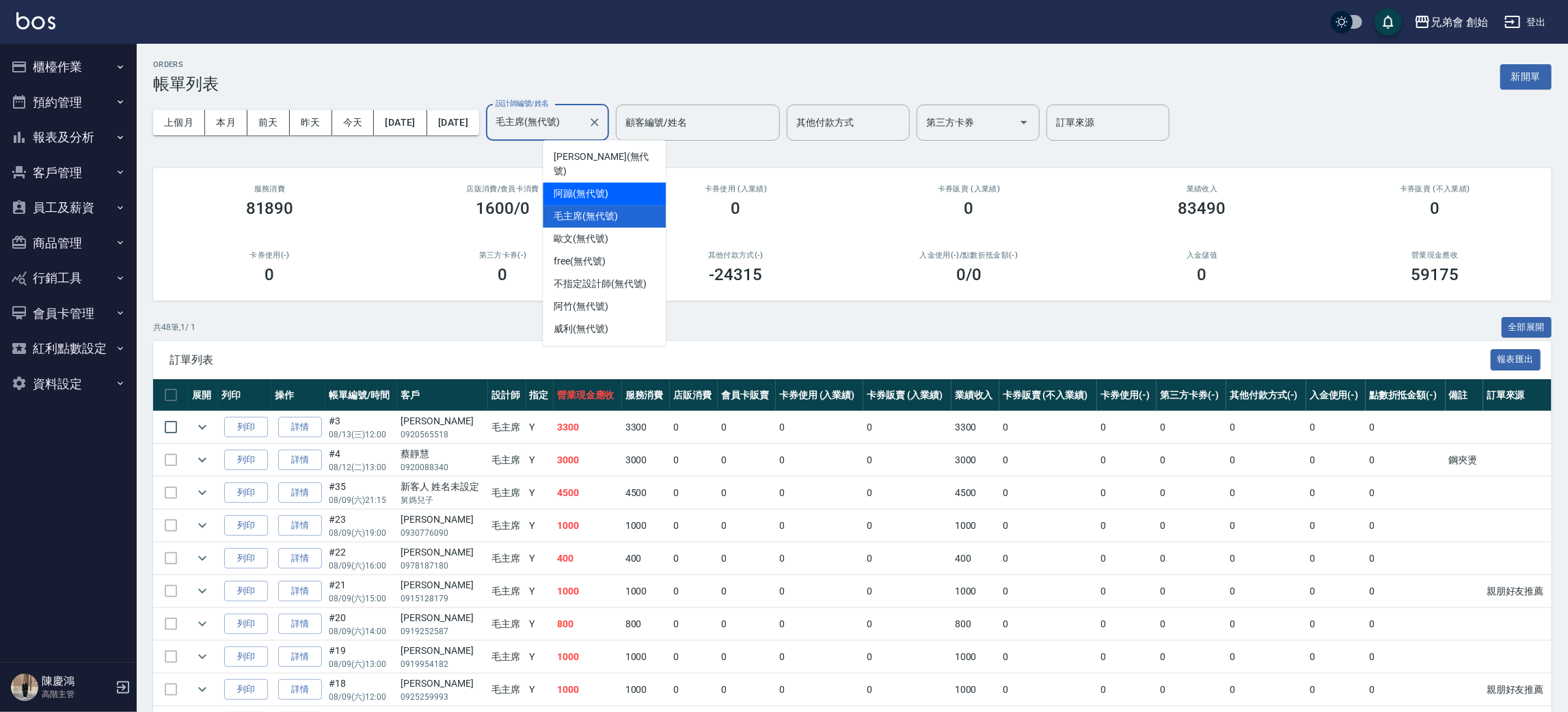
click at [608, 187] on span "阿蹦 (無代號)" at bounding box center [581, 194] width 54 height 14
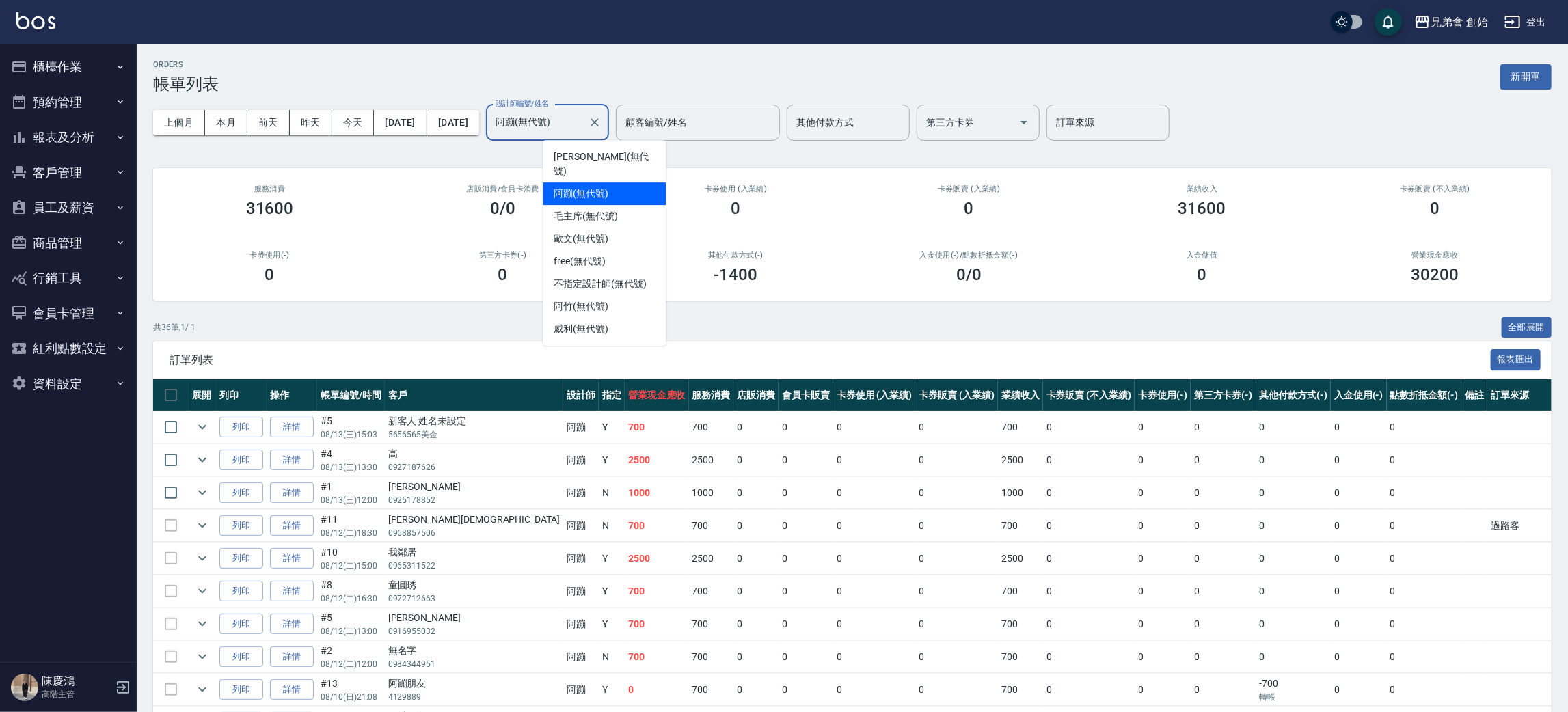
click at [582, 115] on input "阿蹦(無代號)" at bounding box center [537, 123] width 91 height 24
click at [613, 296] on div "阿竹 (無代號)" at bounding box center [604, 307] width 123 height 22
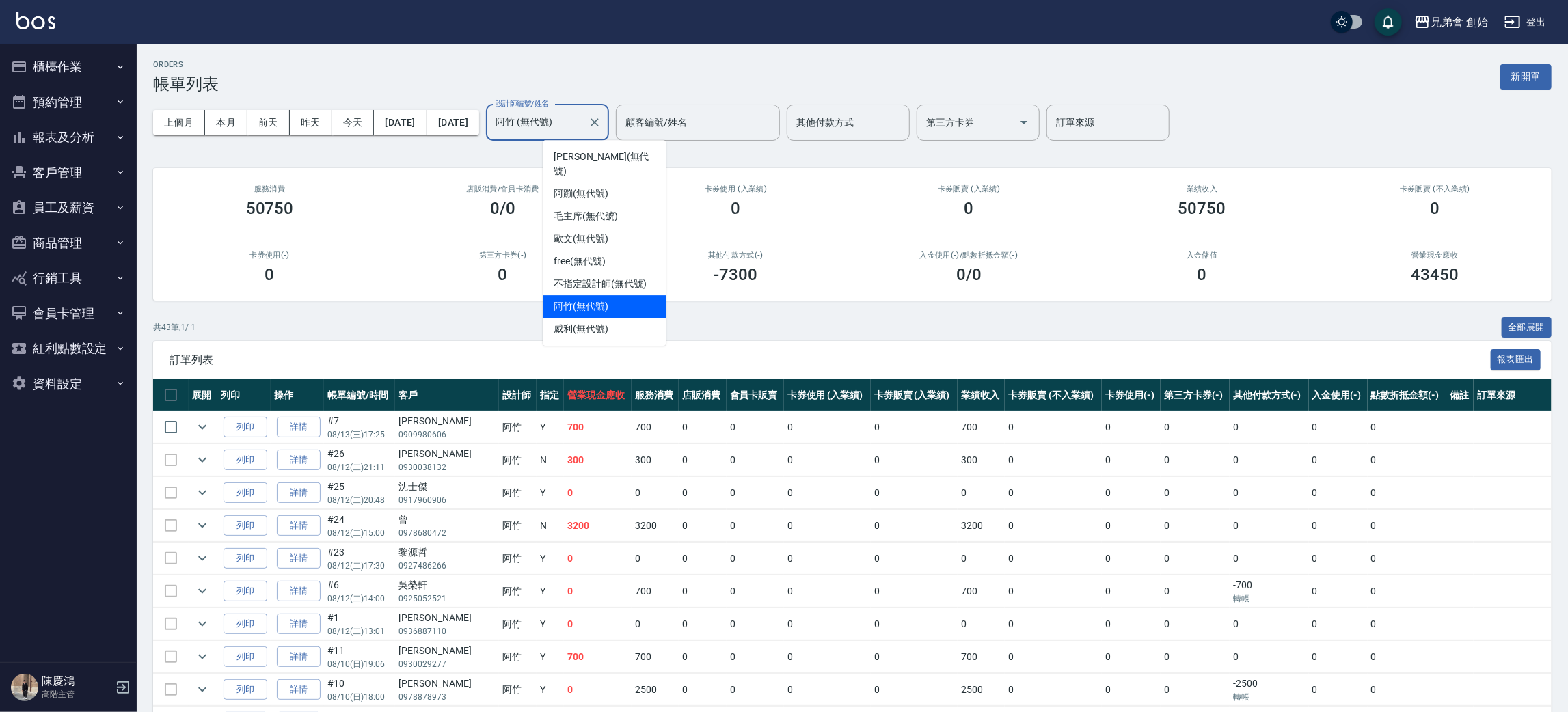
click at [582, 121] on input "阿竹 (無代號)" at bounding box center [537, 123] width 91 height 24
click at [588, 322] on div "威利 (無代號)" at bounding box center [604, 329] width 123 height 22
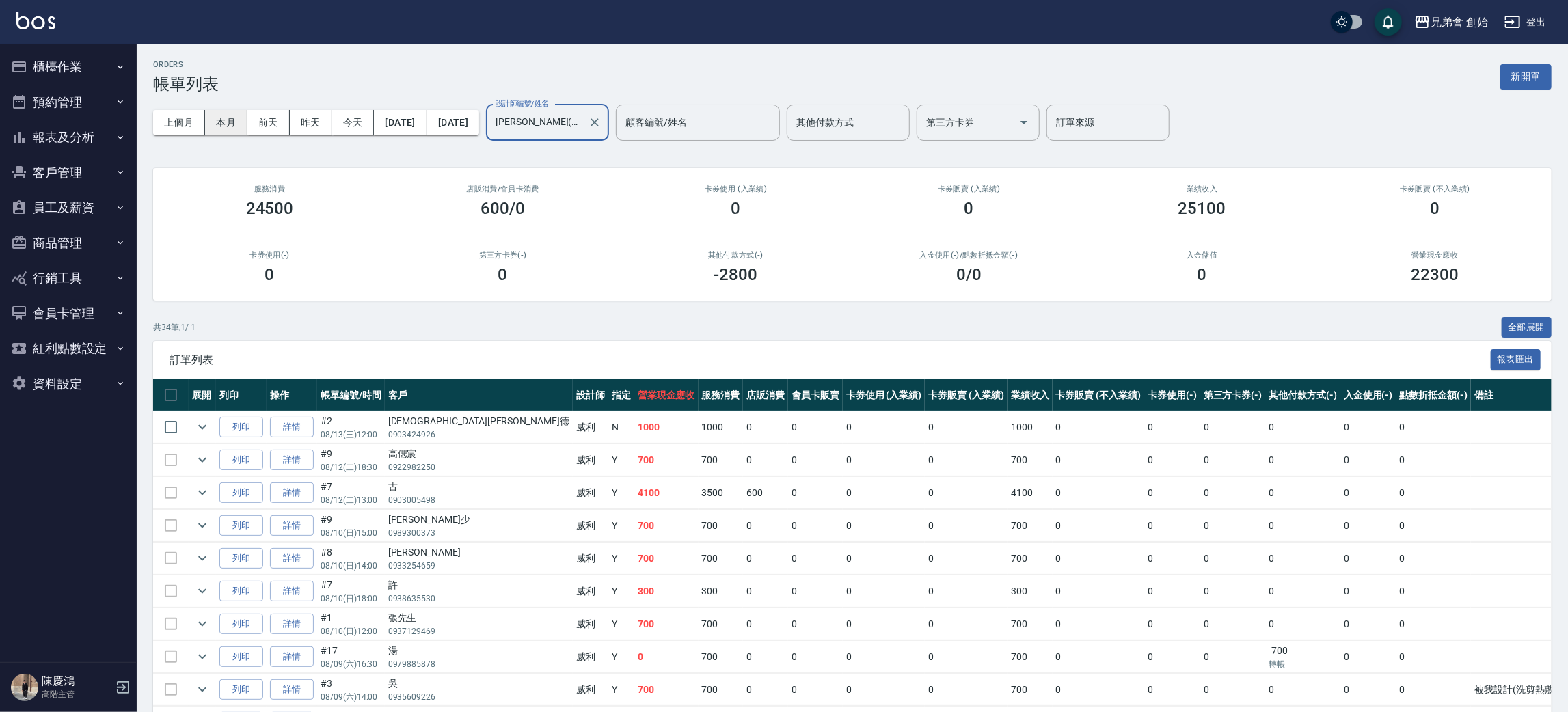
click at [232, 122] on button "本月" at bounding box center [226, 123] width 42 height 26
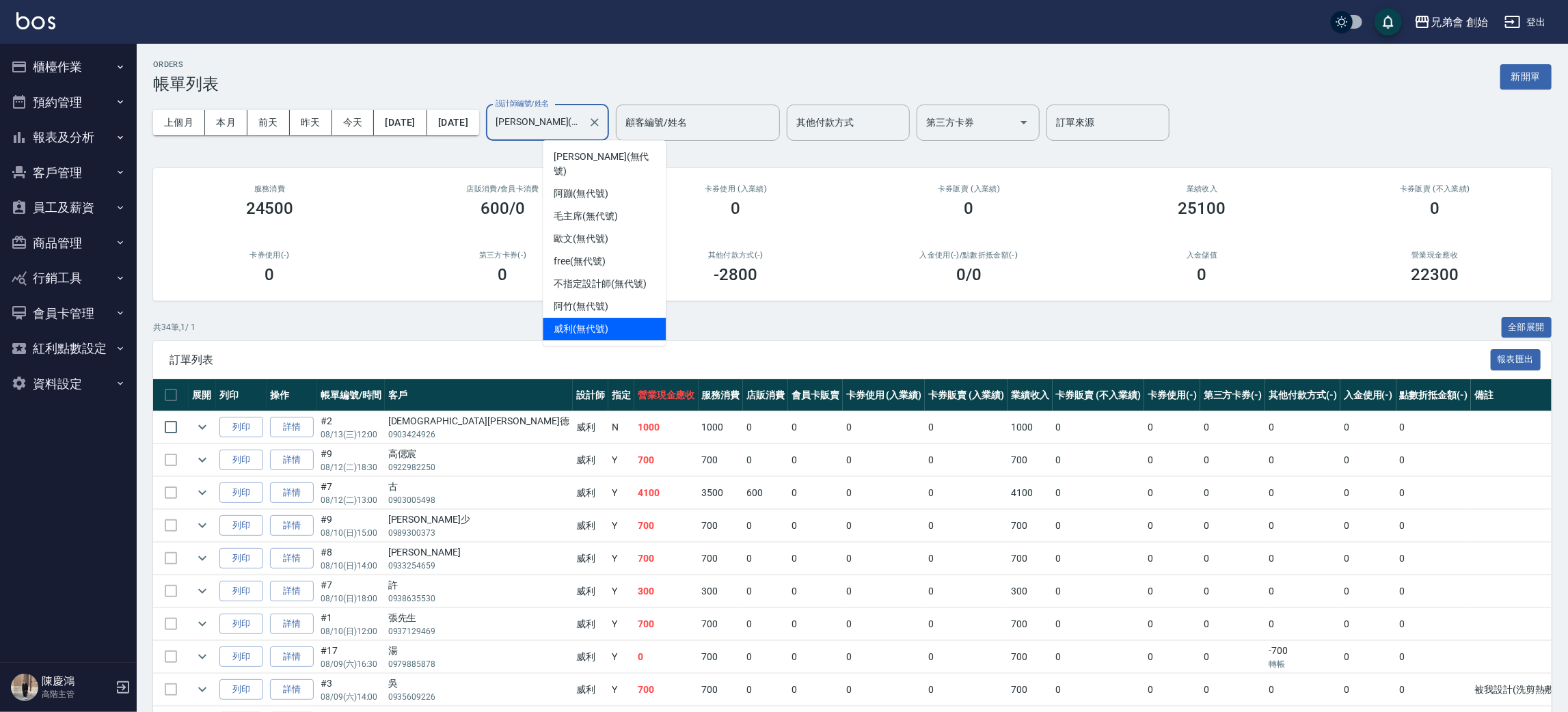
click at [566, 117] on input "威利(無代號)" at bounding box center [537, 123] width 91 height 24
click at [576, 231] on div "歐文 (無代號)" at bounding box center [604, 239] width 123 height 22
type input "歐文(無代號)"
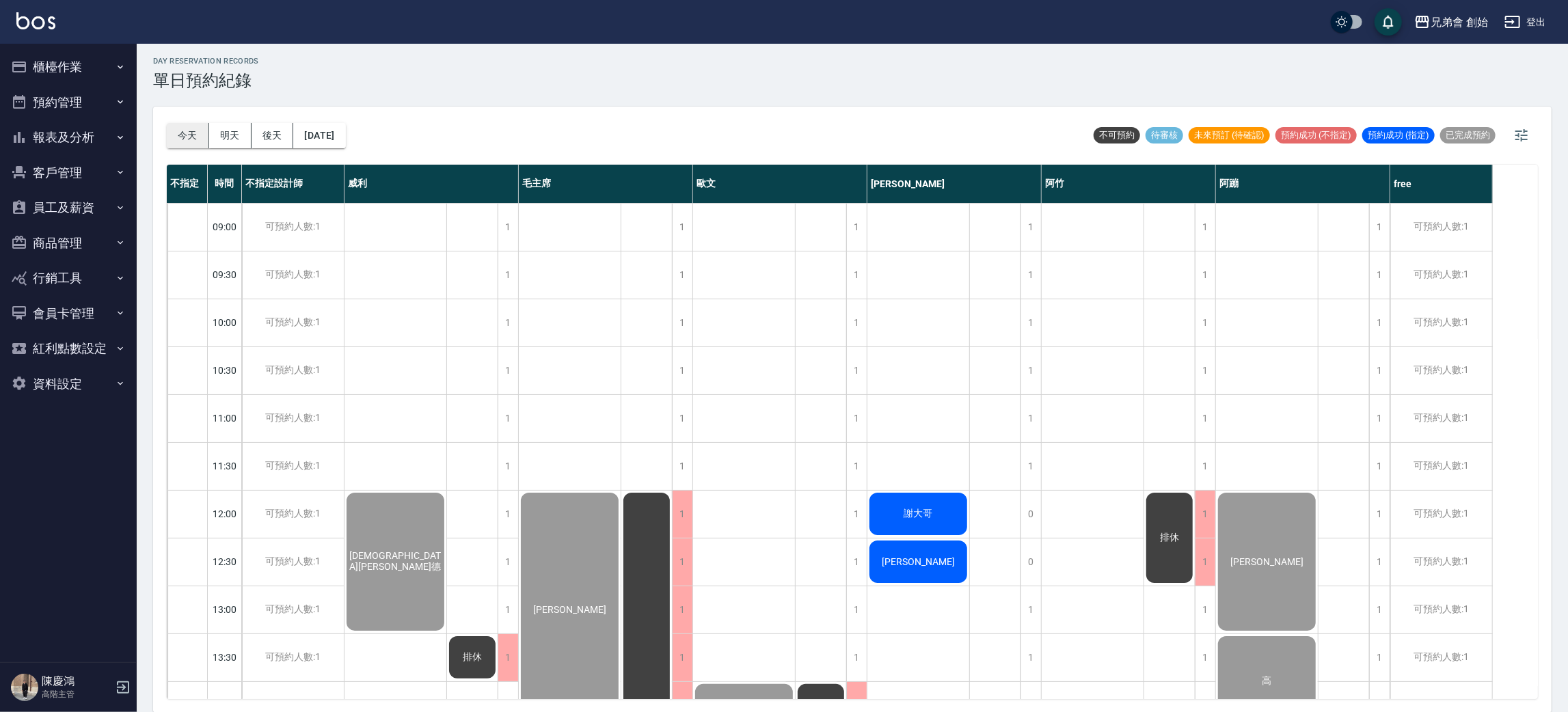
click at [181, 123] on button "今天" at bounding box center [187, 136] width 42 height 26
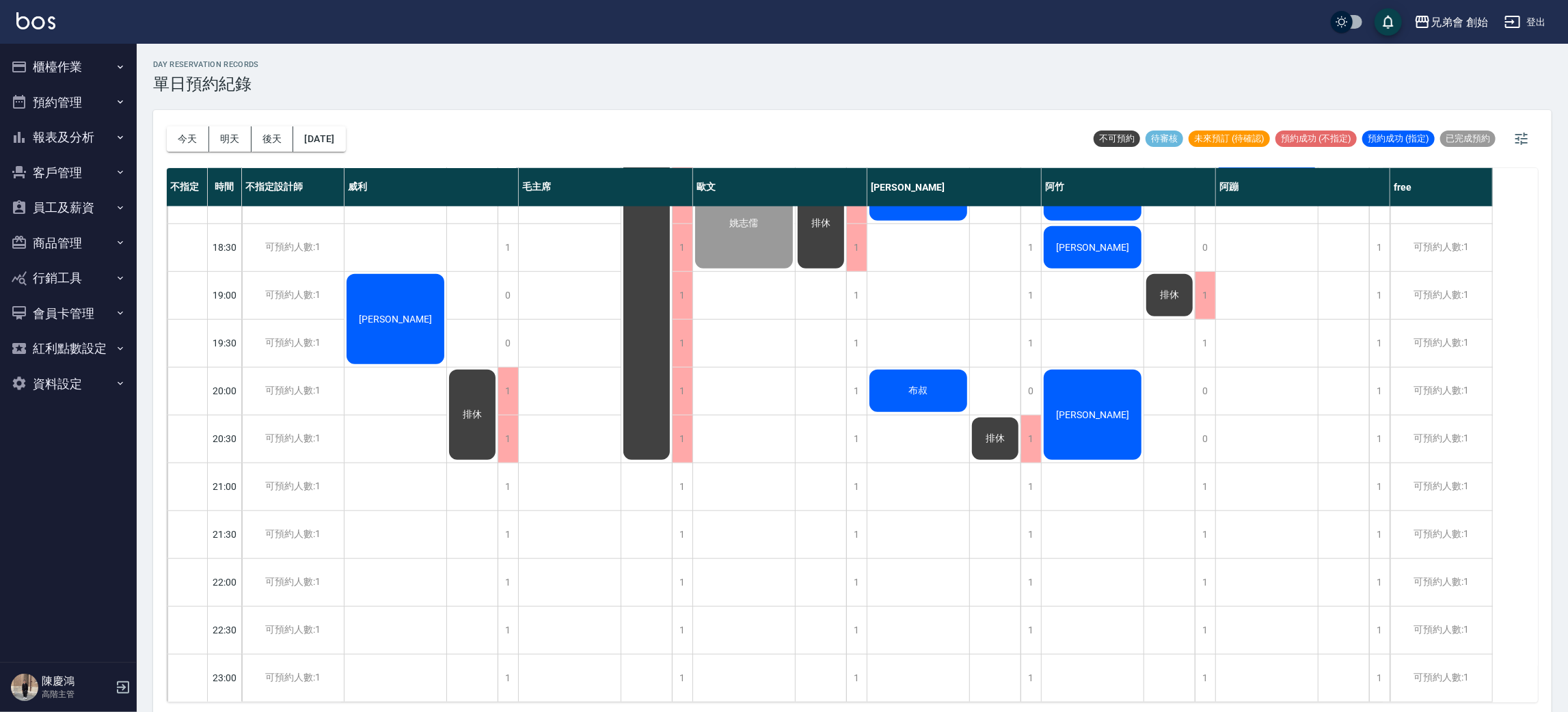
scroll to position [3, 0]
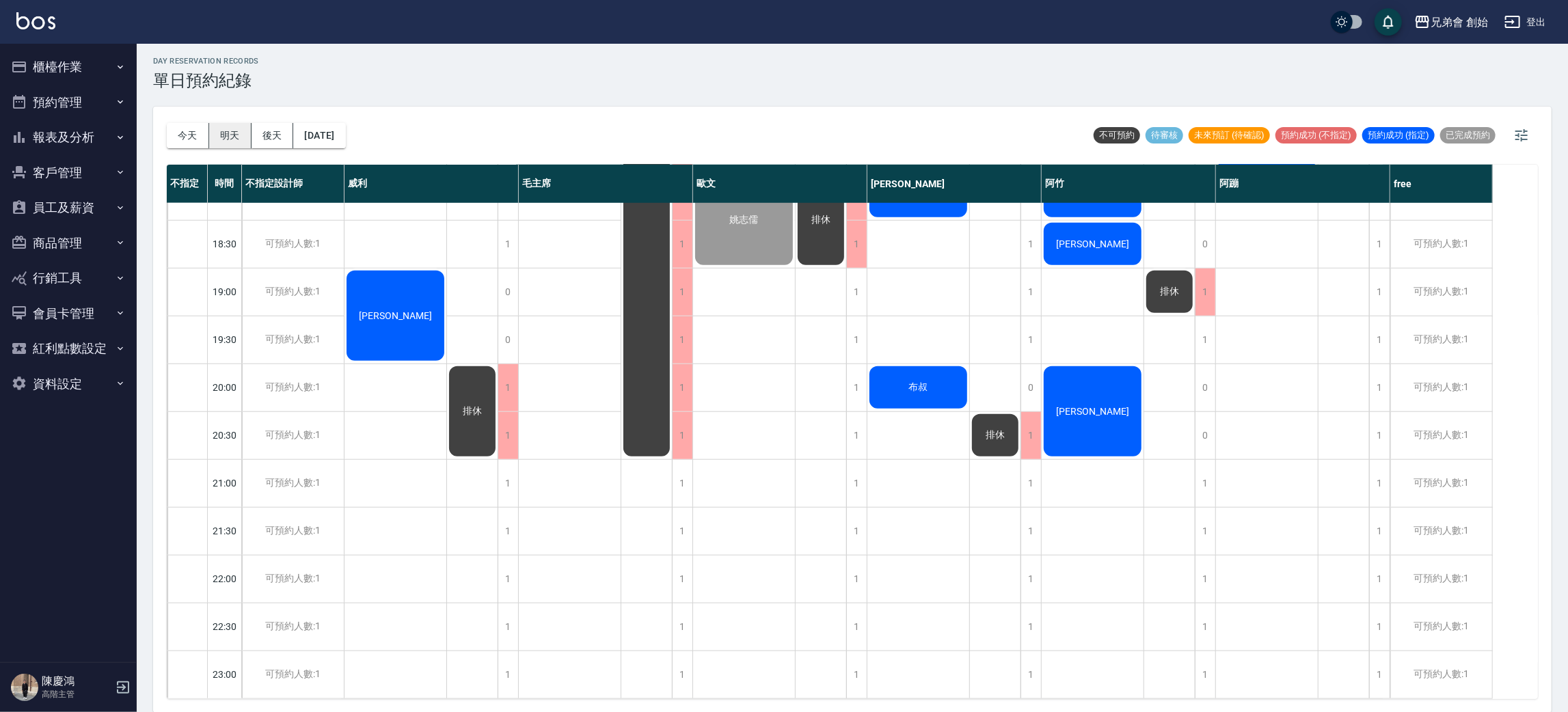
click at [218, 137] on button "明天" at bounding box center [230, 136] width 42 height 26
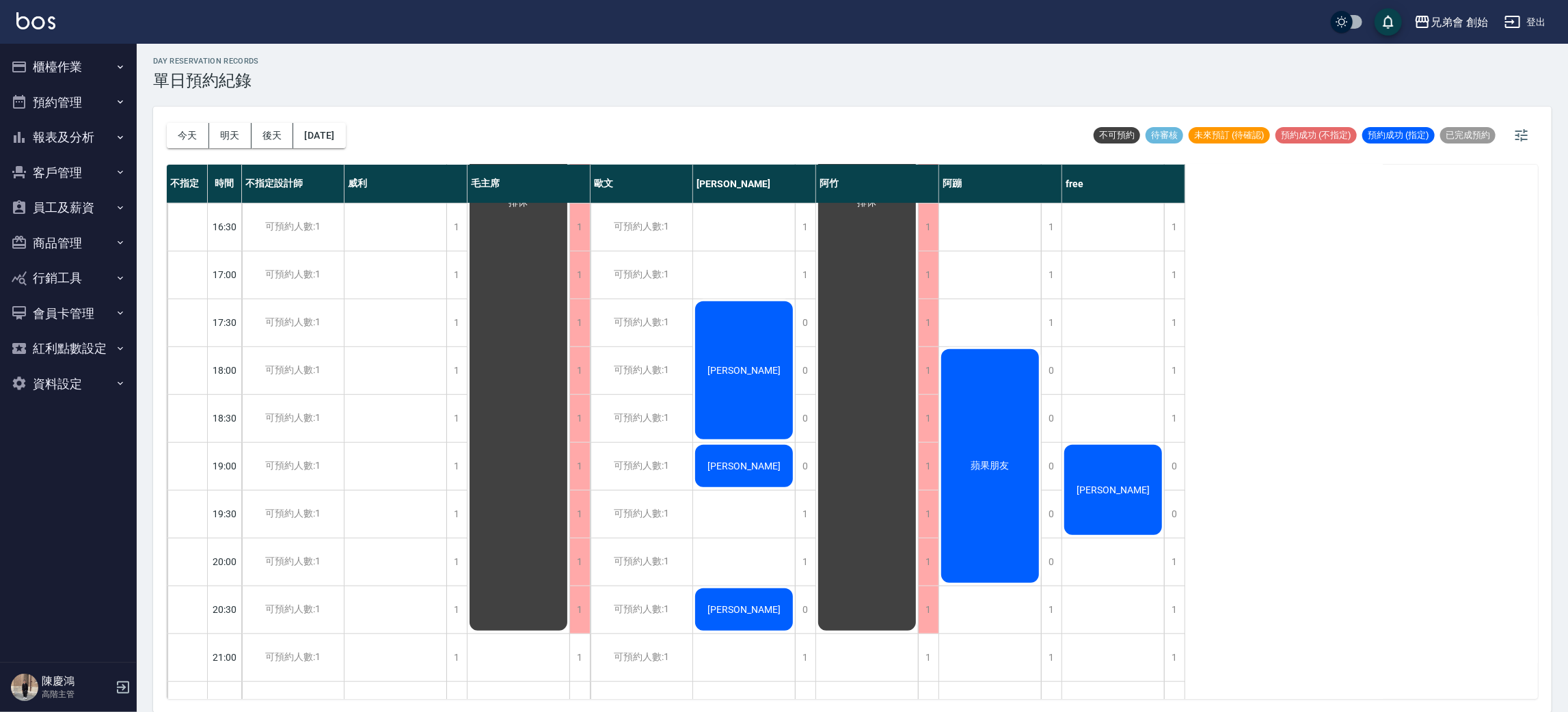
scroll to position [512, 0]
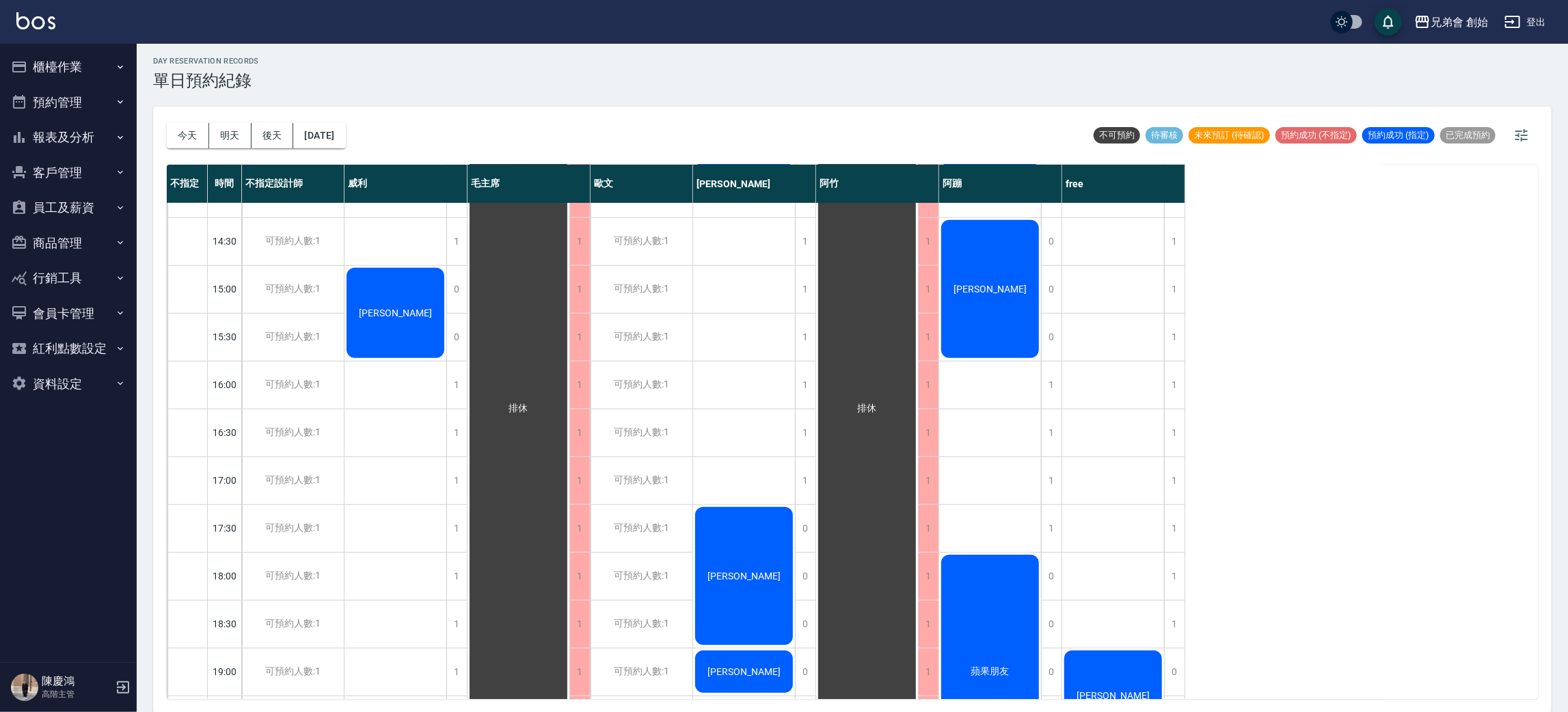
click at [446, 73] on div "[PERSON_NAME]" at bounding box center [395, 26] width 102 height 95
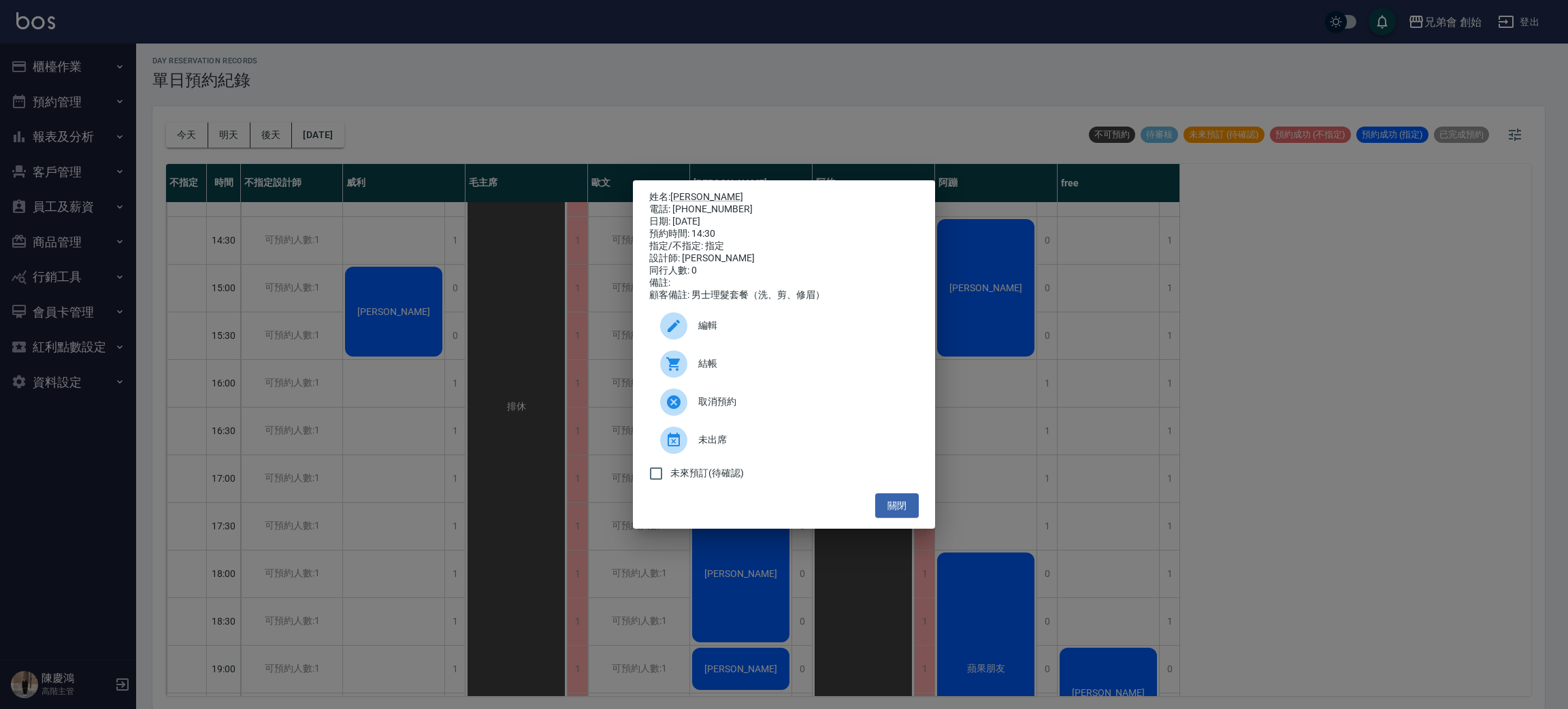
click at [1115, 285] on div "姓名: 劉帝酉 電話: 0916753296 日期: 2025/08/14 預約時間: 14:30 指定/不指定: 指定 設計師: 阿蹦 同行人數: 0 備註…" at bounding box center [784, 354] width 1568 height 709
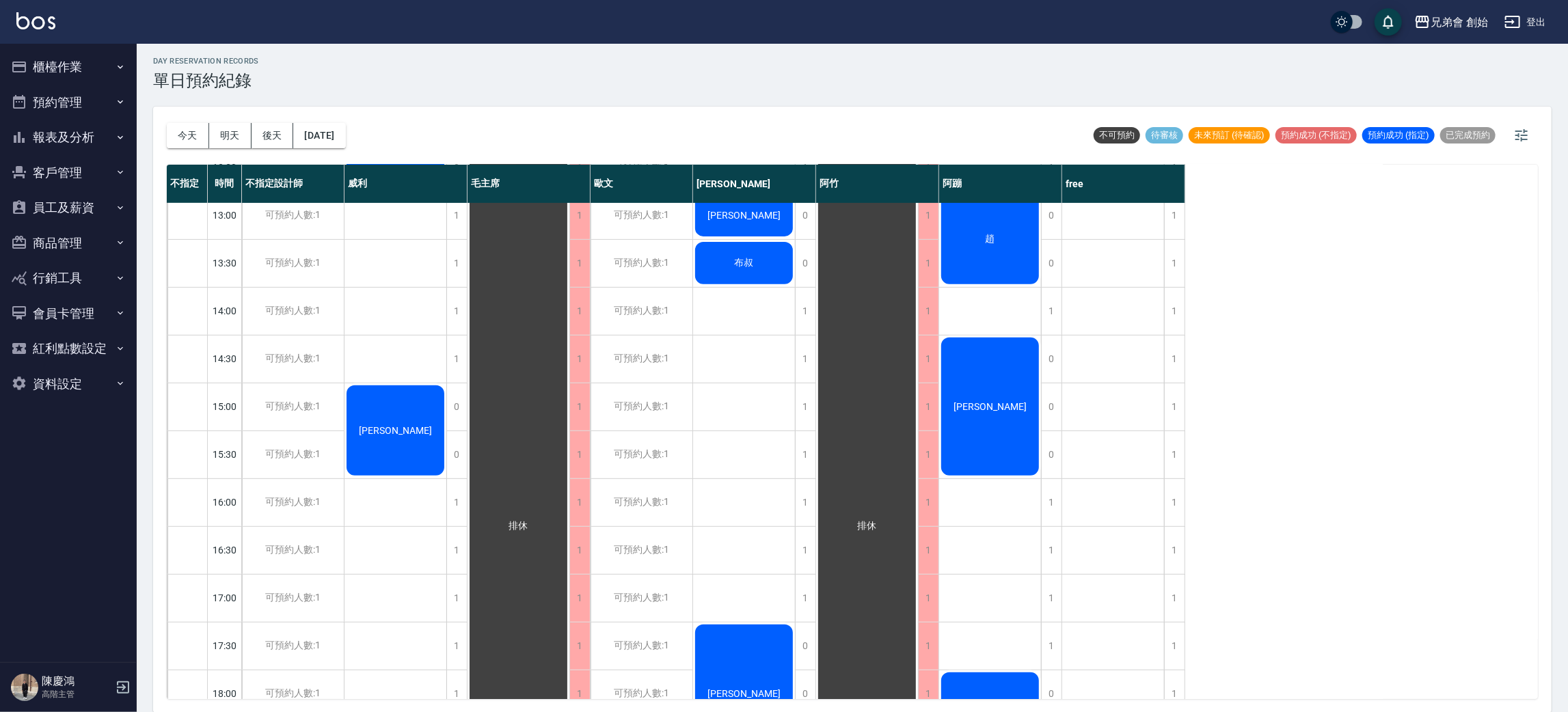
scroll to position [0, 0]
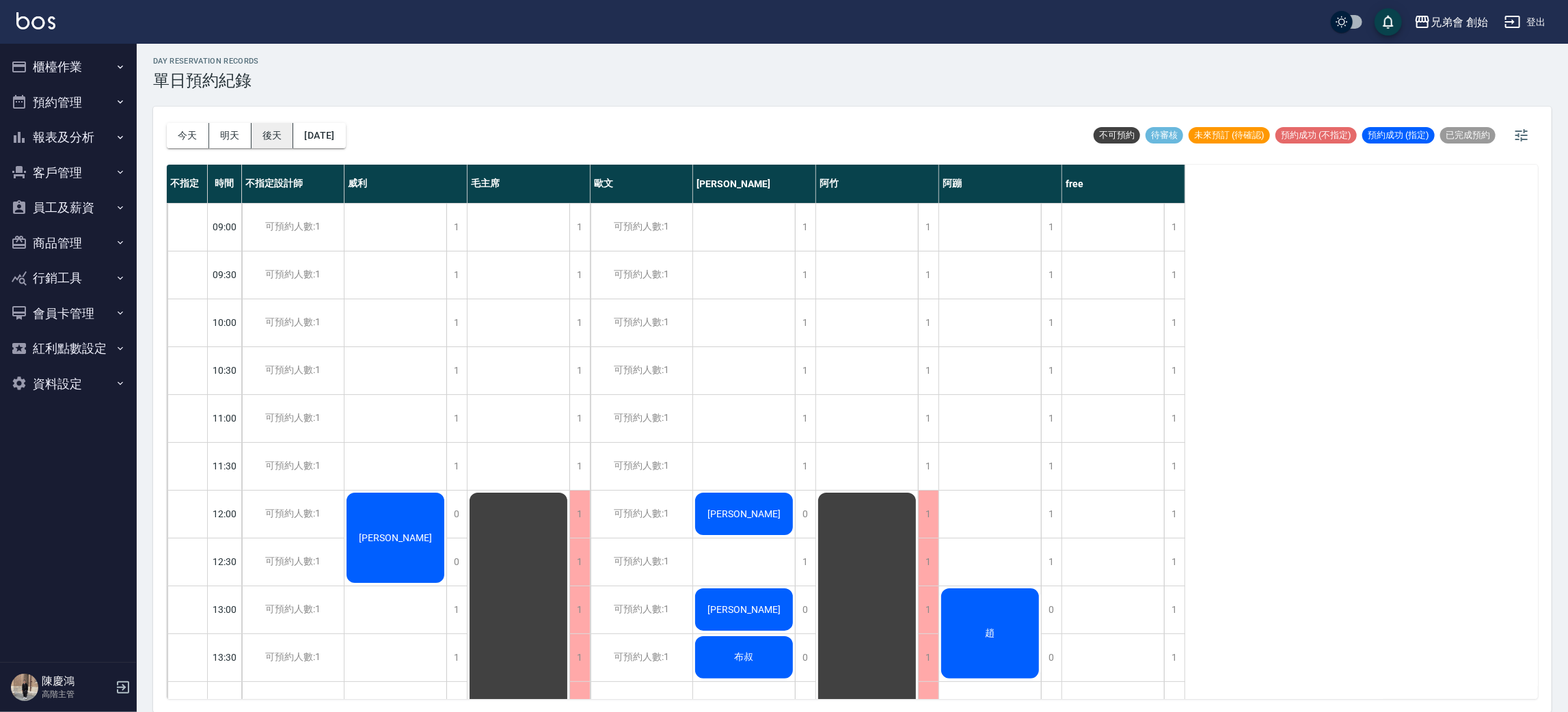
click at [268, 135] on button "後天" at bounding box center [272, 136] width 42 height 26
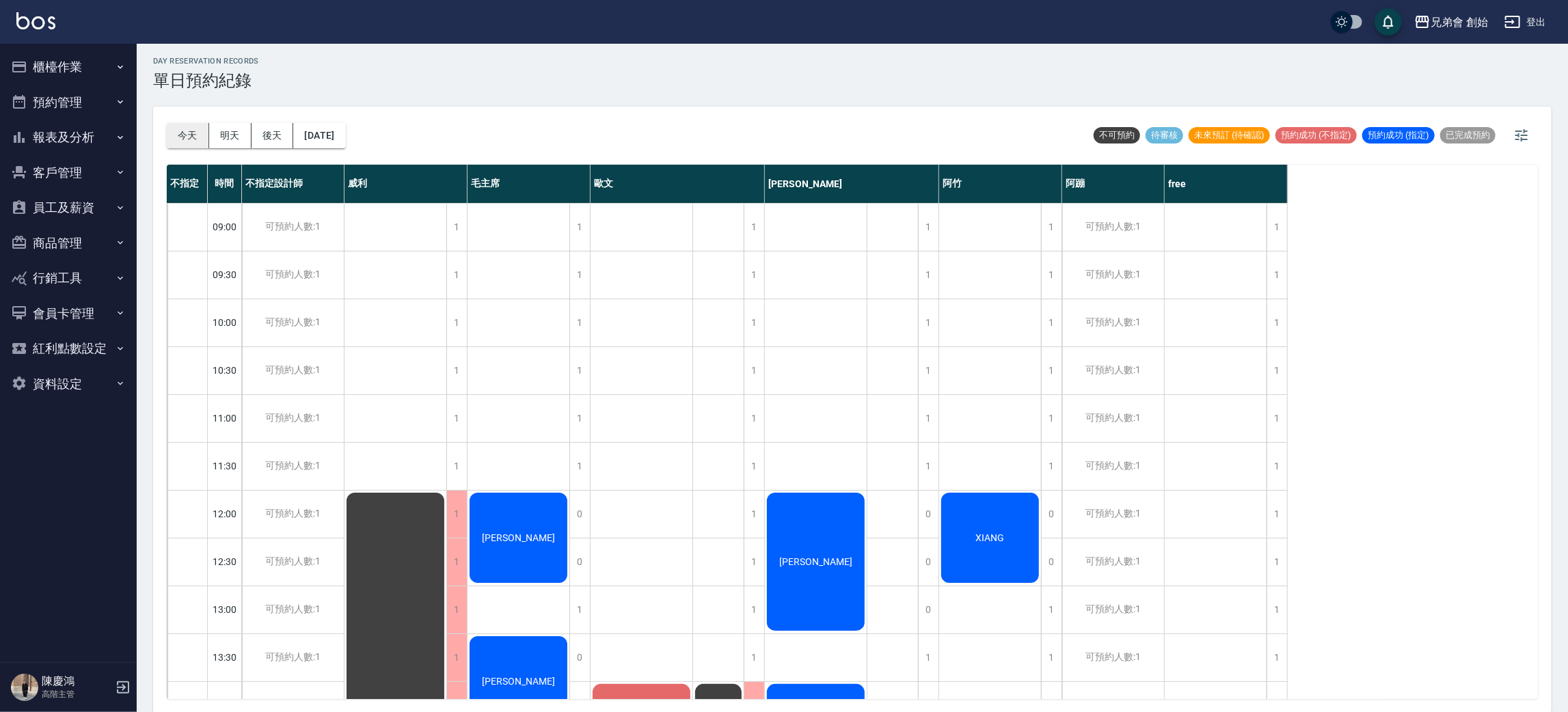
click at [191, 135] on button "今天" at bounding box center [187, 136] width 42 height 26
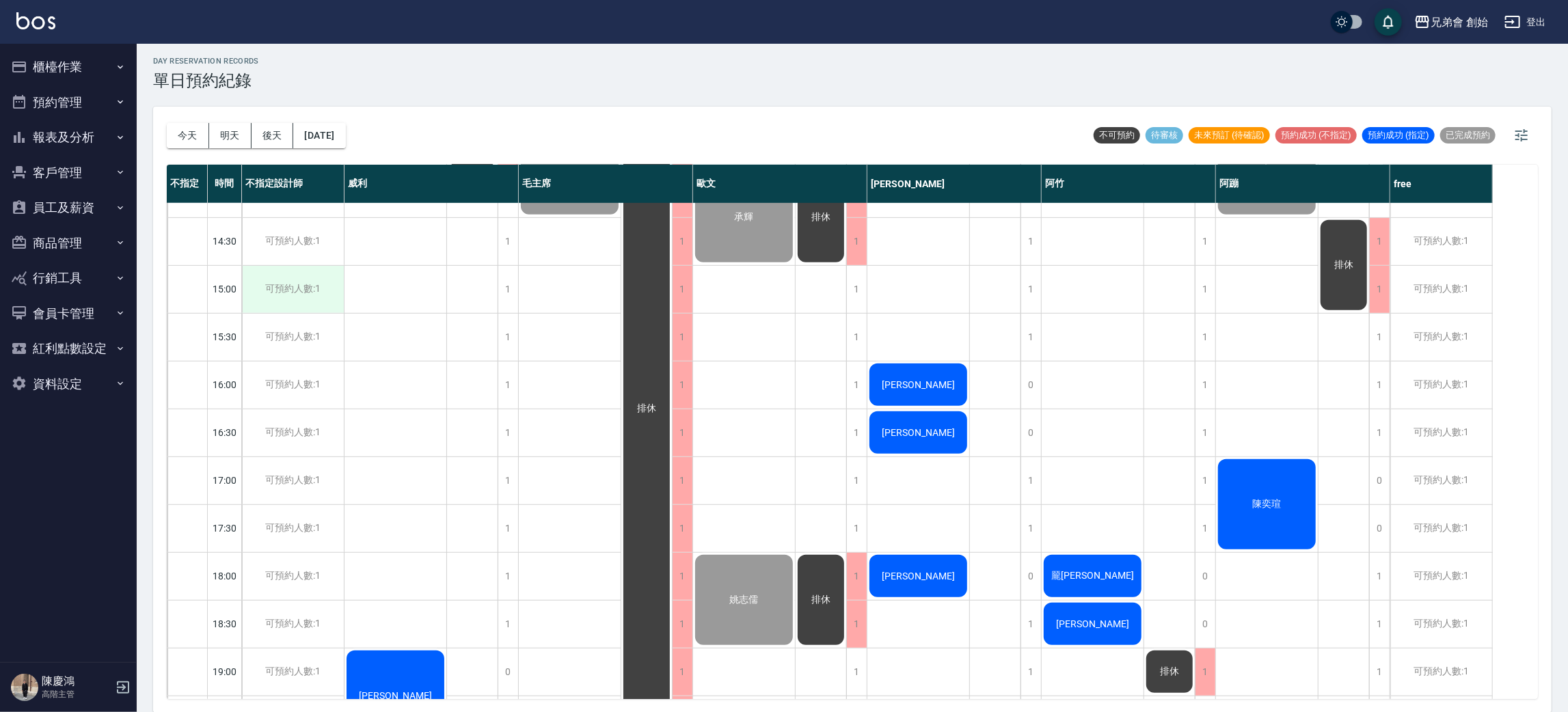
scroll to position [907, 0]
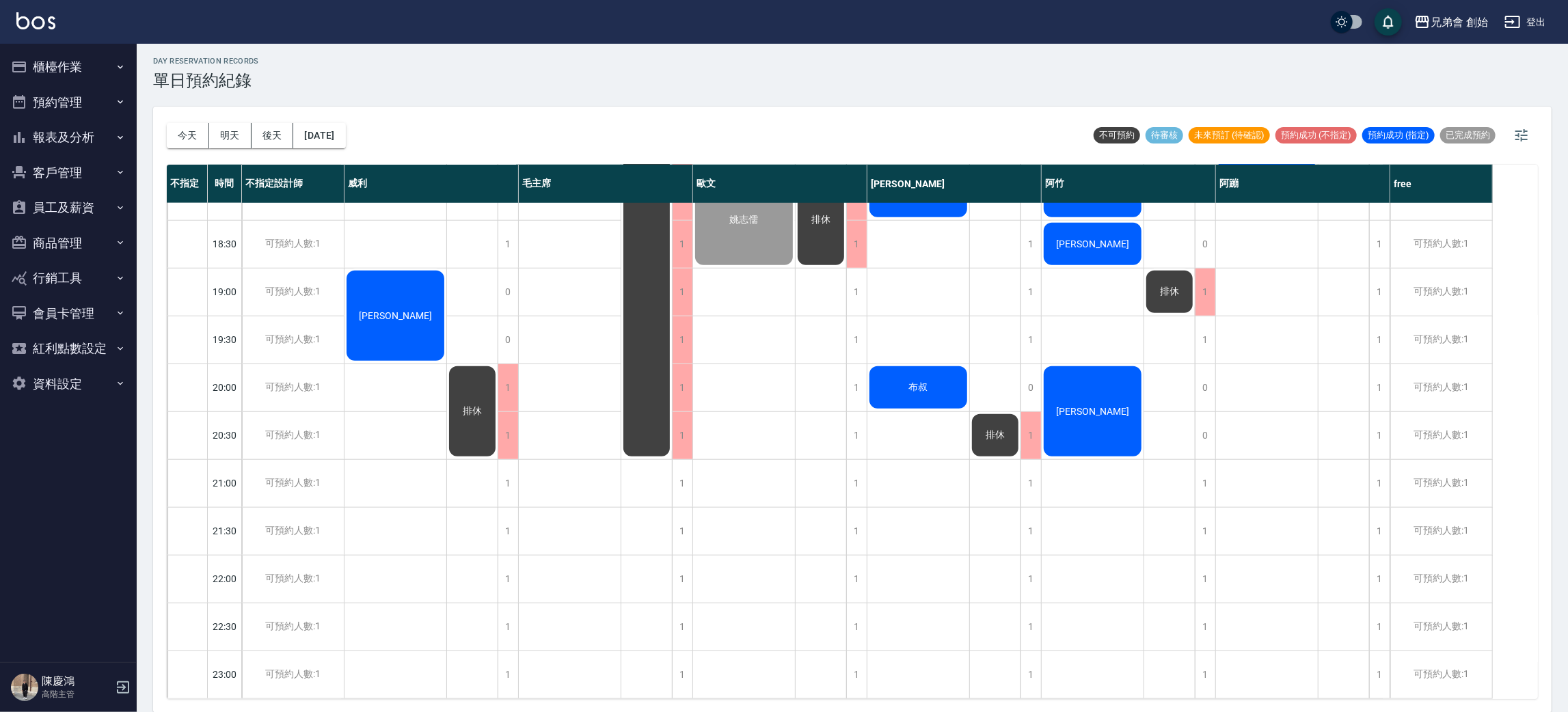
click at [100, 139] on button "報表及分析" at bounding box center [68, 137] width 126 height 35
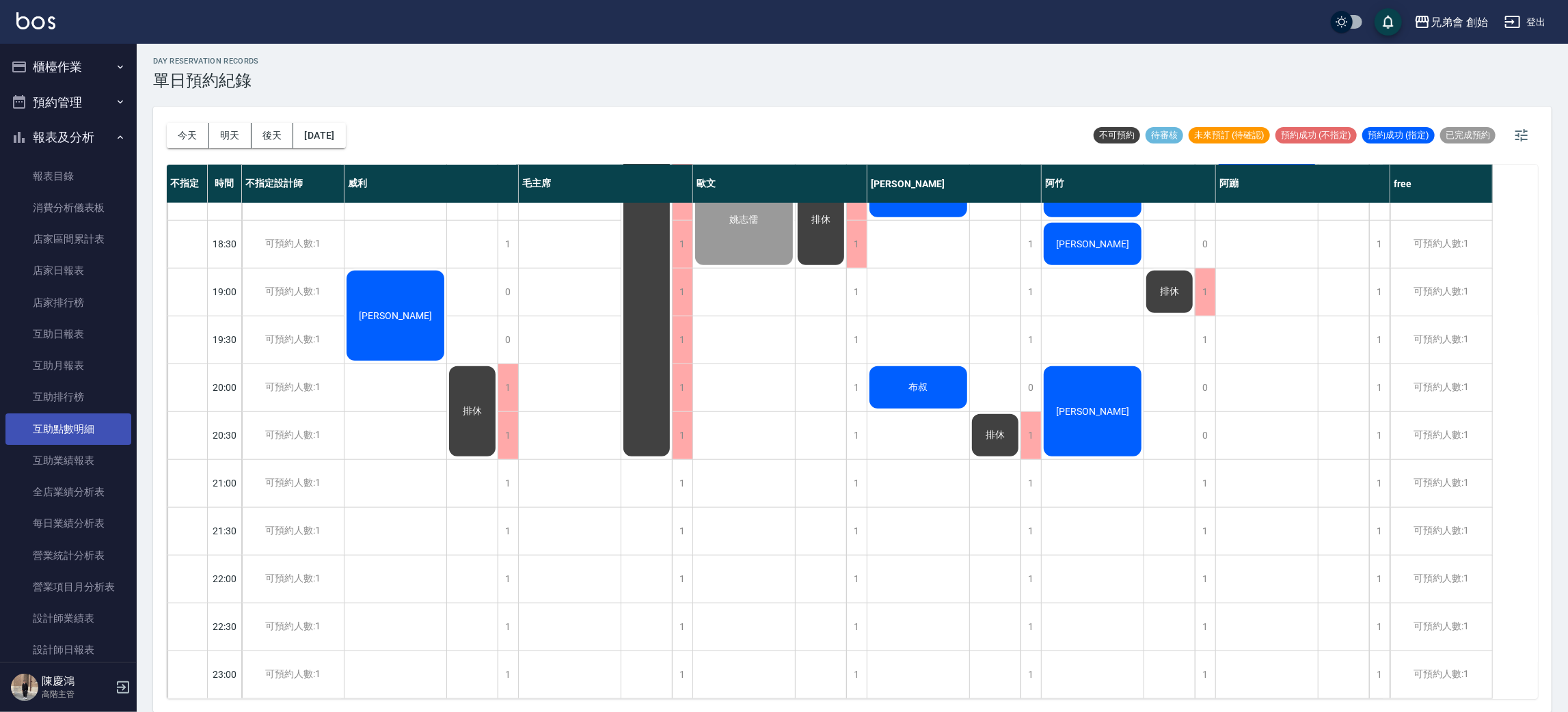
scroll to position [307, 0]
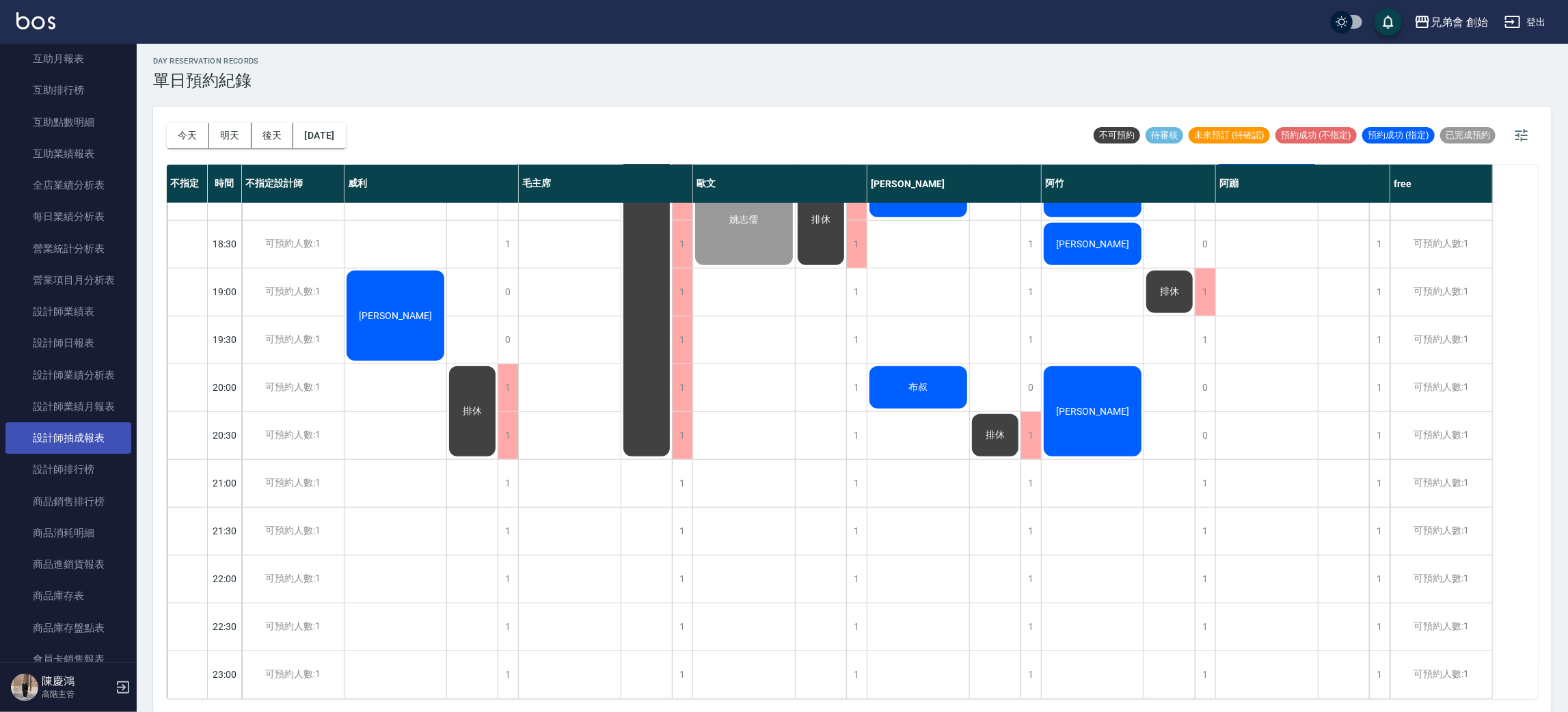
click at [86, 449] on link "設計師抽成報表" at bounding box center [68, 437] width 126 height 31
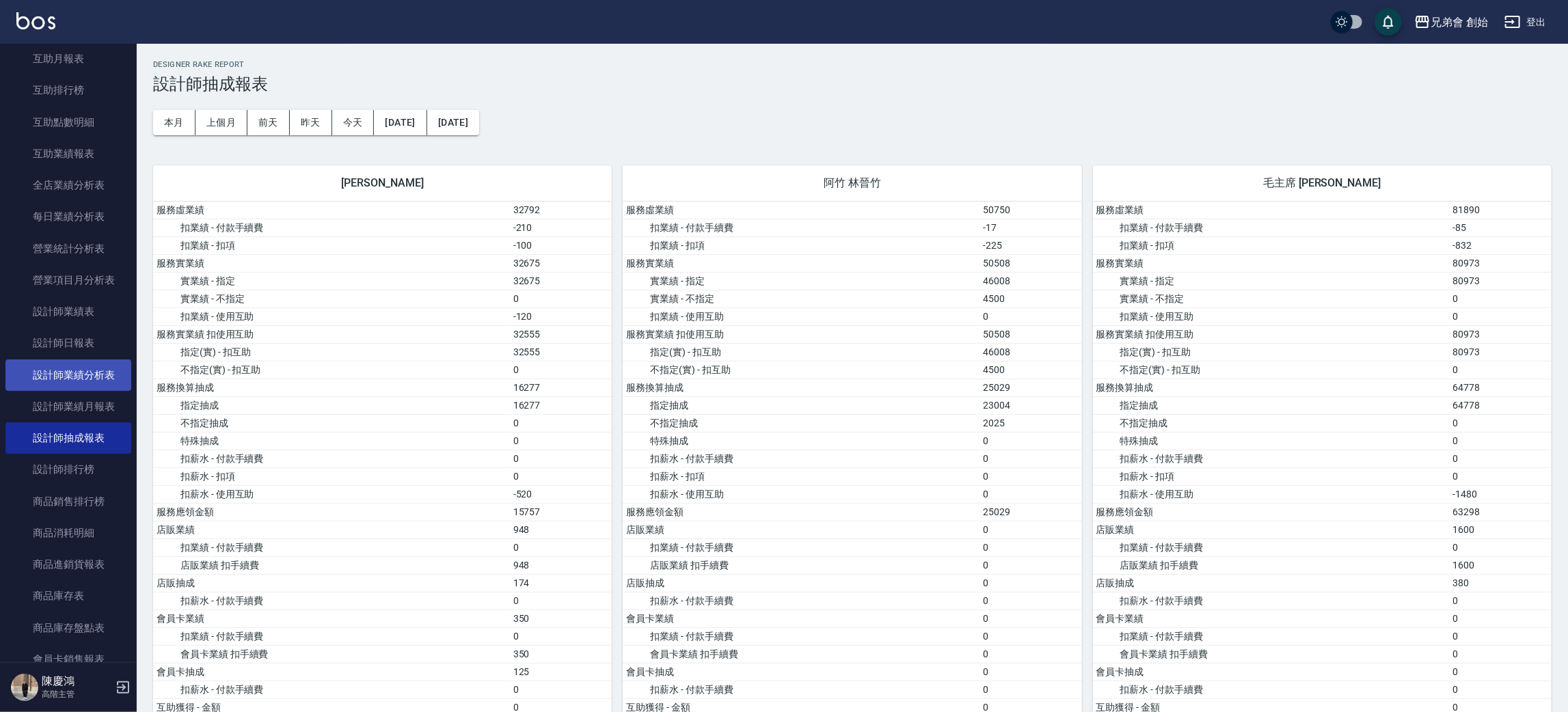
click at [105, 375] on link "設計師業績分析表" at bounding box center [68, 375] width 126 height 31
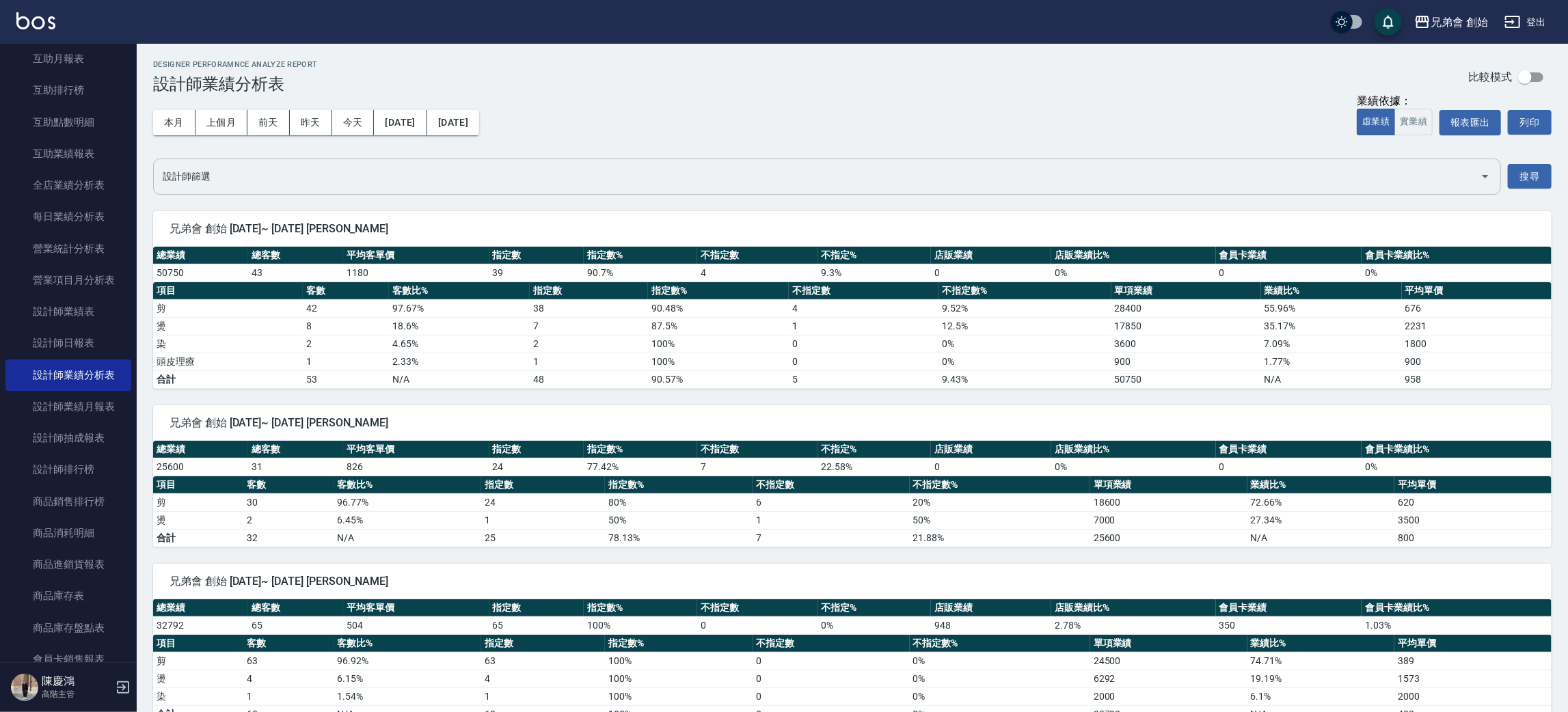
click at [303, 172] on input "設計師篩選" at bounding box center [817, 177] width 1316 height 24
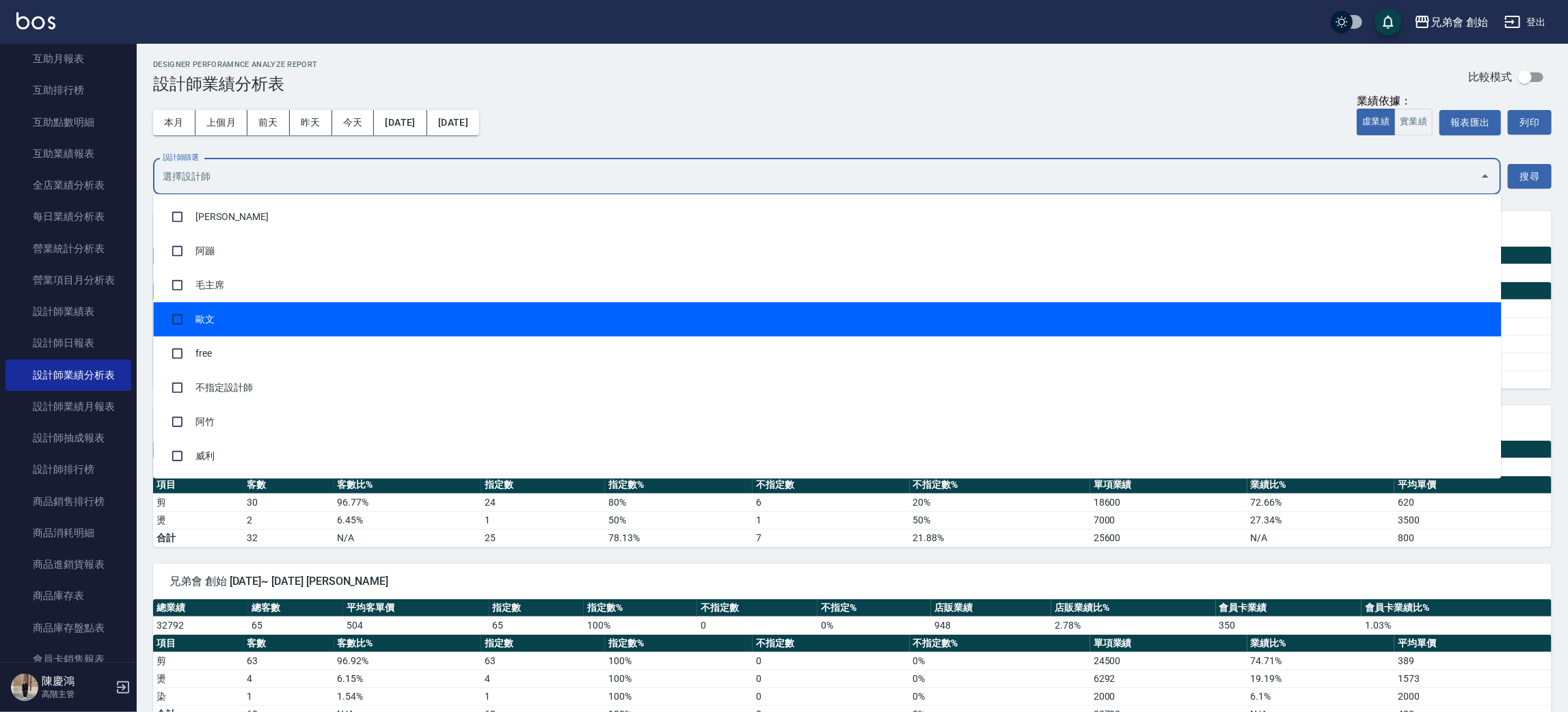
click at [284, 312] on li "歐文" at bounding box center [827, 319] width 1348 height 34
checkbox input "true"
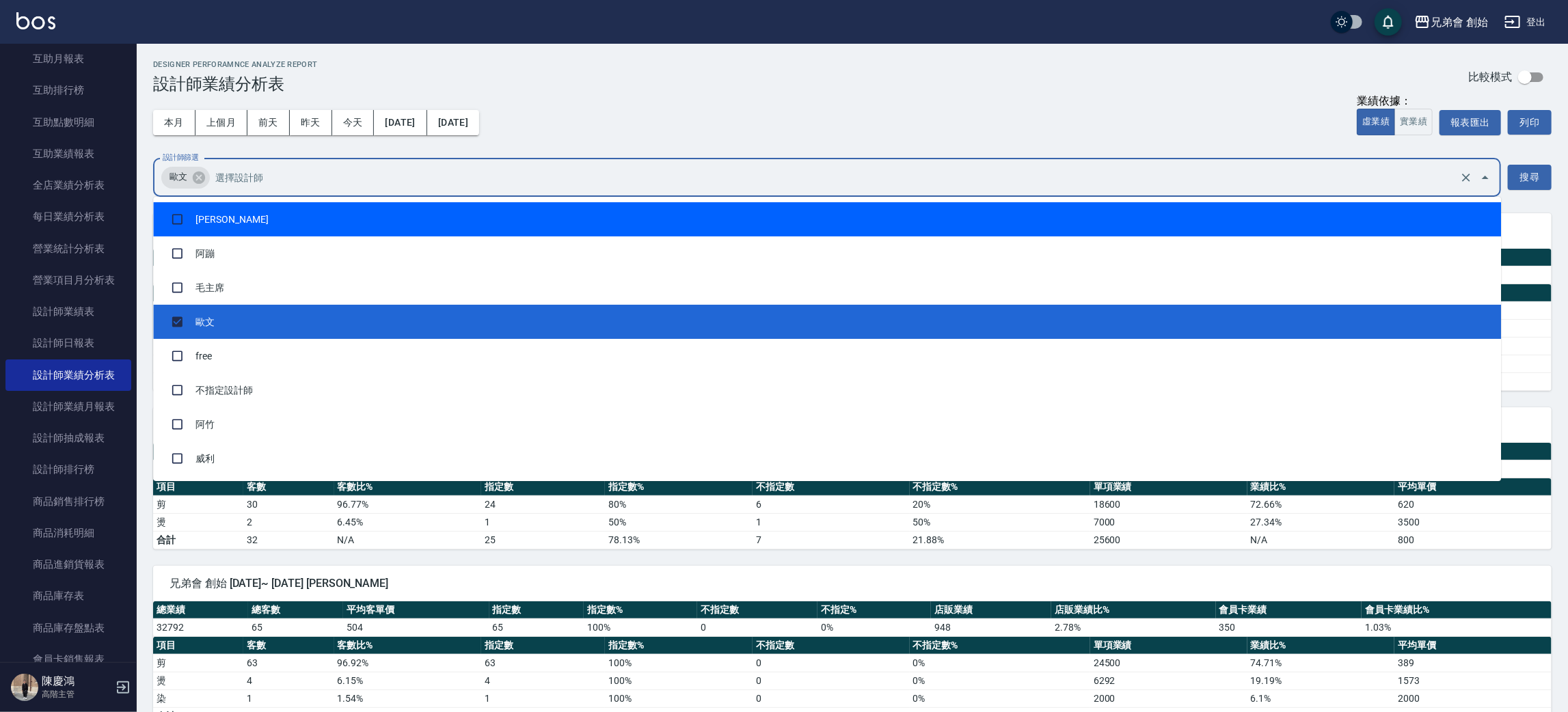
click at [1518, 182] on button "搜尋" at bounding box center [1530, 178] width 44 height 26
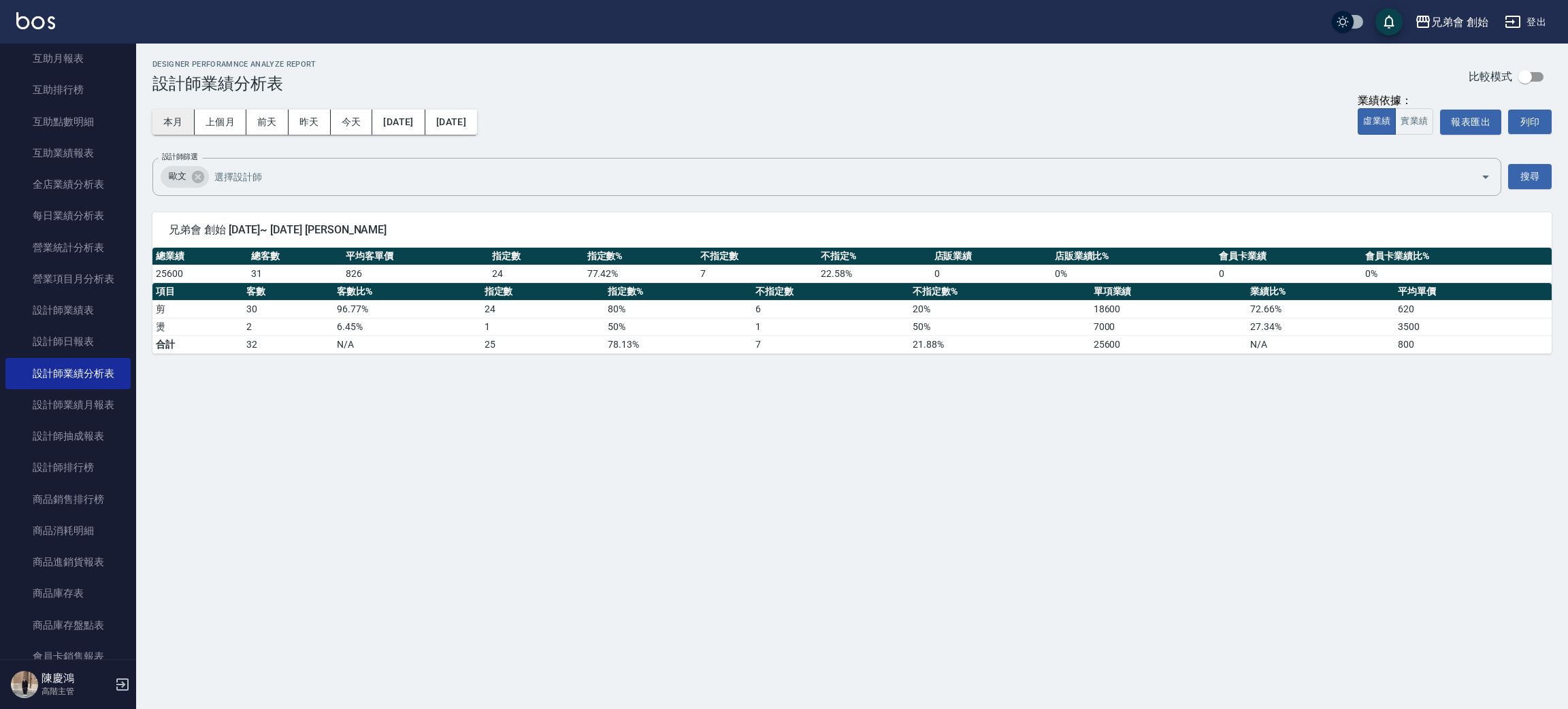
click at [182, 117] on button "本月" at bounding box center [173, 122] width 42 height 26
drag, startPoint x: 239, startPoint y: 280, endPoint x: 293, endPoint y: 285, distance: 54.2
click at [293, 285] on div "總業績 總客數 平均客單價 指定數 指定數% 不指定數 不指定% 店販業績 店販業績比% 會員卡業績 會員卡業績比% 25600 31 826 24 77.4…" at bounding box center [852, 301] width 1399 height 106
click at [296, 285] on th "客數" at bounding box center [288, 292] width 90 height 18
click at [304, 282] on td "31" at bounding box center [295, 274] width 95 height 18
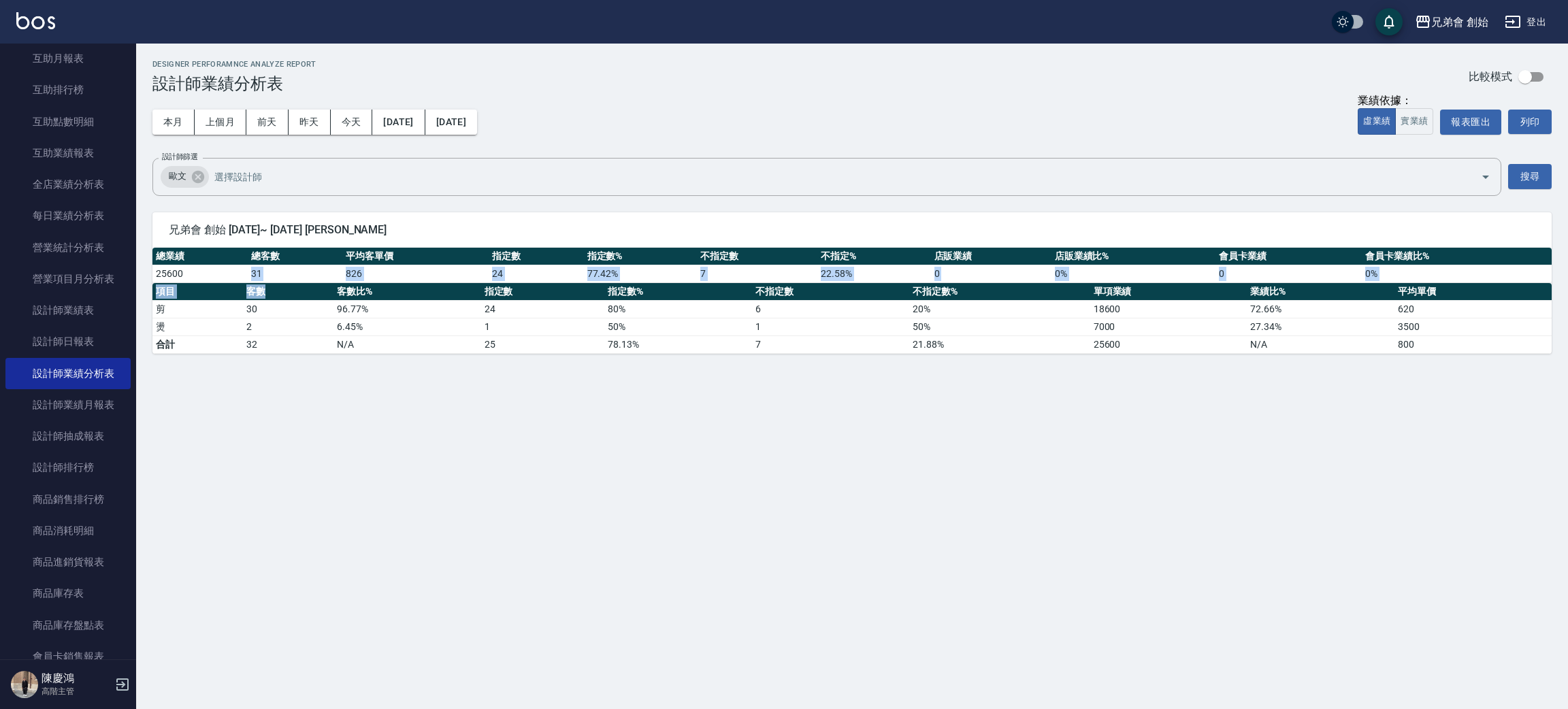
click at [305, 276] on td "31" at bounding box center [295, 274] width 95 height 18
drag, startPoint x: 211, startPoint y: 305, endPoint x: 286, endPoint y: 332, distance: 79.7
click at [286, 332] on tbody "剪 30 96.77 % 24 80 % 6 20 % 18600 72.66 % 620 燙 2 6.45 % 1 50 % 1 50 % 7000 27.…" at bounding box center [852, 326] width 1399 height 53
click at [284, 331] on td "2" at bounding box center [288, 326] width 90 height 18
click at [352, 171] on input "設計師篩選" at bounding box center [834, 176] width 1246 height 24
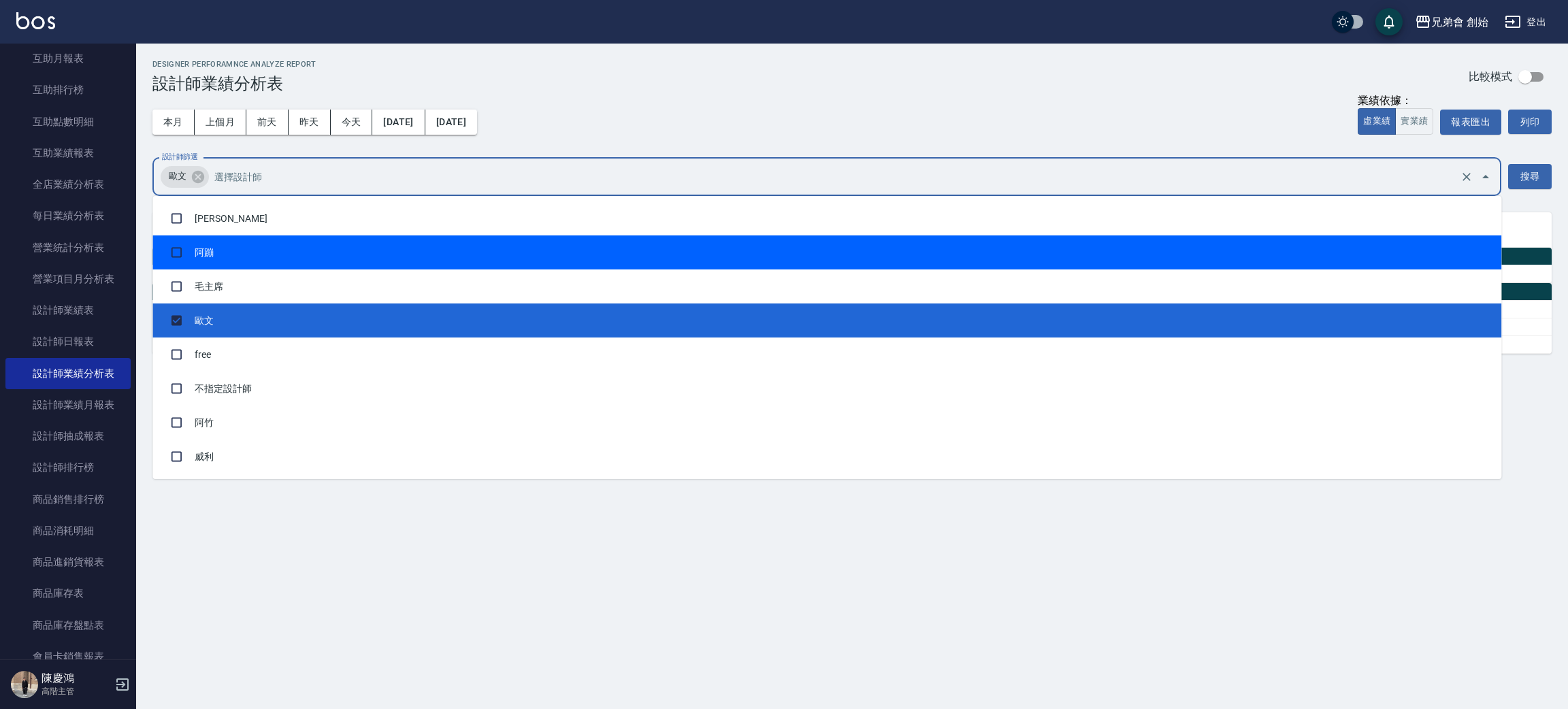
click at [258, 248] on li "阿蹦" at bounding box center [826, 252] width 1349 height 34
checkbox input "true"
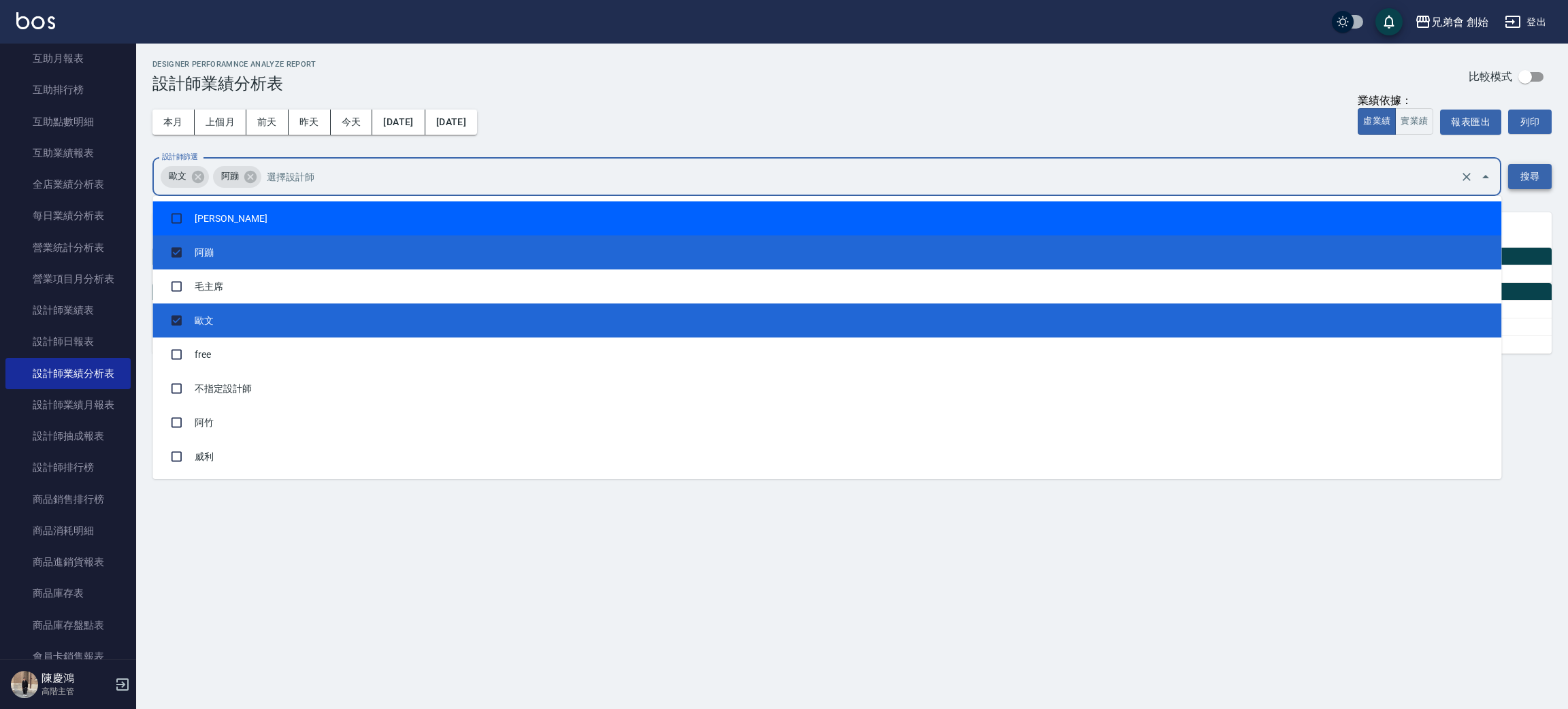
click at [1528, 182] on button "搜尋" at bounding box center [1530, 177] width 44 height 26
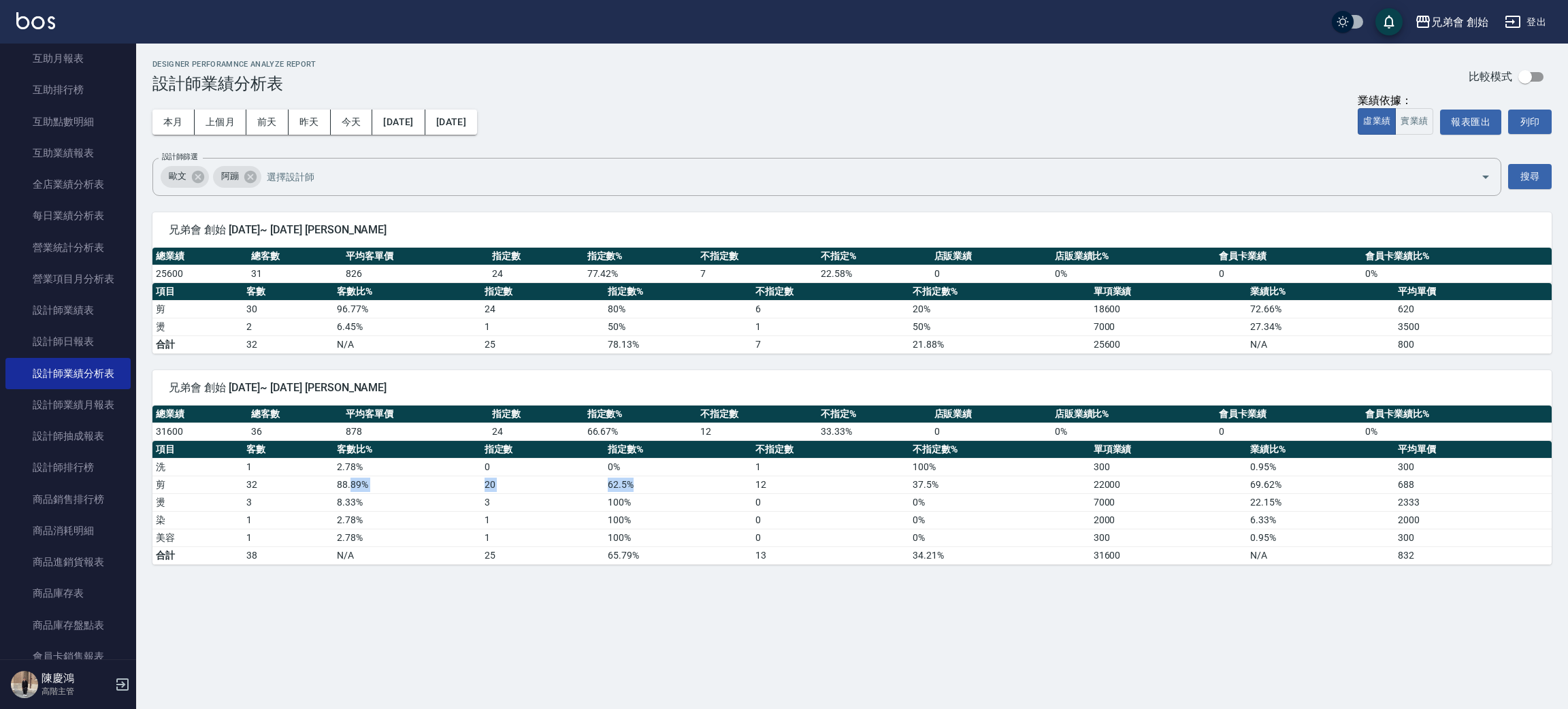
drag, startPoint x: 350, startPoint y: 480, endPoint x: 637, endPoint y: 480, distance: 287.0
click at [637, 480] on tr "剪 32 88.89 % 20 62.5 % 12 37.5 % 22000 69.62 % 688" at bounding box center [852, 484] width 1399 height 18
click at [714, 460] on td "0 %" at bounding box center [678, 467] width 148 height 18
drag, startPoint x: 163, startPoint y: 436, endPoint x: 224, endPoint y: 437, distance: 61.0
click at [224, 437] on td "31600" at bounding box center [199, 431] width 95 height 18
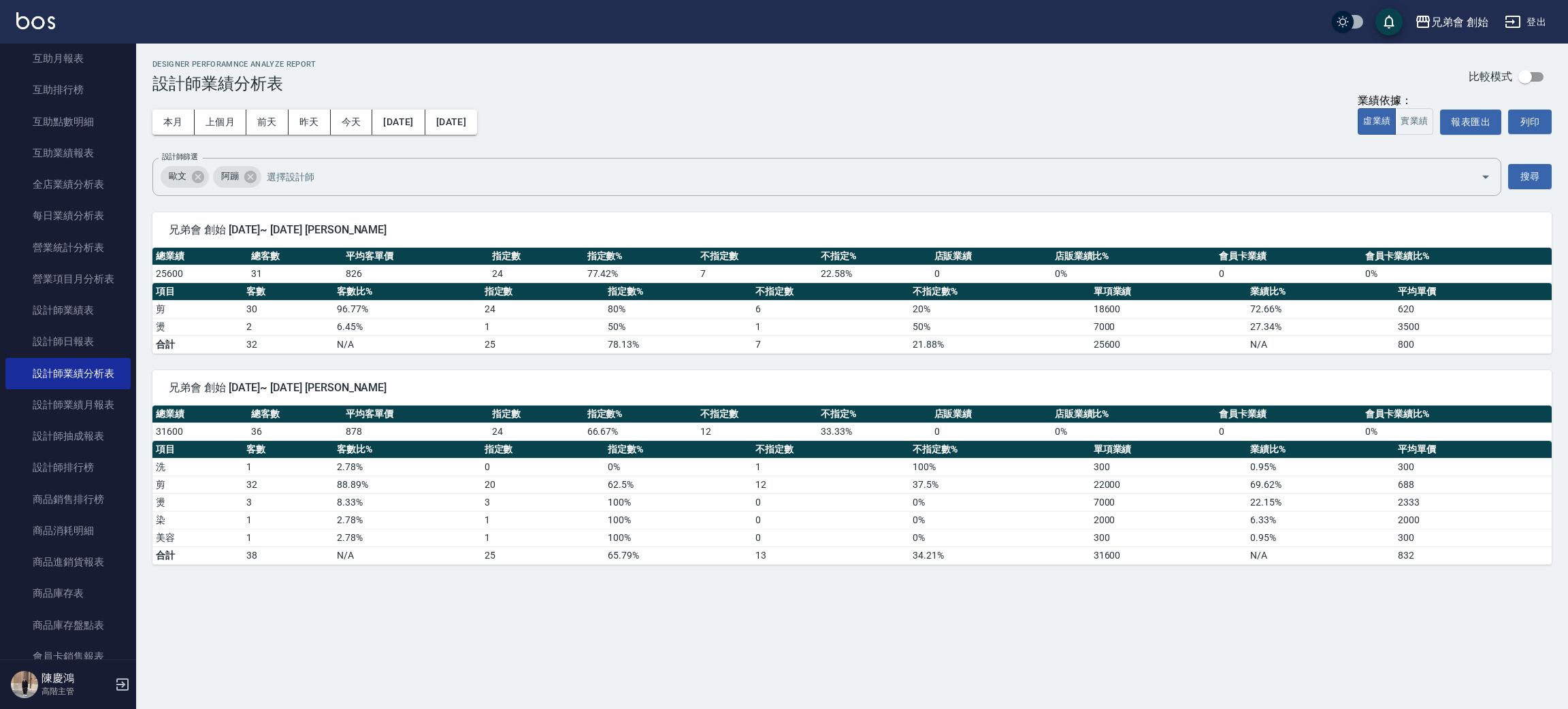
click at [261, 435] on td "36" at bounding box center [295, 431] width 95 height 18
drag, startPoint x: 238, startPoint y: 435, endPoint x: 374, endPoint y: 433, distance: 136.0
click at [374, 433] on tr "31600 36 878 24 66.67 % 12 33.33 % 0 0 % 0 0 %" at bounding box center [852, 431] width 1399 height 18
click at [379, 431] on td "878" at bounding box center [415, 431] width 146 height 18
drag, startPoint x: 564, startPoint y: 275, endPoint x: 619, endPoint y: 276, distance: 55.0
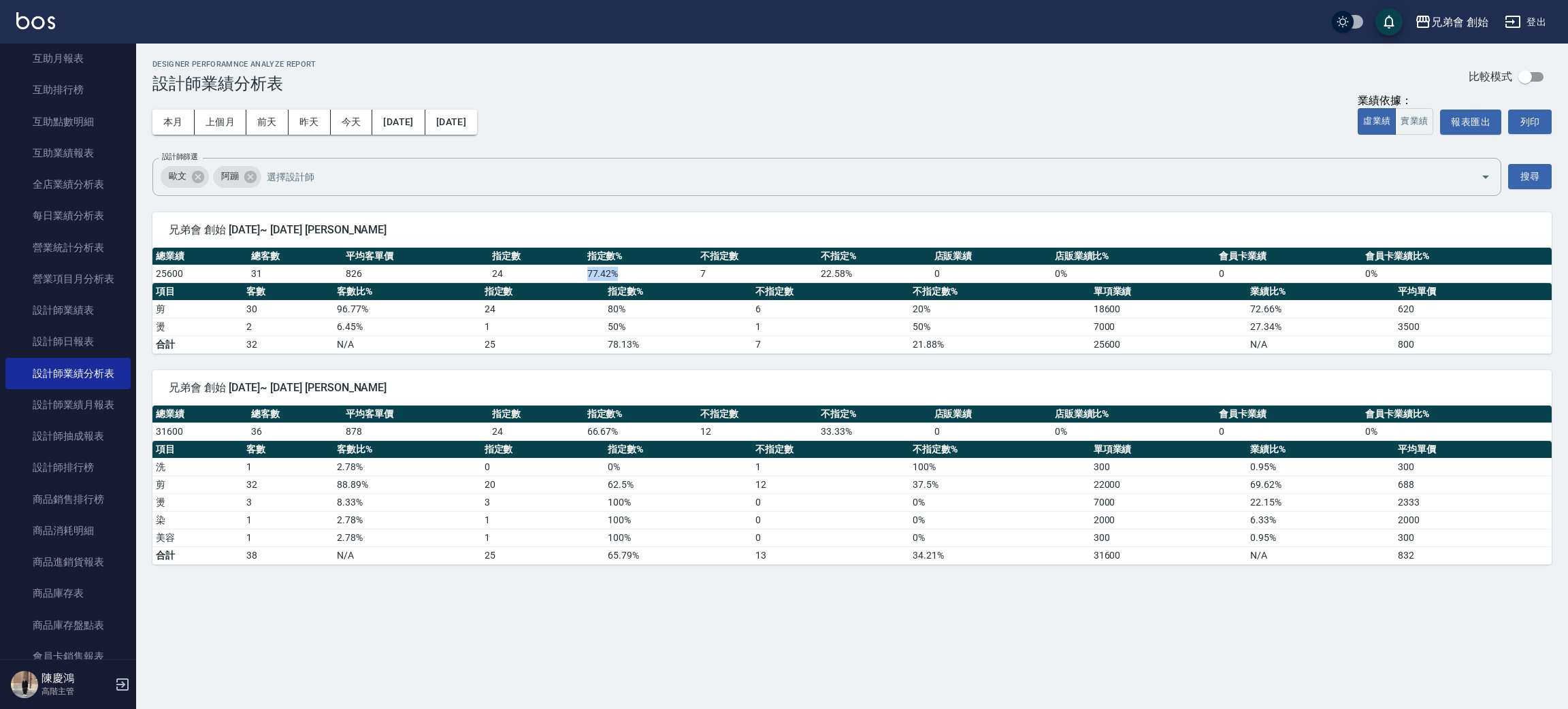
click at [619, 276] on tr "25600 31 826 24 77.42 % 7 22.58 % 0 0 % 0 0 %" at bounding box center [852, 274] width 1399 height 18
click at [662, 302] on td "80 %" at bounding box center [678, 309] width 148 height 18
drag, startPoint x: 815, startPoint y: 264, endPoint x: 869, endPoint y: 292, distance: 60.8
click at [869, 292] on div "總業績 總客數 平均客單價 指定數 指定數% 不指定數 不指定% 店販業績 店販業績比% 會員卡業績 會員卡業績比% 25600 31 826 24 77.4…" at bounding box center [852, 301] width 1399 height 106
drag, startPoint x: 152, startPoint y: 274, endPoint x: 207, endPoint y: 272, distance: 55.0
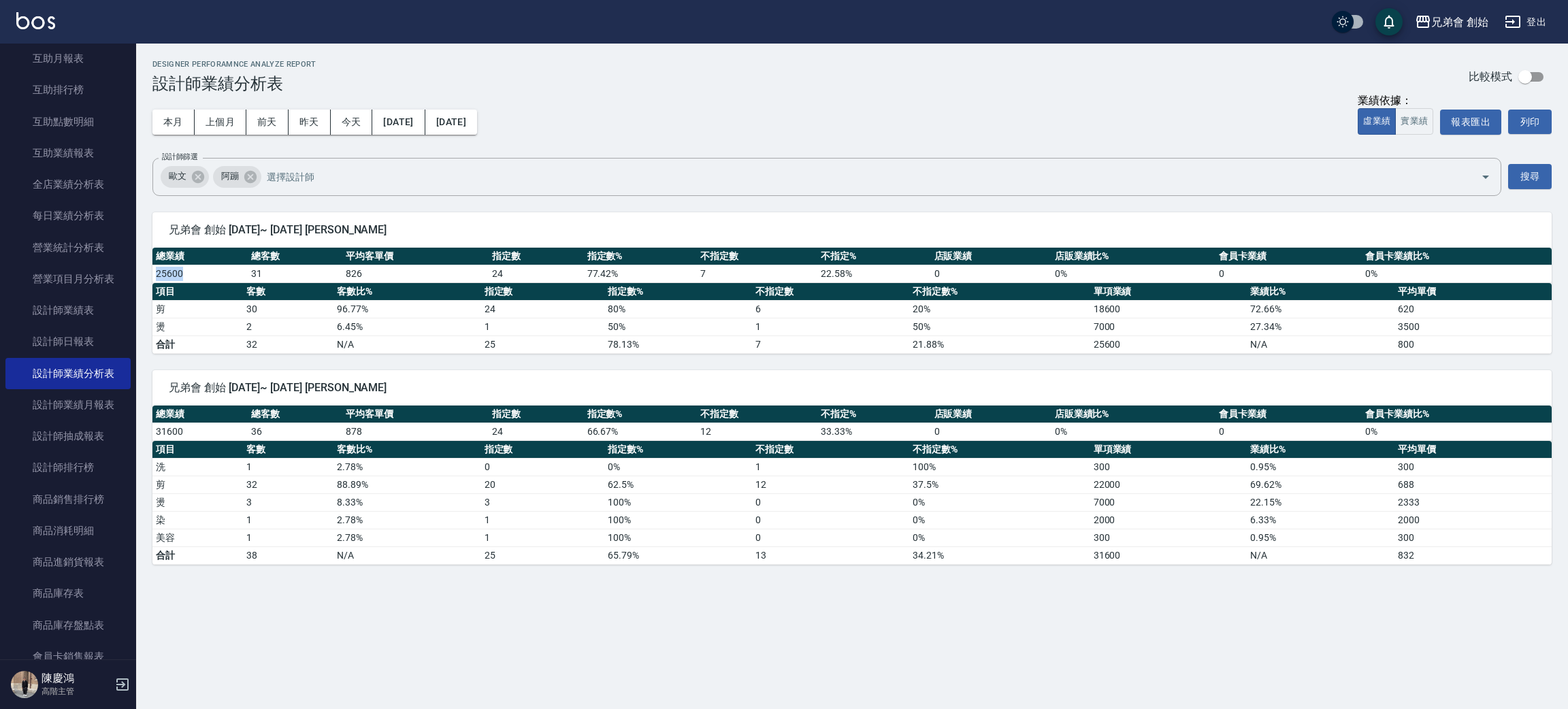
click at [207, 272] on td "25600" at bounding box center [199, 274] width 95 height 18
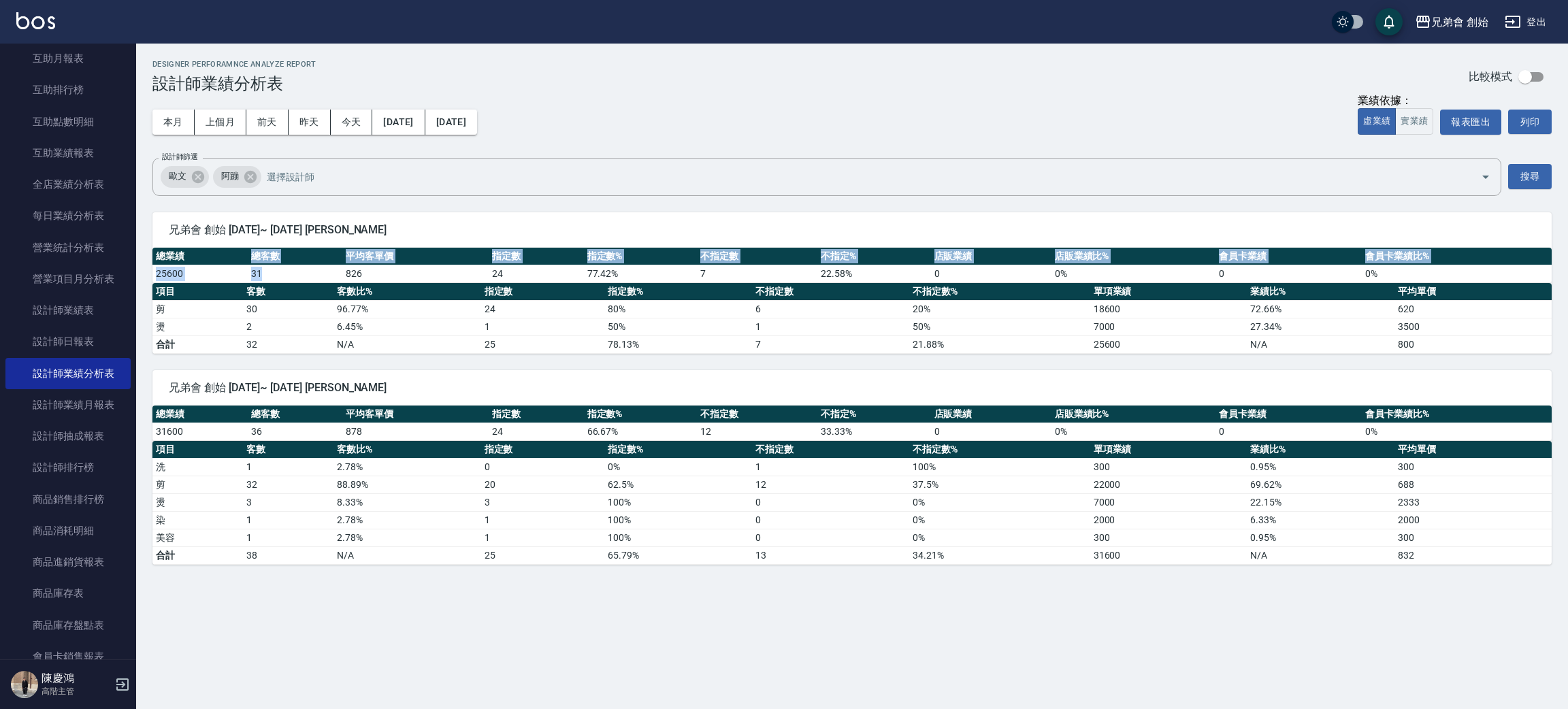
drag, startPoint x: 248, startPoint y: 262, endPoint x: 280, endPoint y: 275, distance: 34.5
click at [280, 275] on table "總業績 總客數 平均客單價 指定數 指定數% 不指定數 不指定% 店販業績 店販業績比% 會員卡業績 會員卡業績比% 25600 31 826 24 77.4…" at bounding box center [852, 266] width 1399 height 35
click at [281, 275] on td "31" at bounding box center [295, 274] width 95 height 18
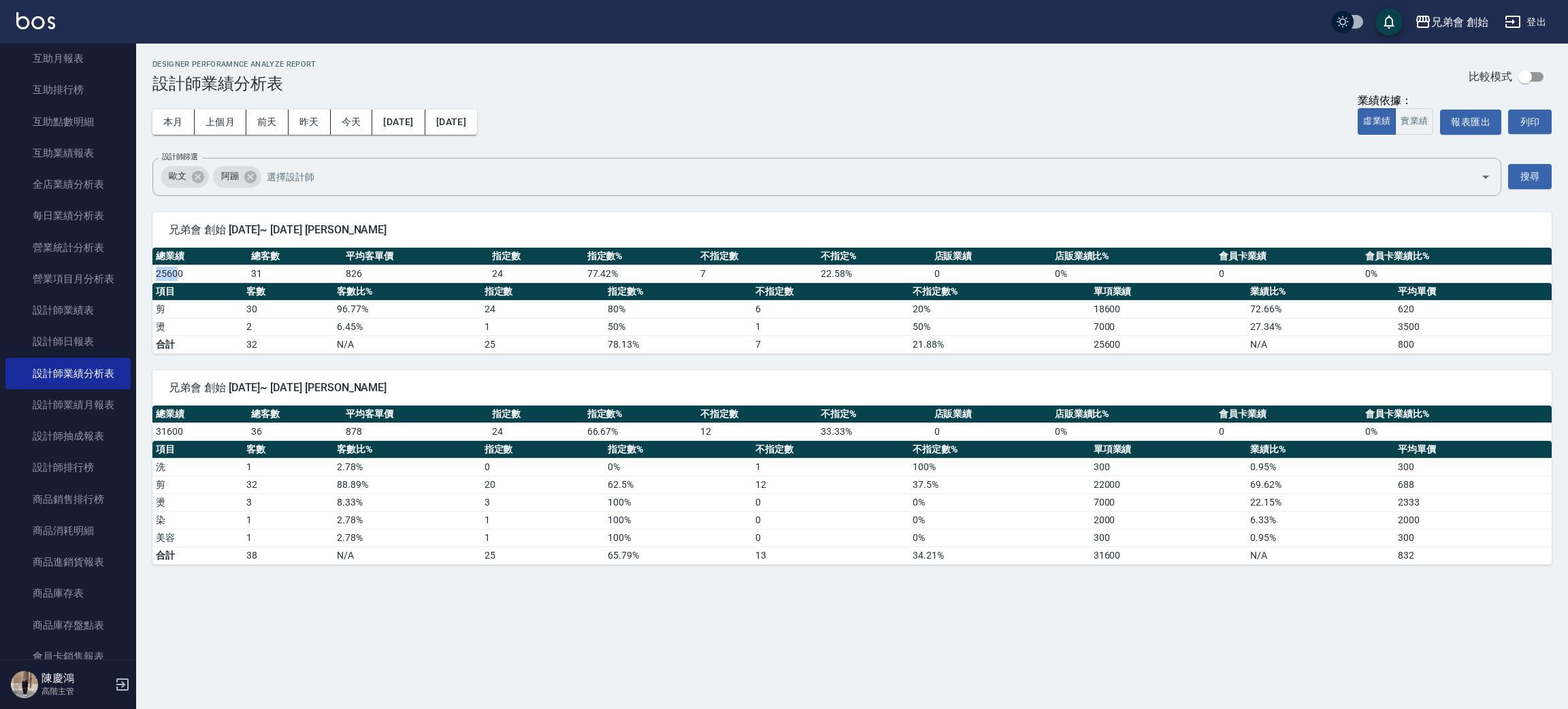
drag, startPoint x: 156, startPoint y: 278, endPoint x: 186, endPoint y: 278, distance: 30.0
click at [180, 278] on td "25600" at bounding box center [199, 274] width 95 height 18
click at [211, 278] on td "25600" at bounding box center [199, 274] width 95 height 18
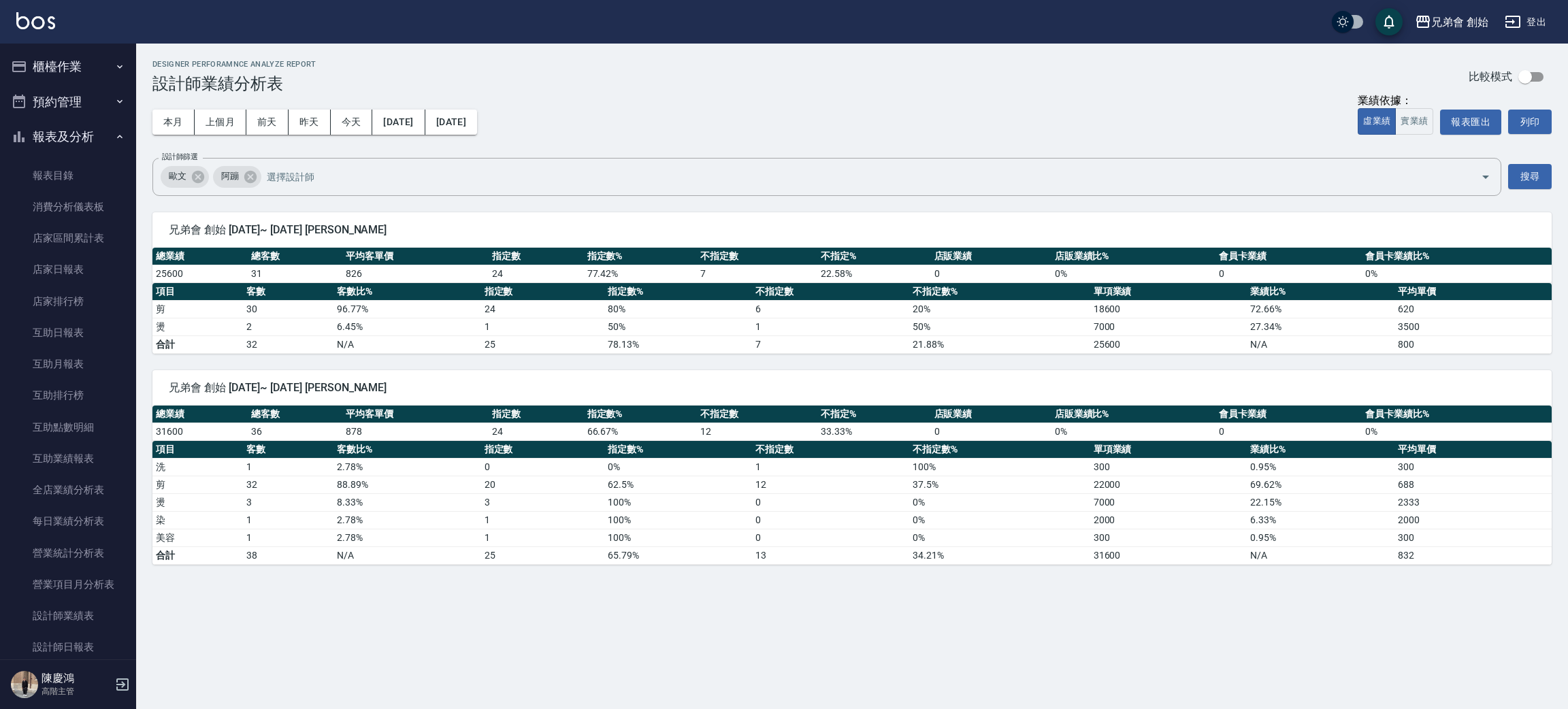
click at [103, 135] on button "報表及分析" at bounding box center [68, 136] width 125 height 35
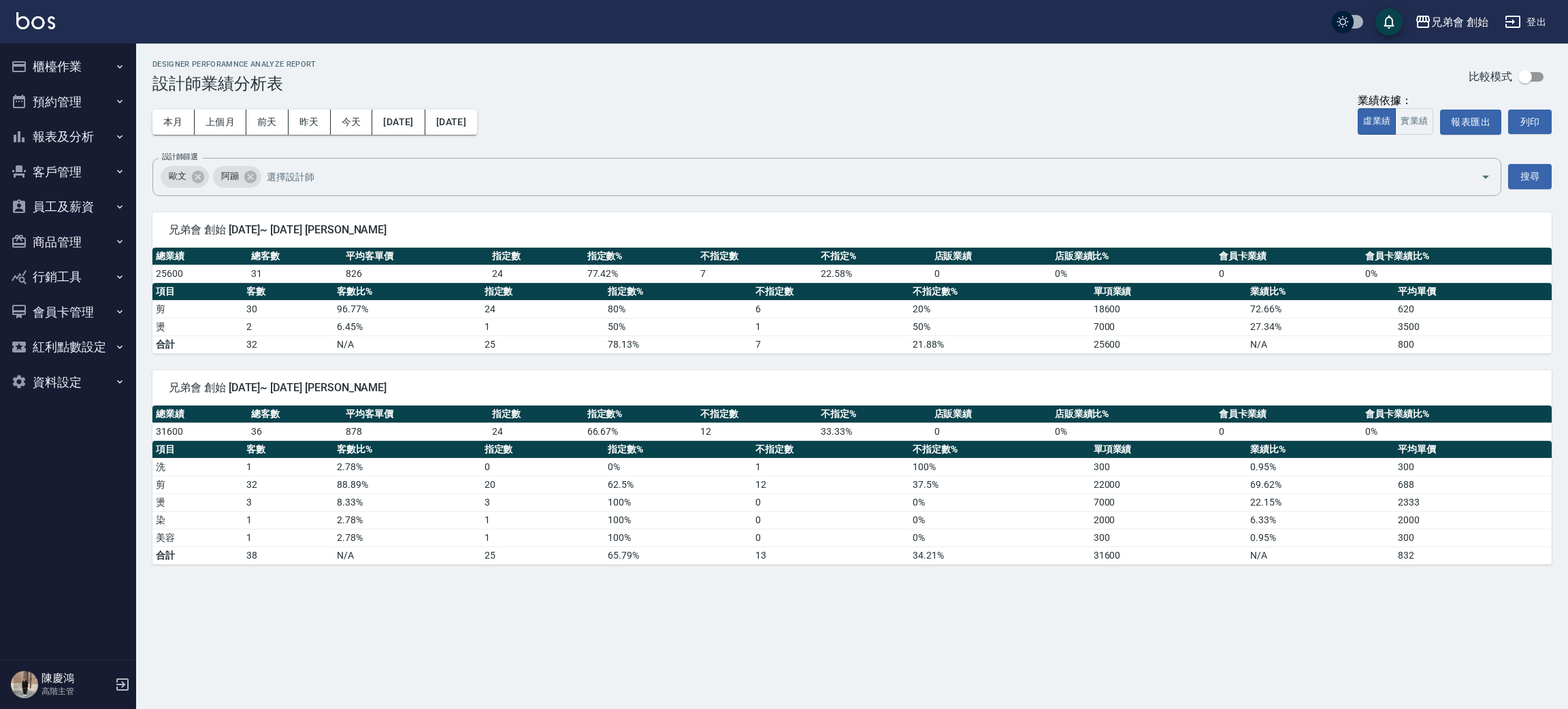
click at [93, 112] on button "預約管理" at bounding box center [68, 102] width 125 height 35
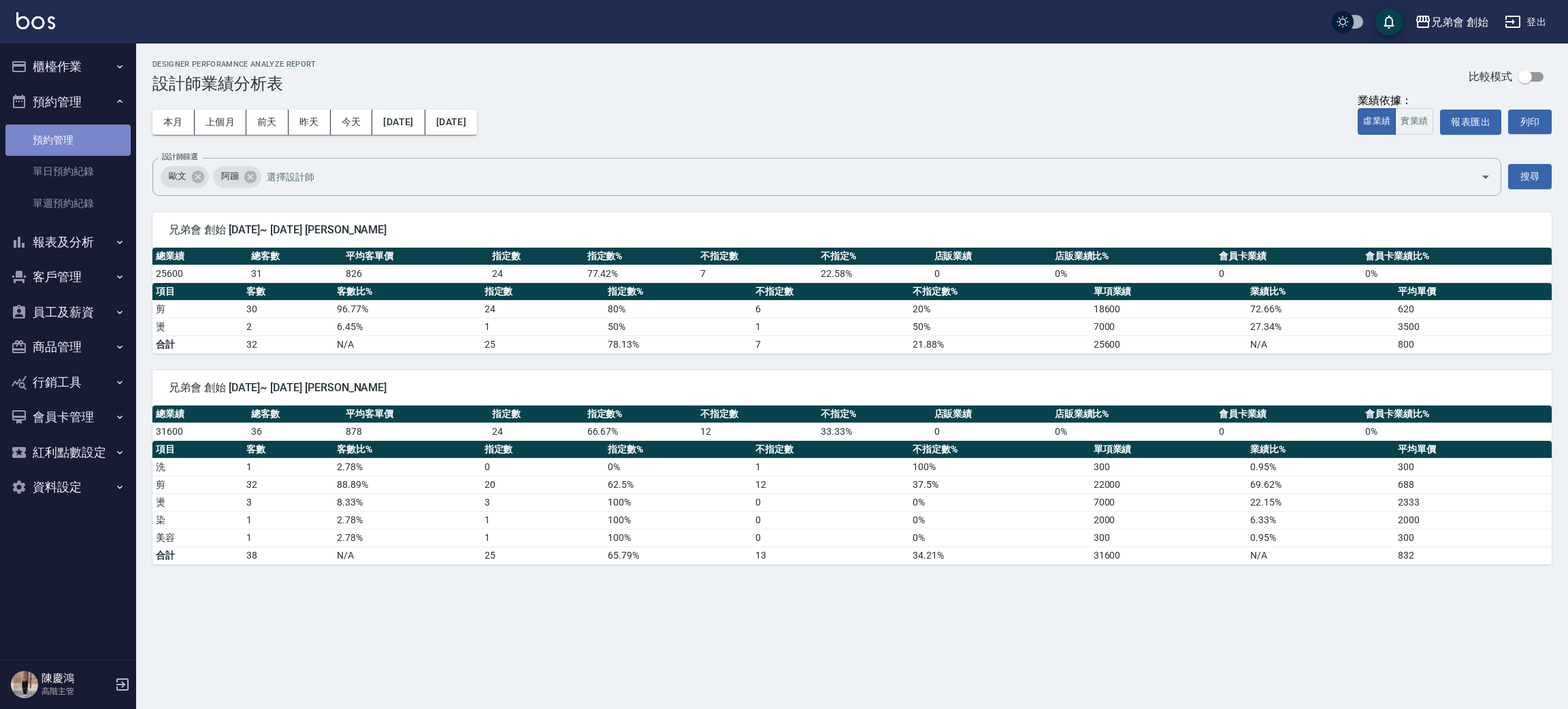
click at [84, 152] on link "預約管理" at bounding box center [68, 140] width 125 height 31
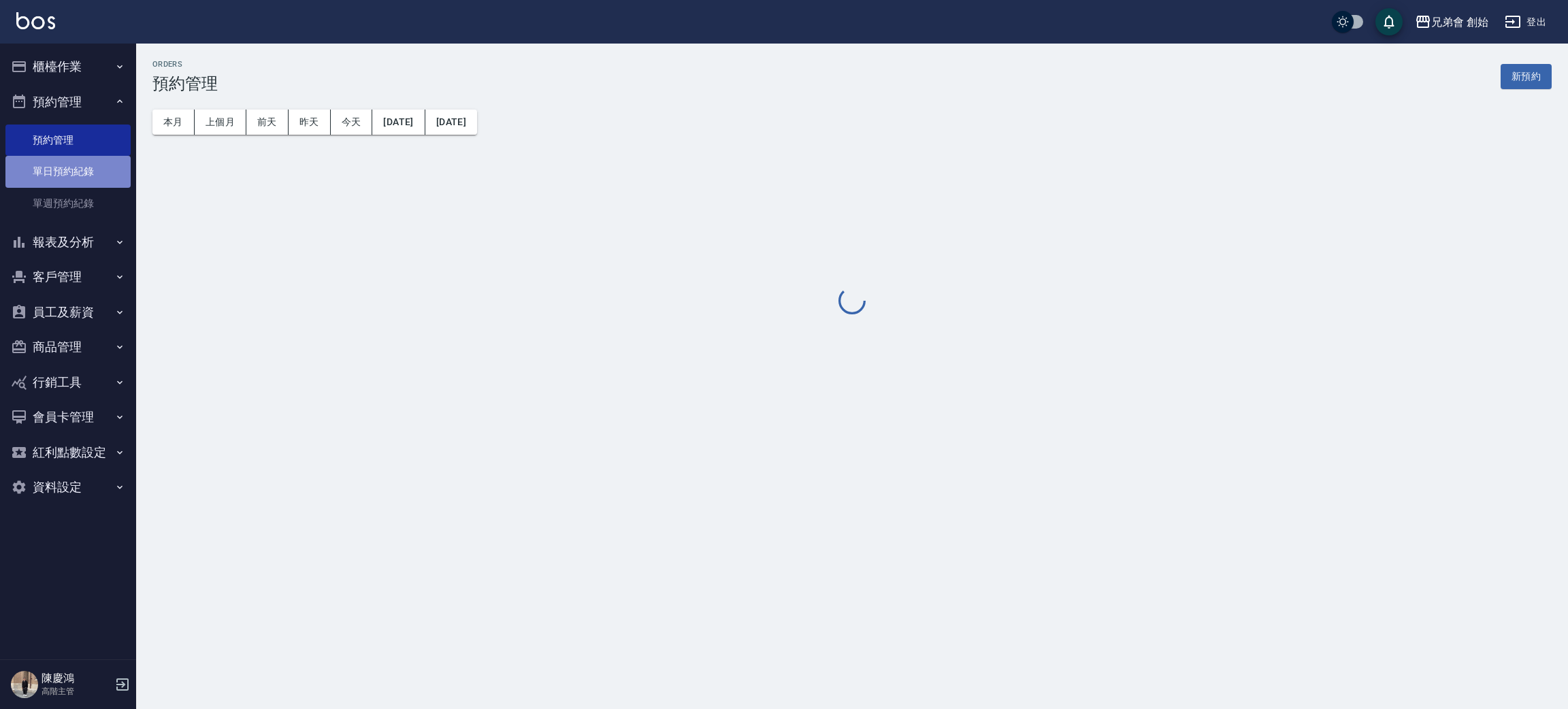
click at [80, 174] on link "單日預約紀錄" at bounding box center [68, 171] width 125 height 31
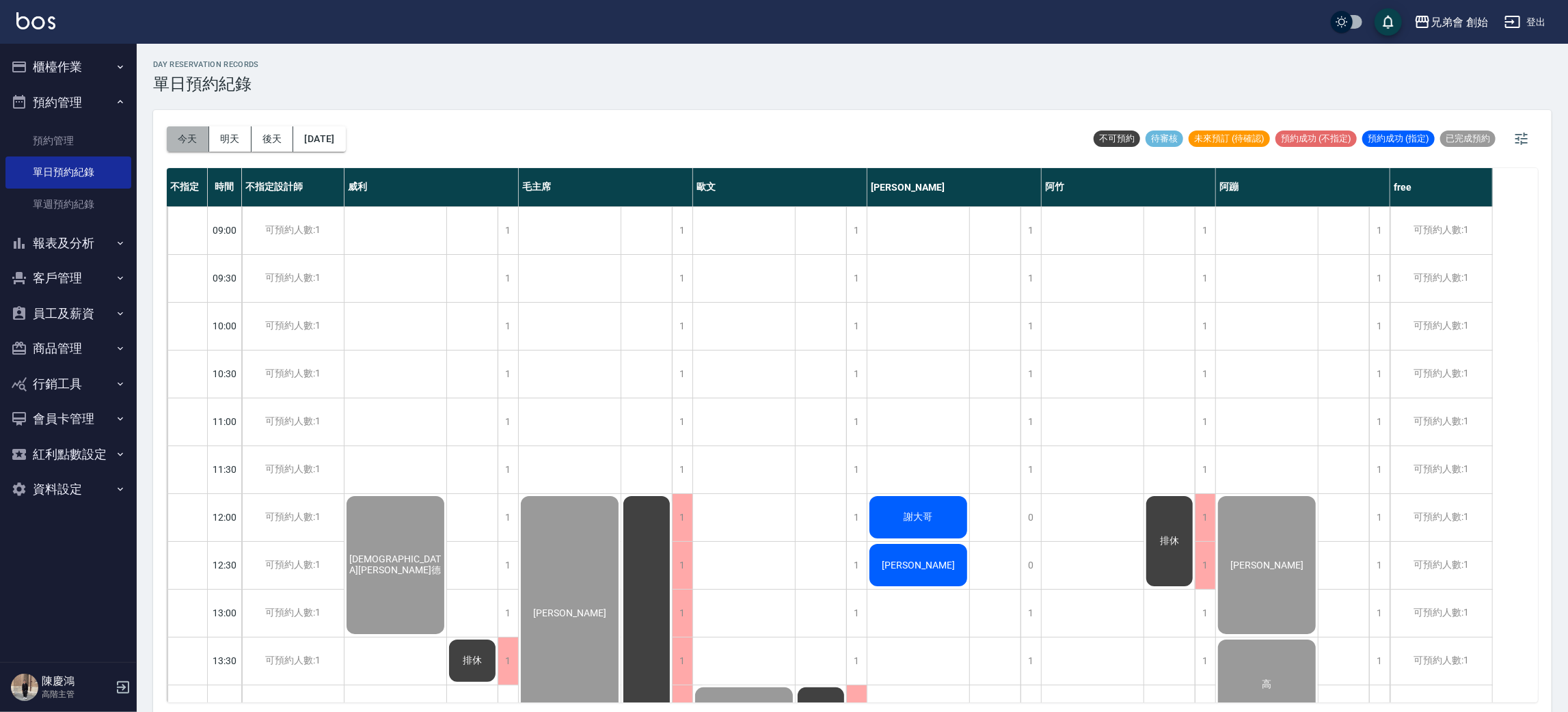
click at [188, 135] on button "今天" at bounding box center [187, 139] width 42 height 26
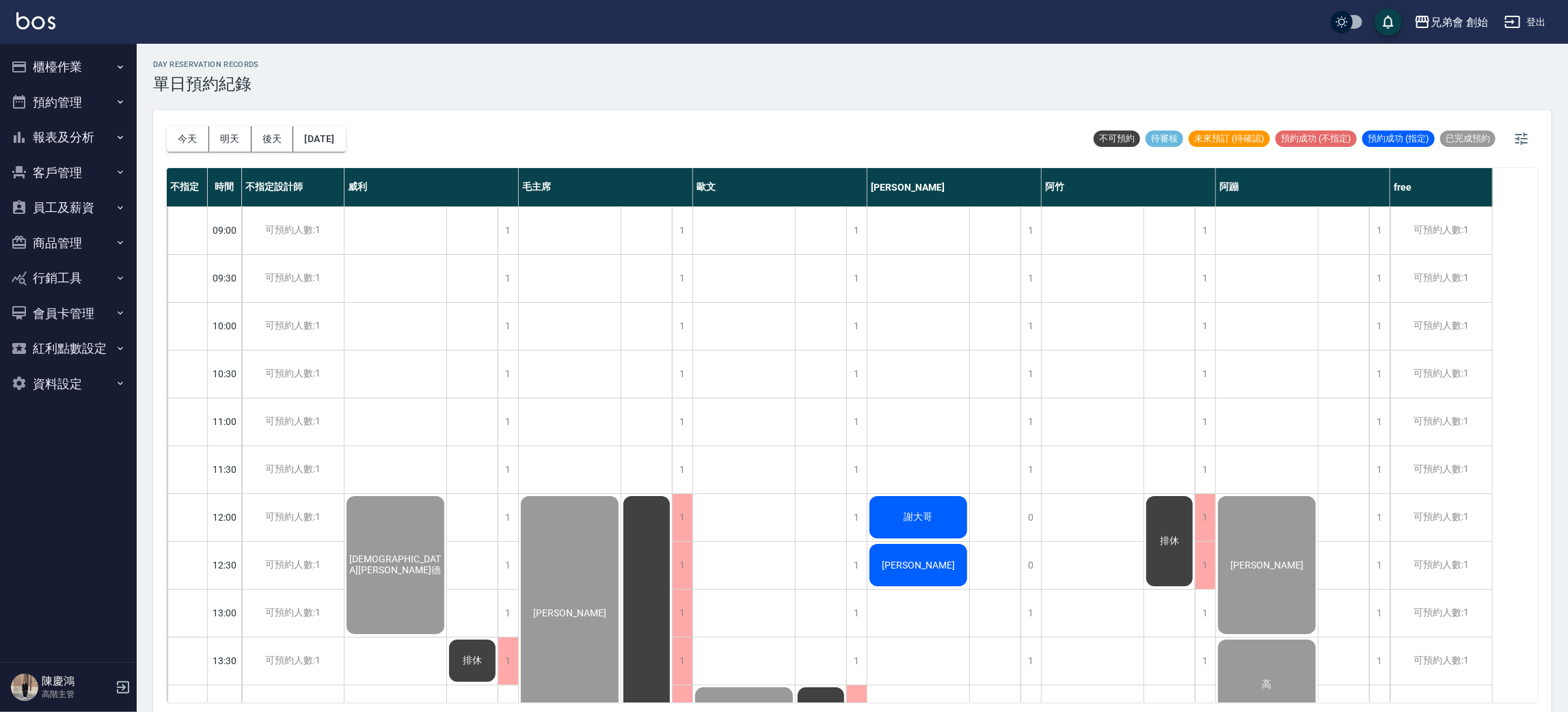
scroll to position [820, 0]
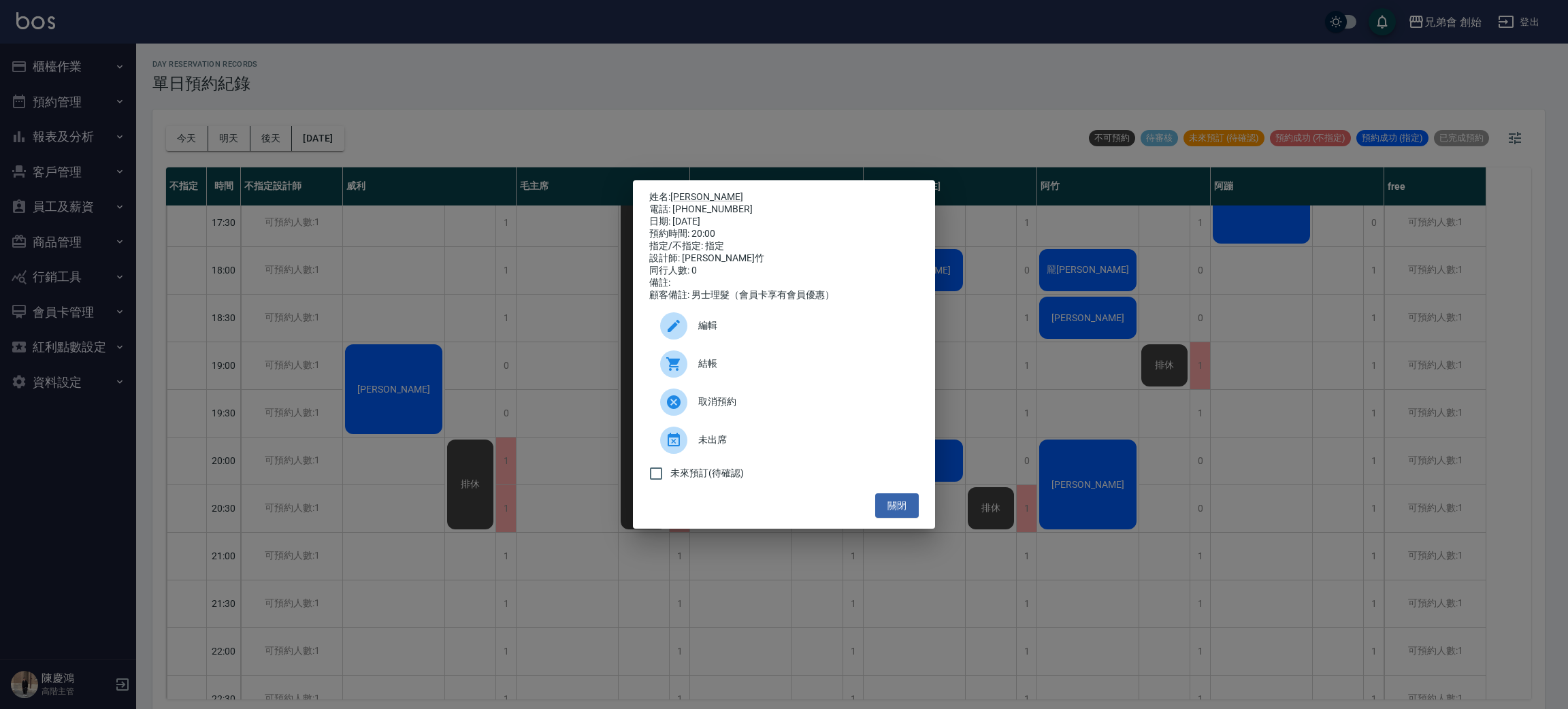
click at [1267, 386] on div "姓名: [PERSON_NAME]: [PHONE_NUMBER] 日期: [DATE] 預約時間: 20:00 指定/不指定: 指定 設計師: [PERSO…" at bounding box center [784, 354] width 1568 height 709
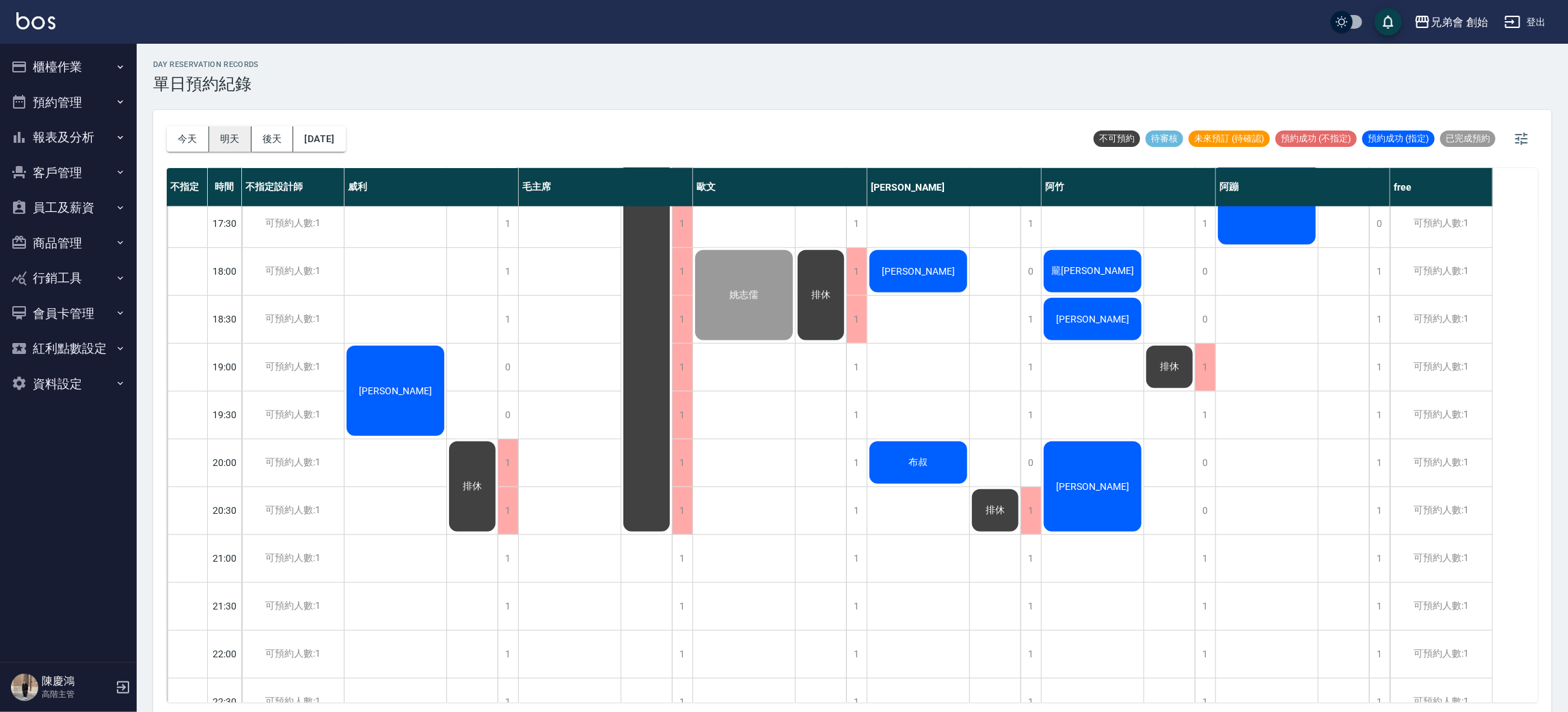
click at [218, 133] on button "明天" at bounding box center [230, 139] width 42 height 26
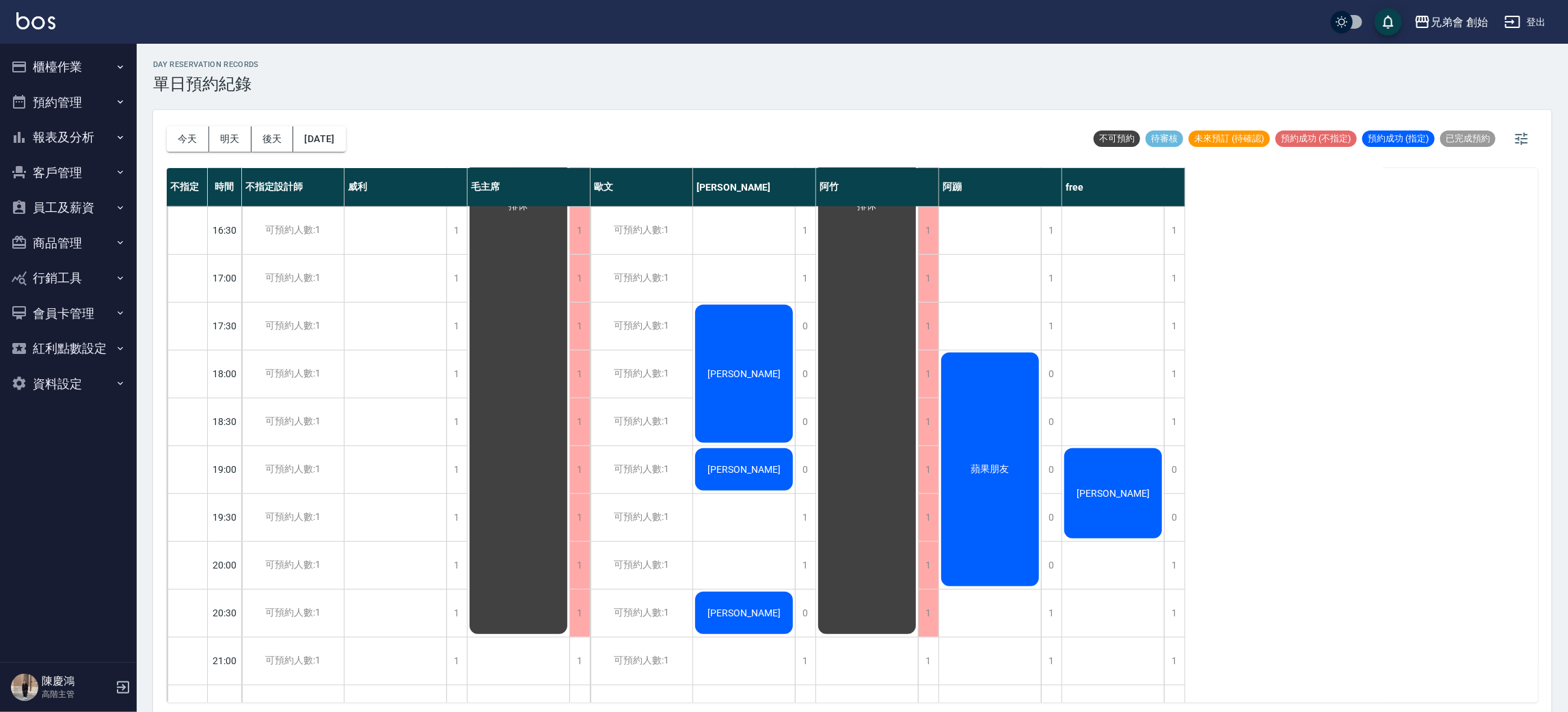
scroll to position [307, 0]
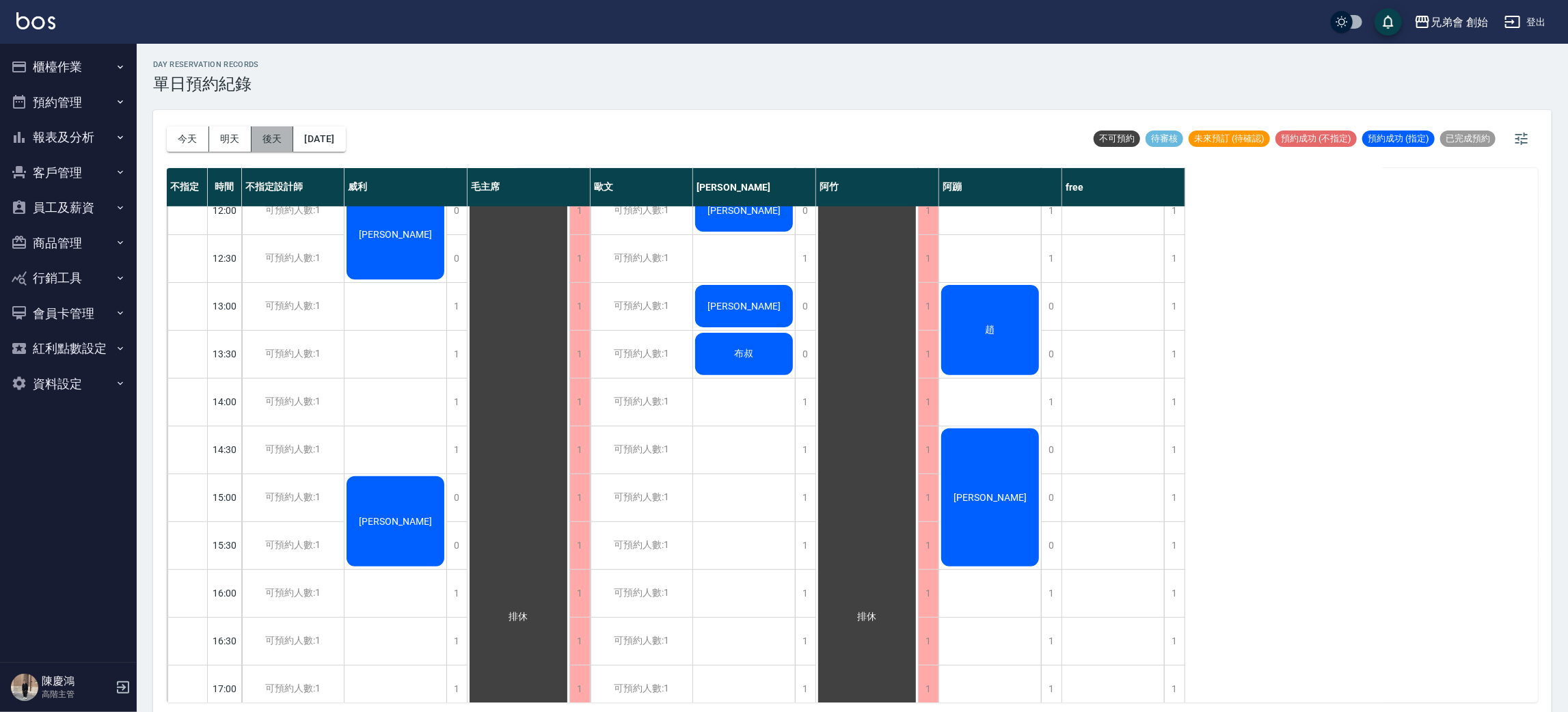
click at [272, 129] on button "後天" at bounding box center [272, 139] width 42 height 26
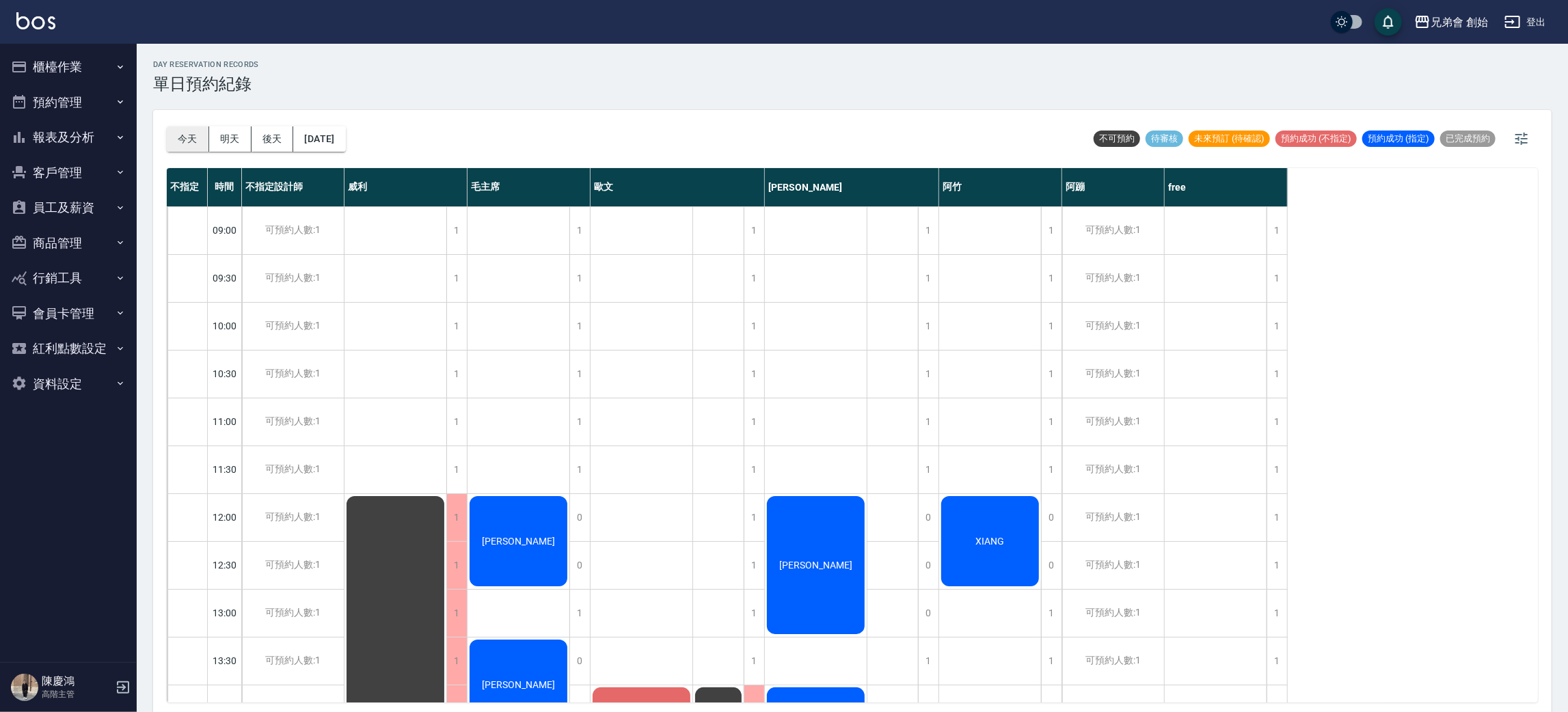
click at [175, 142] on button "今天" at bounding box center [187, 139] width 42 height 26
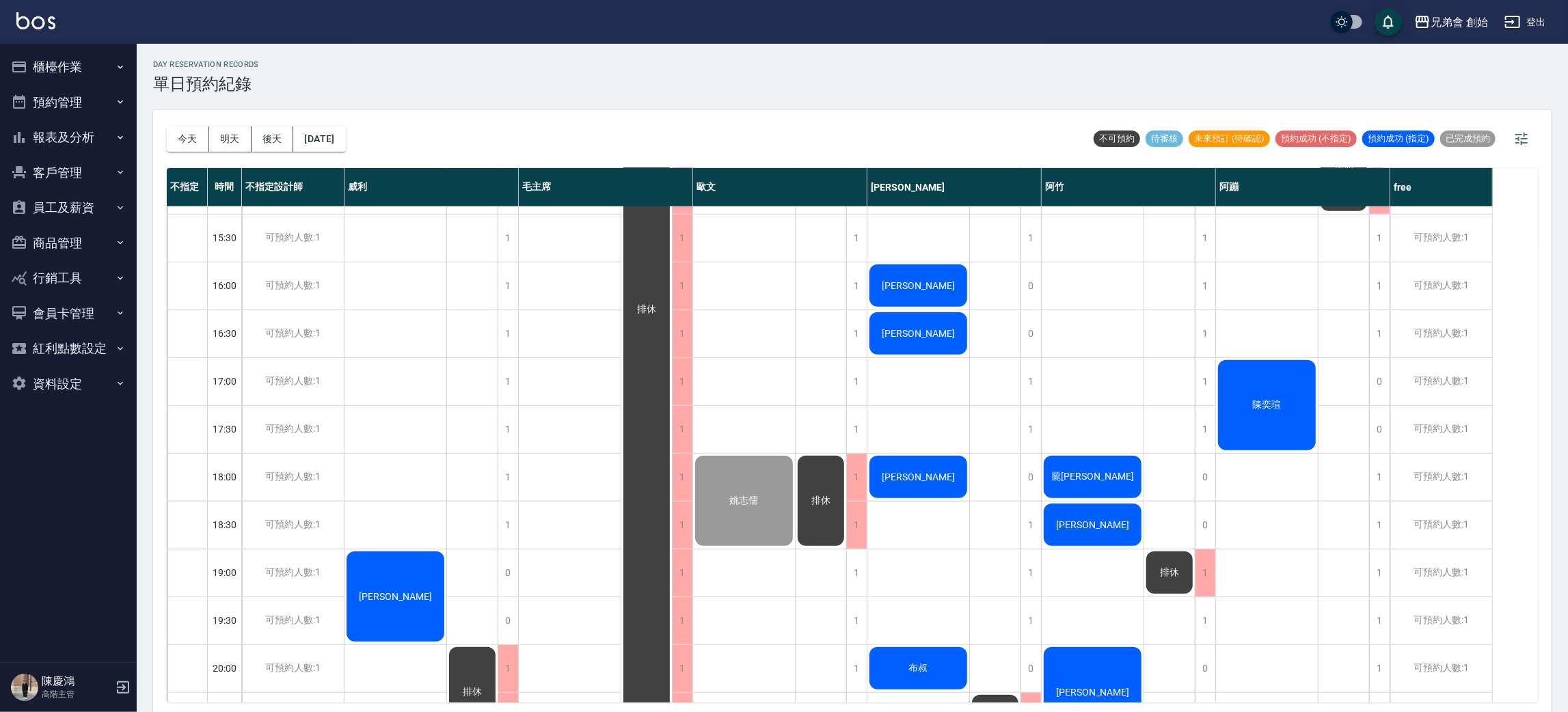
scroll to position [718, 0]
